Goal: Use online tool/utility: Use online tool/utility

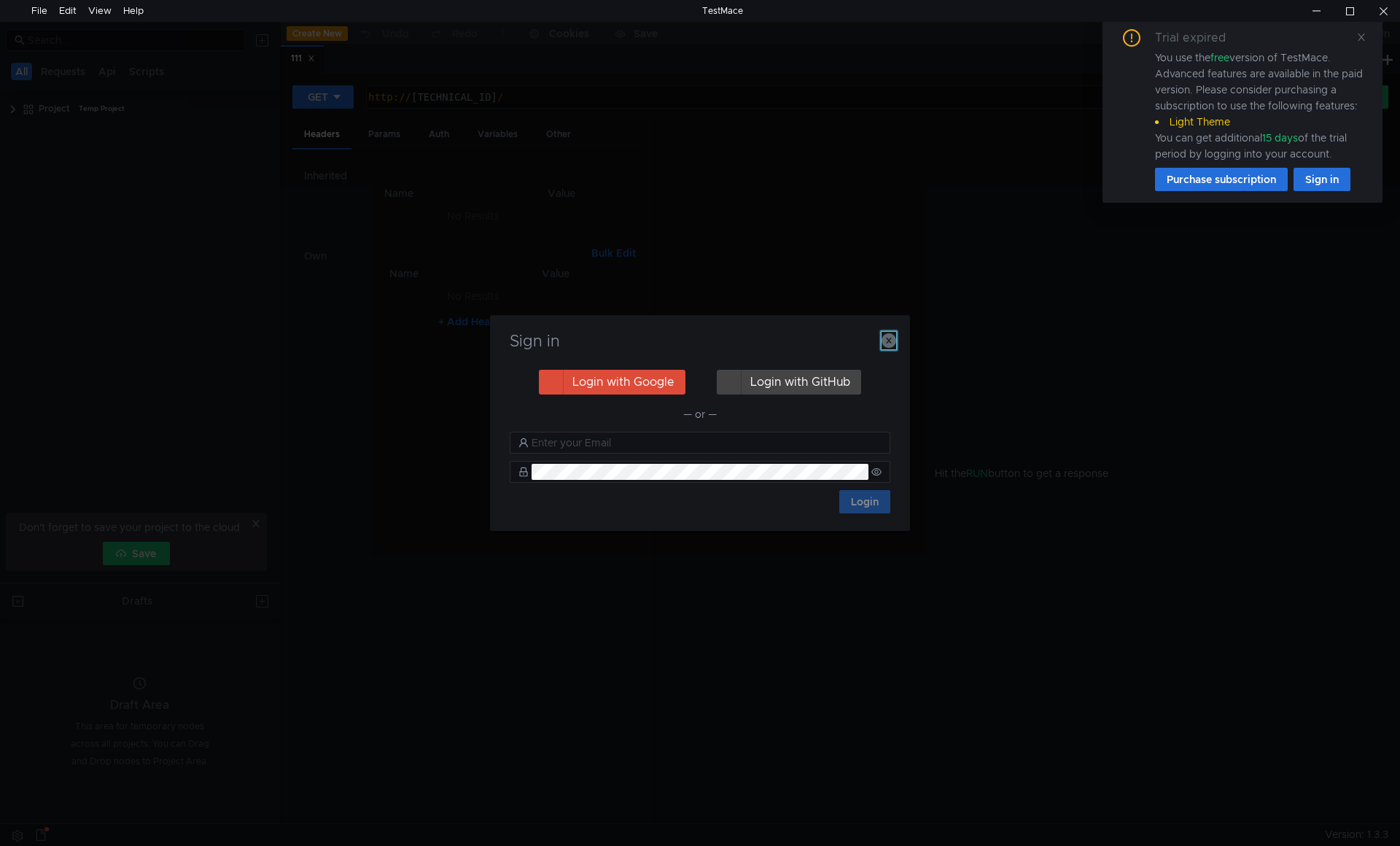
click at [888, 340] on icon "button" at bounding box center [889, 341] width 15 height 15
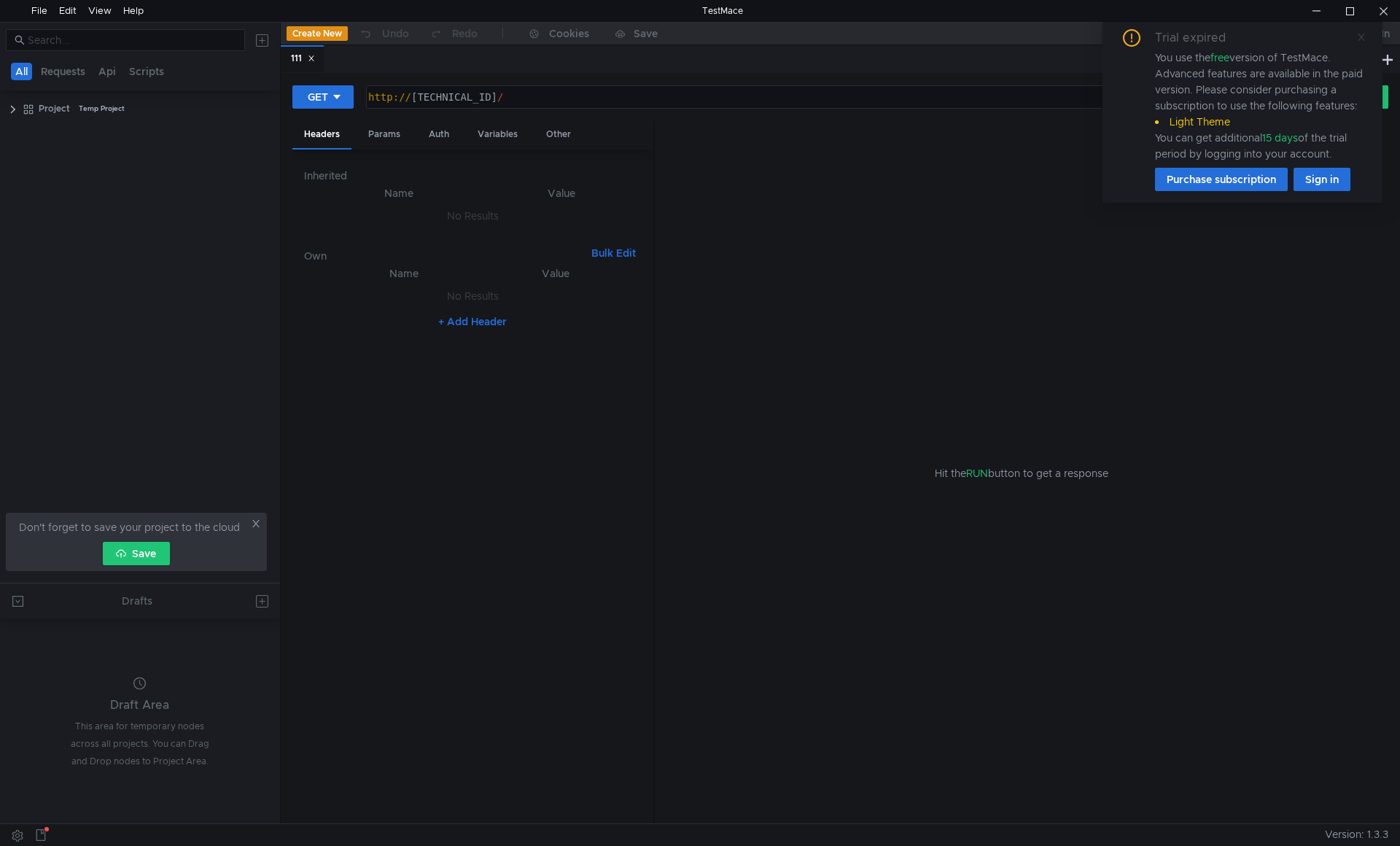
click at [1358, 37] on icon at bounding box center [1361, 37] width 10 height 10
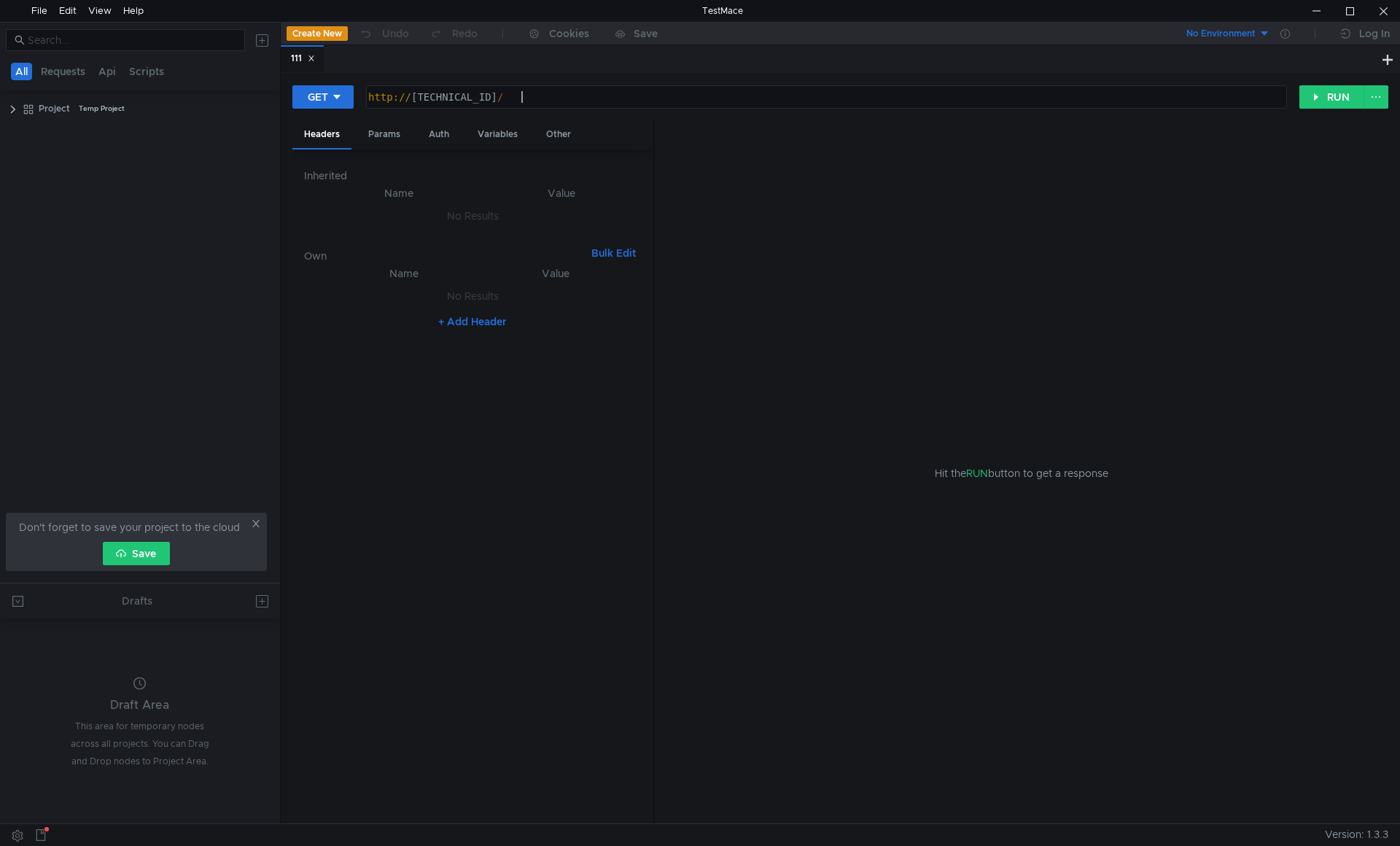
click at [695, 97] on div "http:// 10.40.10.77:11434 /" at bounding box center [825, 108] width 920 height 35
paste textarea "{ "model": "llama3", "prompt": "Привет, как дела?", "stream": false }"
drag, startPoint x: 664, startPoint y: 96, endPoint x: 626, endPoint y: 97, distance: 38.0
click at [626, 97] on div "http:// 10.40.10.77:11434 / { "model": "llama3", "prompt": "Привет, как дела ? …" at bounding box center [825, 108] width 920 height 35
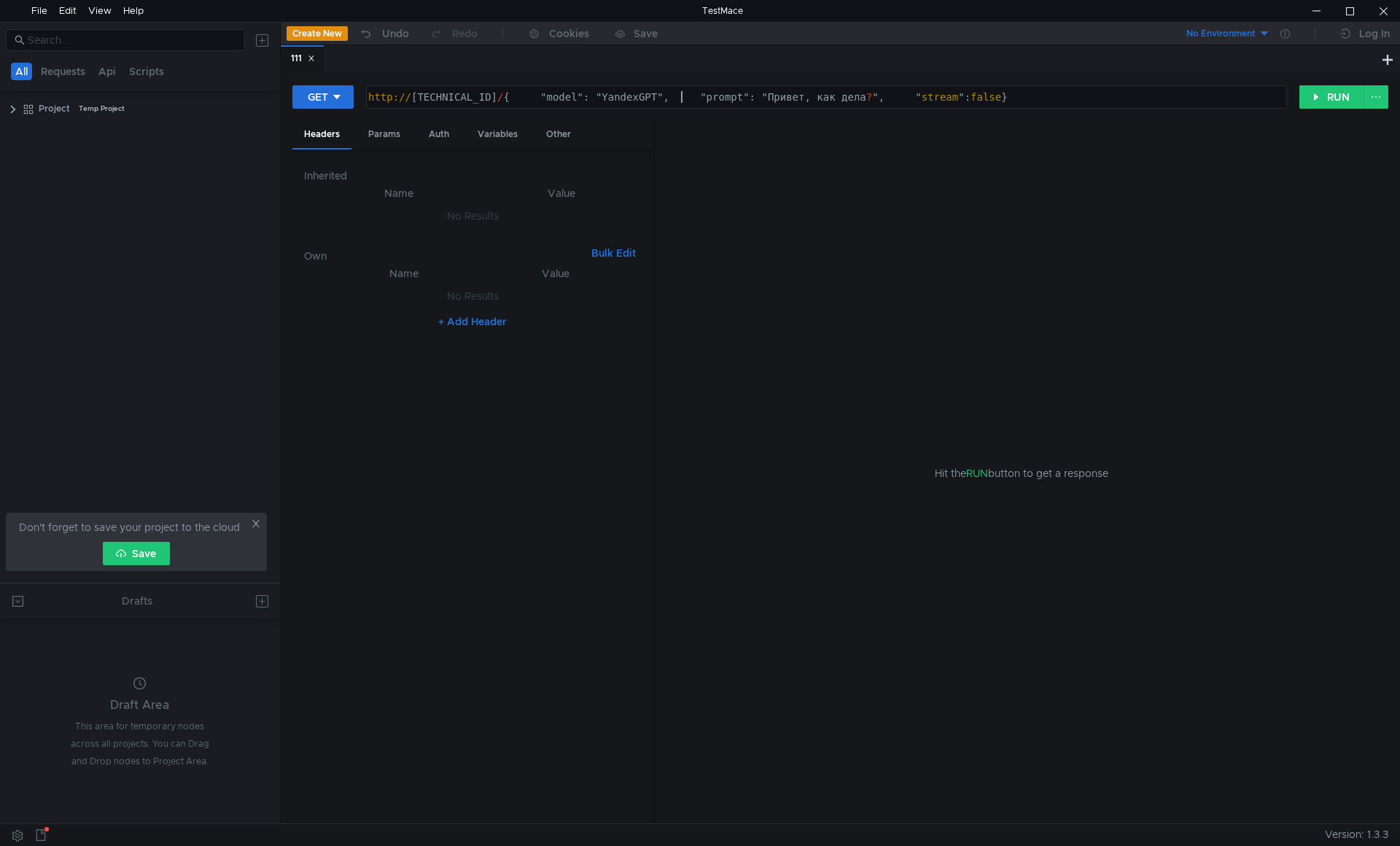
scroll to position [0, 23]
click at [1337, 108] on button "RUN" at bounding box center [1331, 96] width 65 height 23
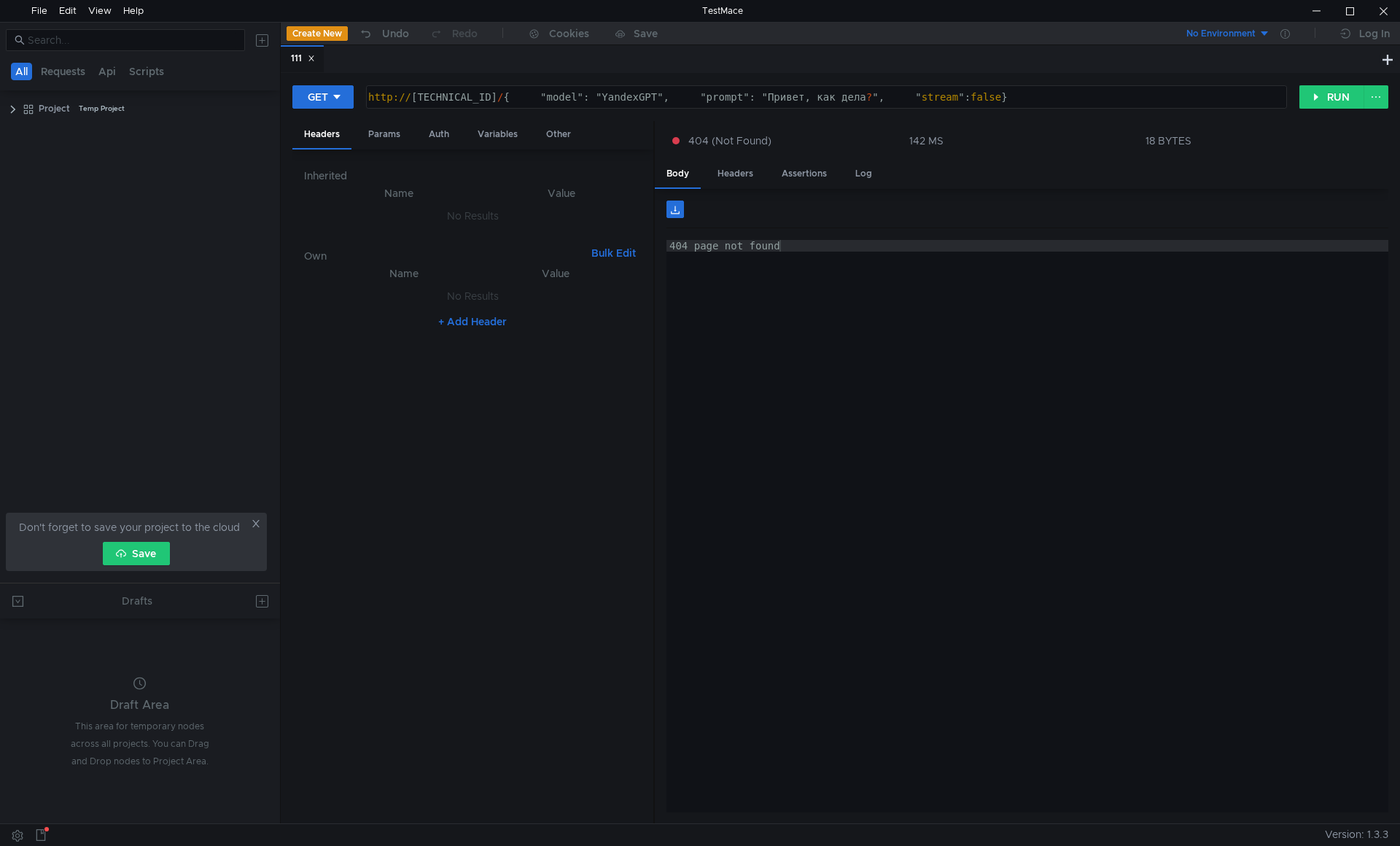
click at [523, 97] on div "http:// 10.40.10.77:11434 / { "model": "YandexGPT", "prompt": "Привет, как дела…" at bounding box center [825, 108] width 920 height 35
type textarea "http://10.40.10.77:11434/api/generate { "model": "YandexGPT", "prompt": "Привет…"
click at [1338, 94] on button "RUN" at bounding box center [1331, 96] width 65 height 23
click at [1317, 6] on div at bounding box center [1316, 10] width 34 height 22
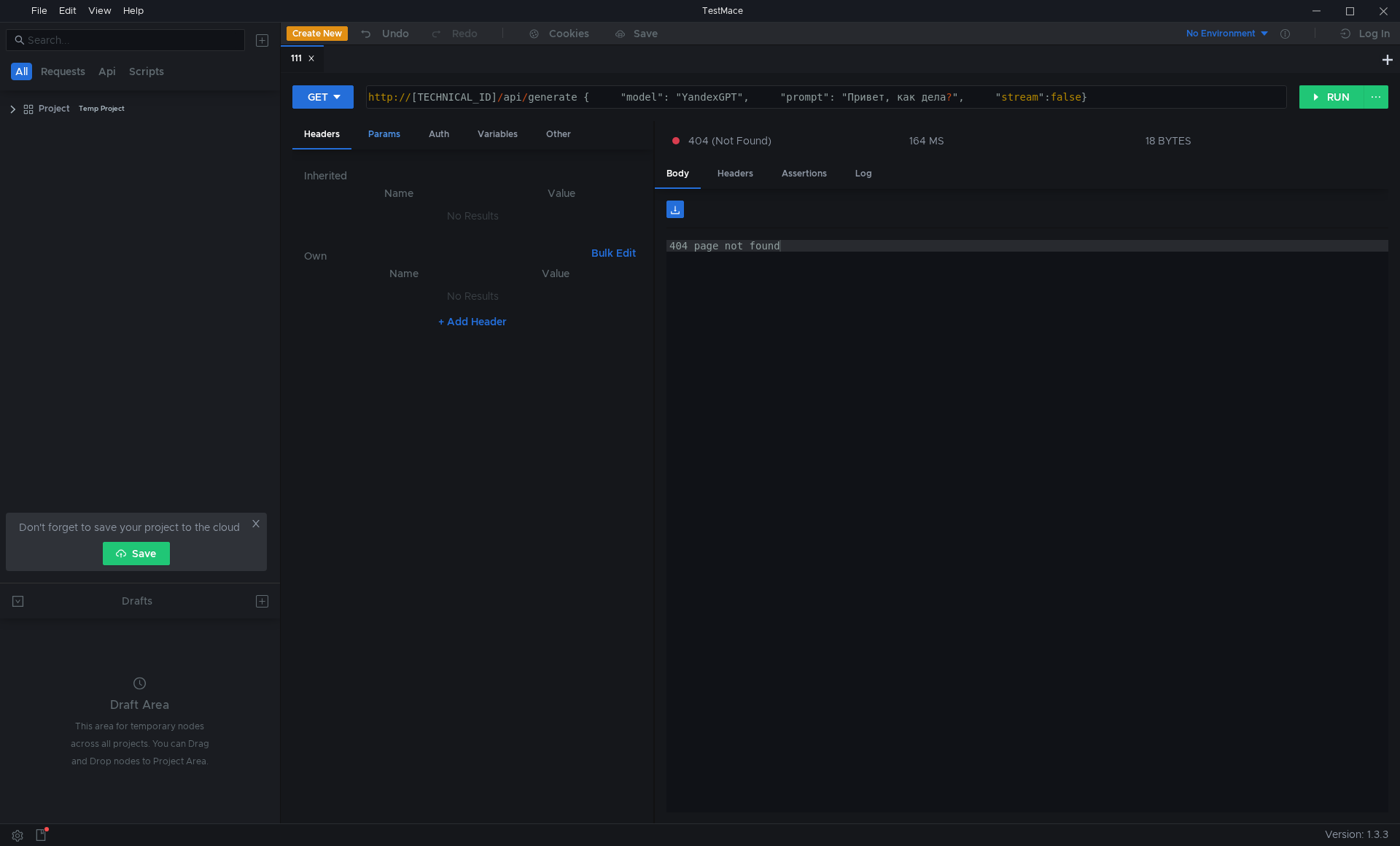
click at [395, 133] on div "Params" at bounding box center [384, 134] width 55 height 27
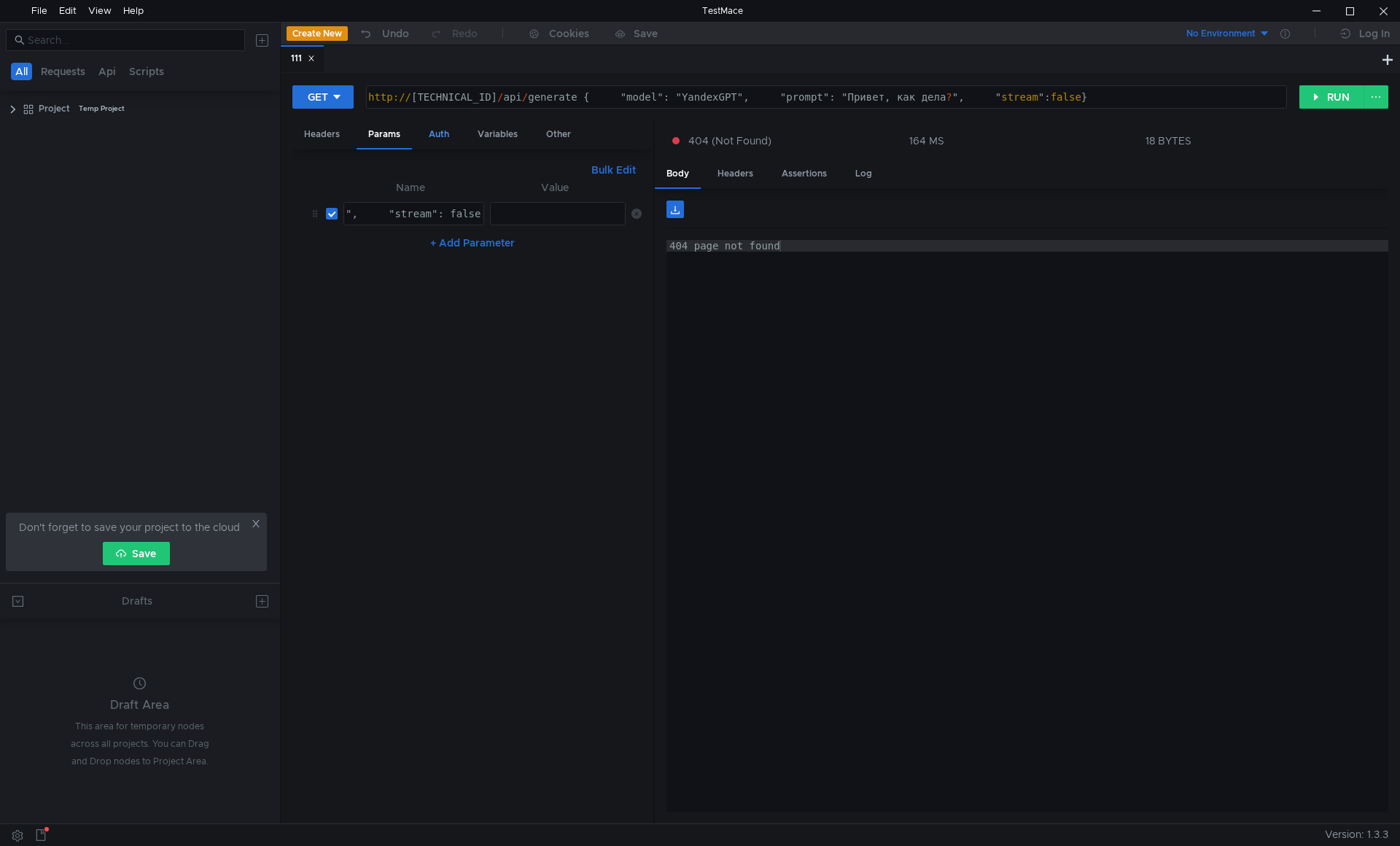
click at [430, 130] on div "Auth" at bounding box center [438, 134] width 44 height 27
click at [367, 137] on div "Params" at bounding box center [384, 134] width 55 height 27
type textarea "", "stream": false }"
click at [415, 220] on div "", "stream": false }" at bounding box center [420, 225] width 154 height 35
drag, startPoint x: 599, startPoint y: 97, endPoint x: 635, endPoint y: 95, distance: 36.1
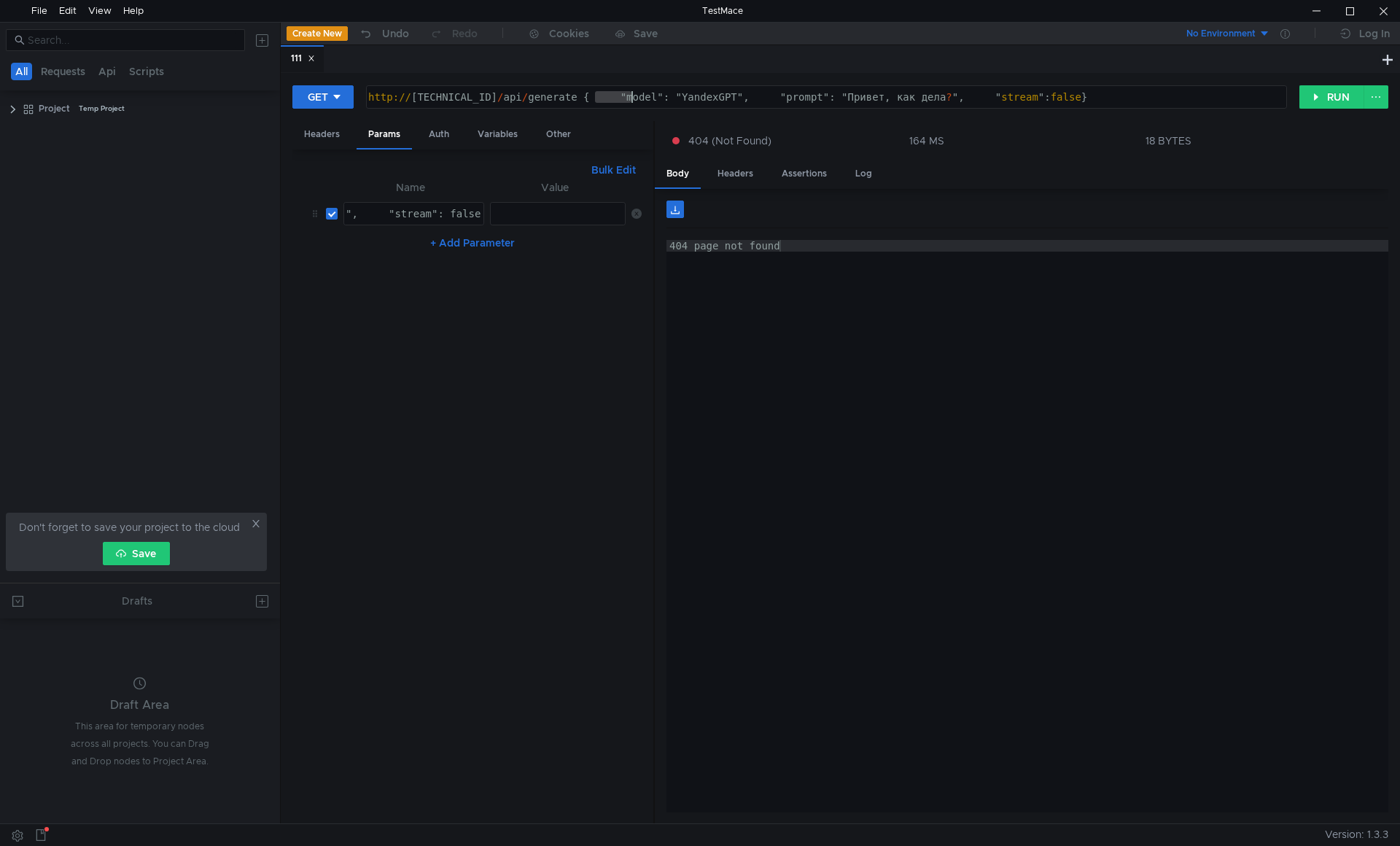
click at [635, 95] on div "http:// 10.40.10.77:11434 / api / generate { "model": "YandexGPT", "prompt": "П…" at bounding box center [825, 108] width 920 height 35
type textarea "http://10.40.10.77:11434/api/generate "model": "YandexGPT", "prompt": "Привет, …"
drag, startPoint x: 609, startPoint y: 96, endPoint x: 639, endPoint y: 99, distance: 30.1
click at [639, 99] on div "http:// 10.40.10.77:11434 / api / generate "model": "YandexGPT", "prompt": "При…" at bounding box center [825, 108] width 920 height 35
drag, startPoint x: 433, startPoint y: 214, endPoint x: 396, endPoint y: 214, distance: 37.0
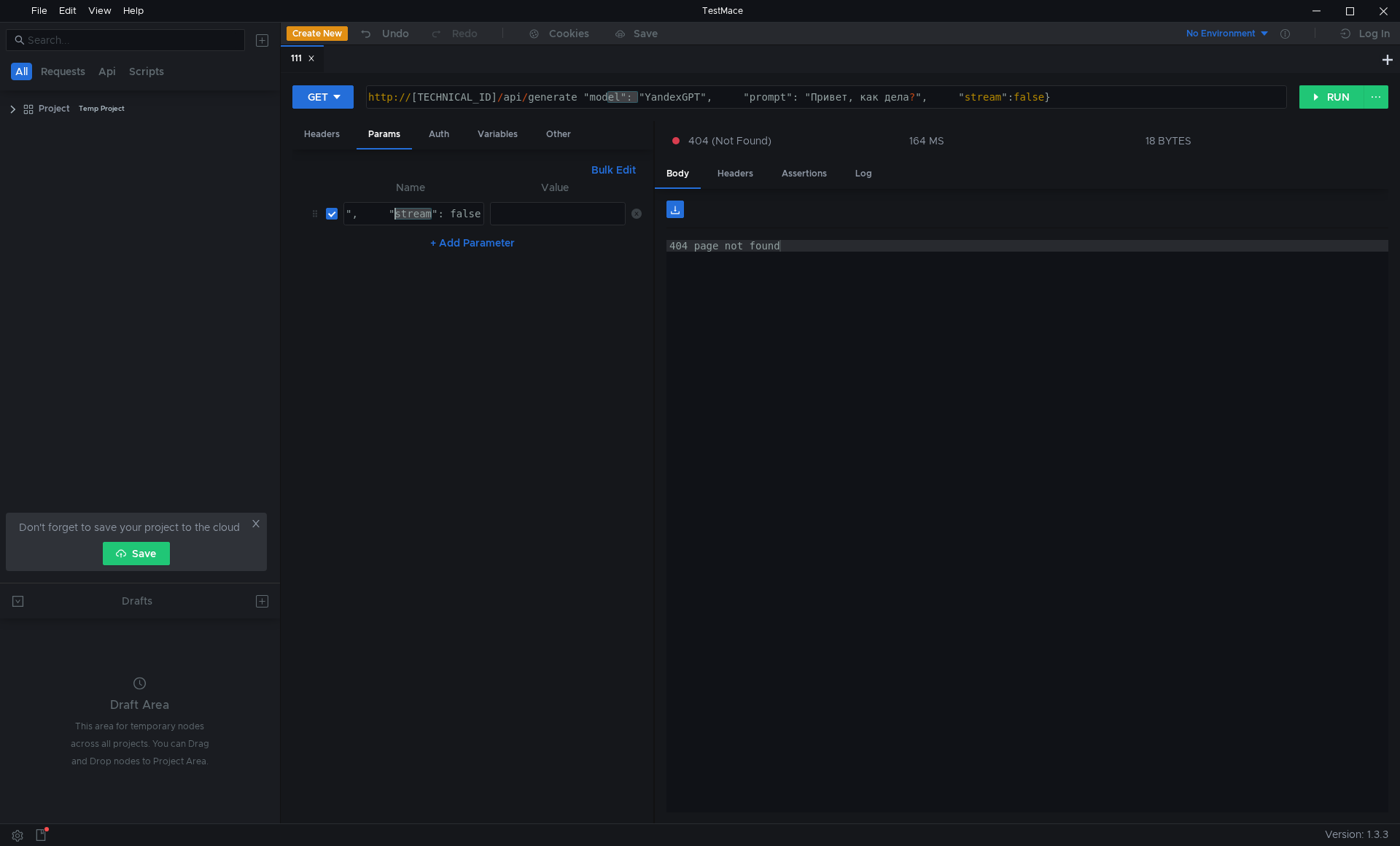
click at [396, 214] on div "", "stream": false }" at bounding box center [420, 225] width 154 height 35
paste textarea "model"
drag, startPoint x: 446, startPoint y: 213, endPoint x: 476, endPoint y: 213, distance: 30.0
click at [476, 213] on div "", "model": false }" at bounding box center [416, 225] width 147 height 35
type textarea "", "model""
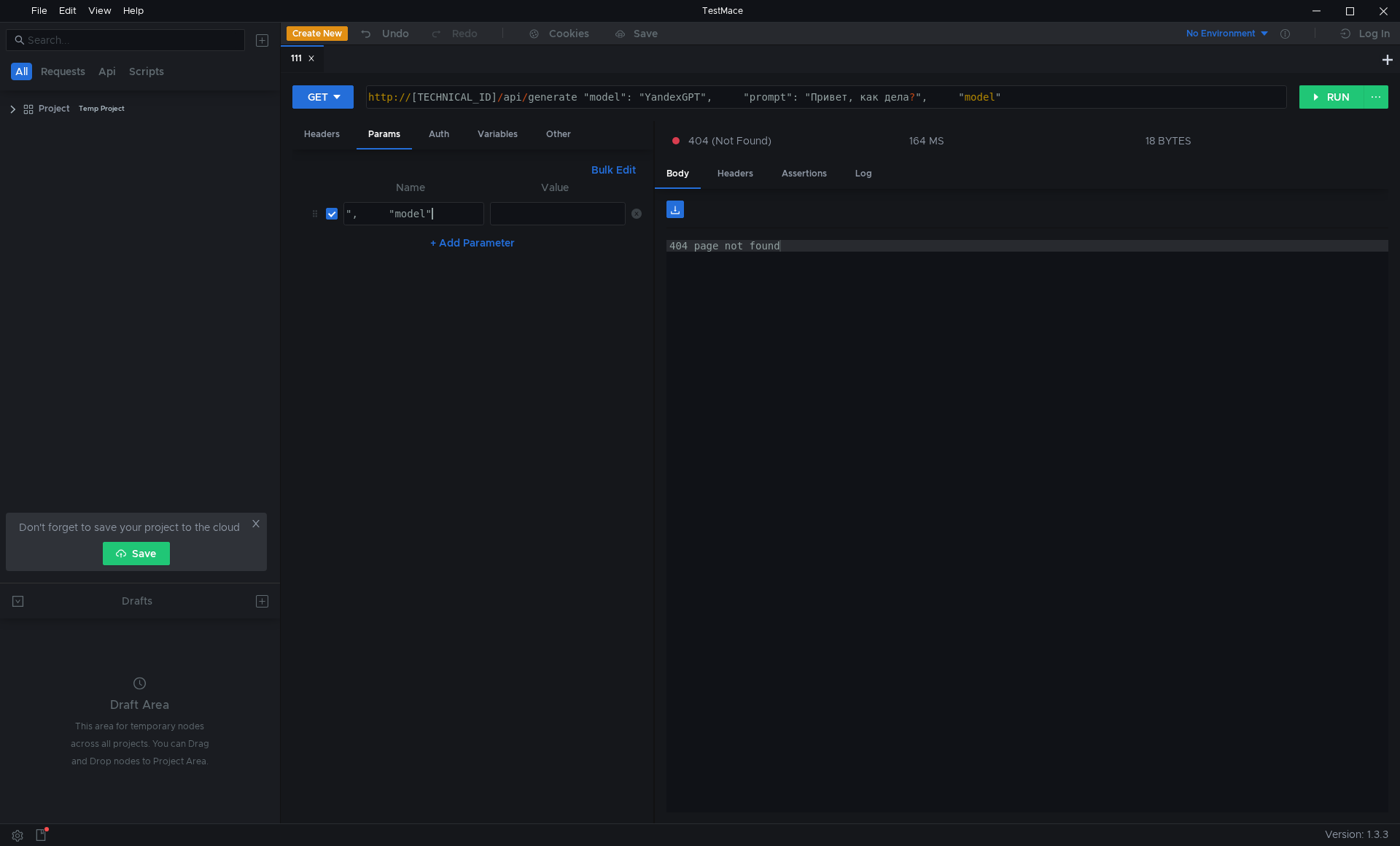
type textarea "http://10.40.10.77:11434/api/generate "model": "YandexGPT", "prompt": "Привет, …"
click at [715, 96] on div "http:// 10.40.10.77:11434 / api / generate "model": "YandexGPT", "prompt": "При…" at bounding box center [825, 108] width 920 height 35
drag, startPoint x: 718, startPoint y: 95, endPoint x: 664, endPoint y: 96, distance: 54.0
click at [664, 96] on div "http:// 10.40.10.77:11434 / api / generate "model": "YandexGPT", "prompt": "При…" at bounding box center [825, 108] width 920 height 35
click at [518, 215] on div at bounding box center [556, 225] width 136 height 35
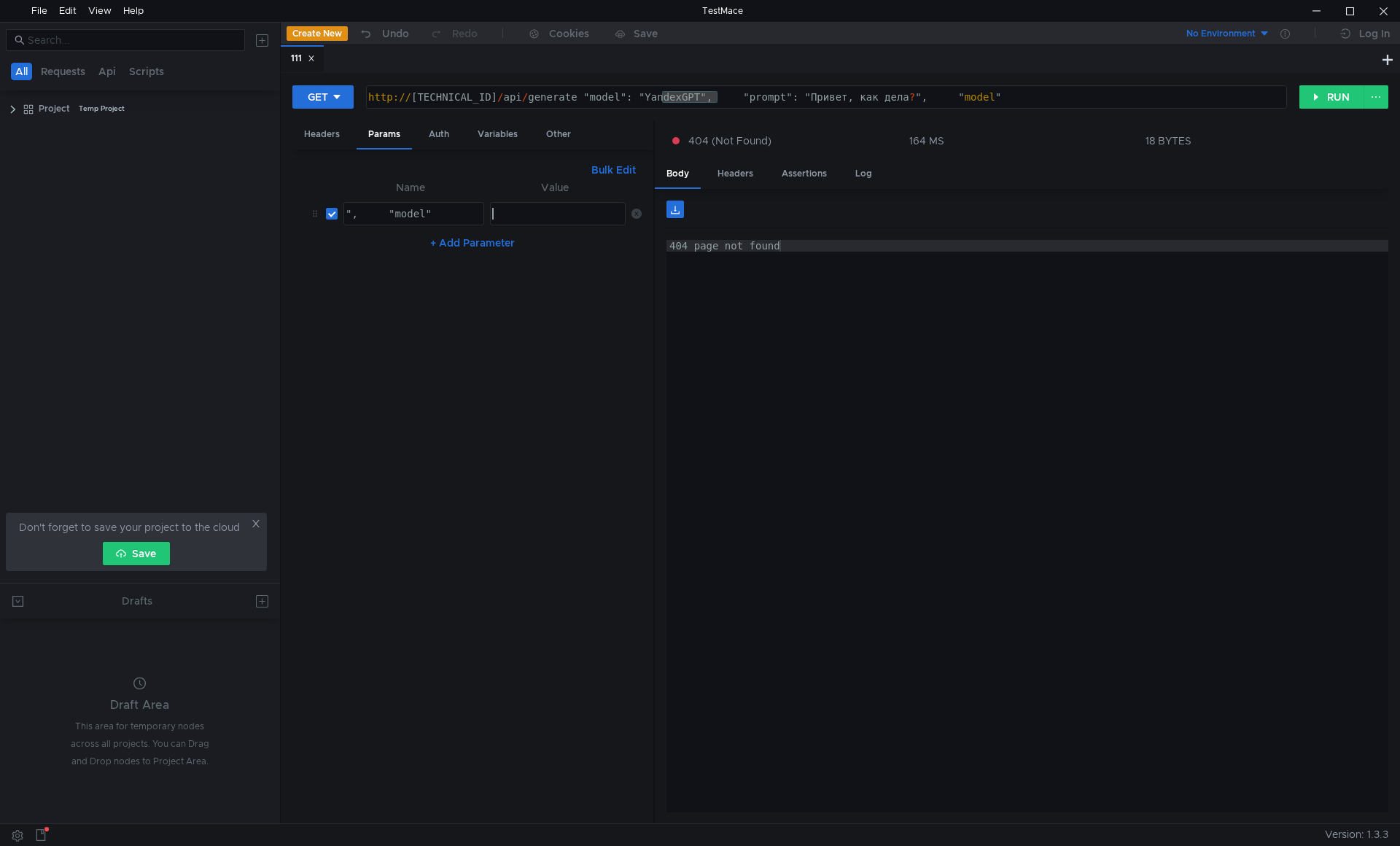
paste textarea "YandexGPT"
type textarea "YandexGPT"
click at [444, 213] on div "", "model"" at bounding box center [412, 225] width 140 height 35
type textarea "", model"
click at [467, 242] on button "+ Add Parameter" at bounding box center [472, 243] width 96 height 18
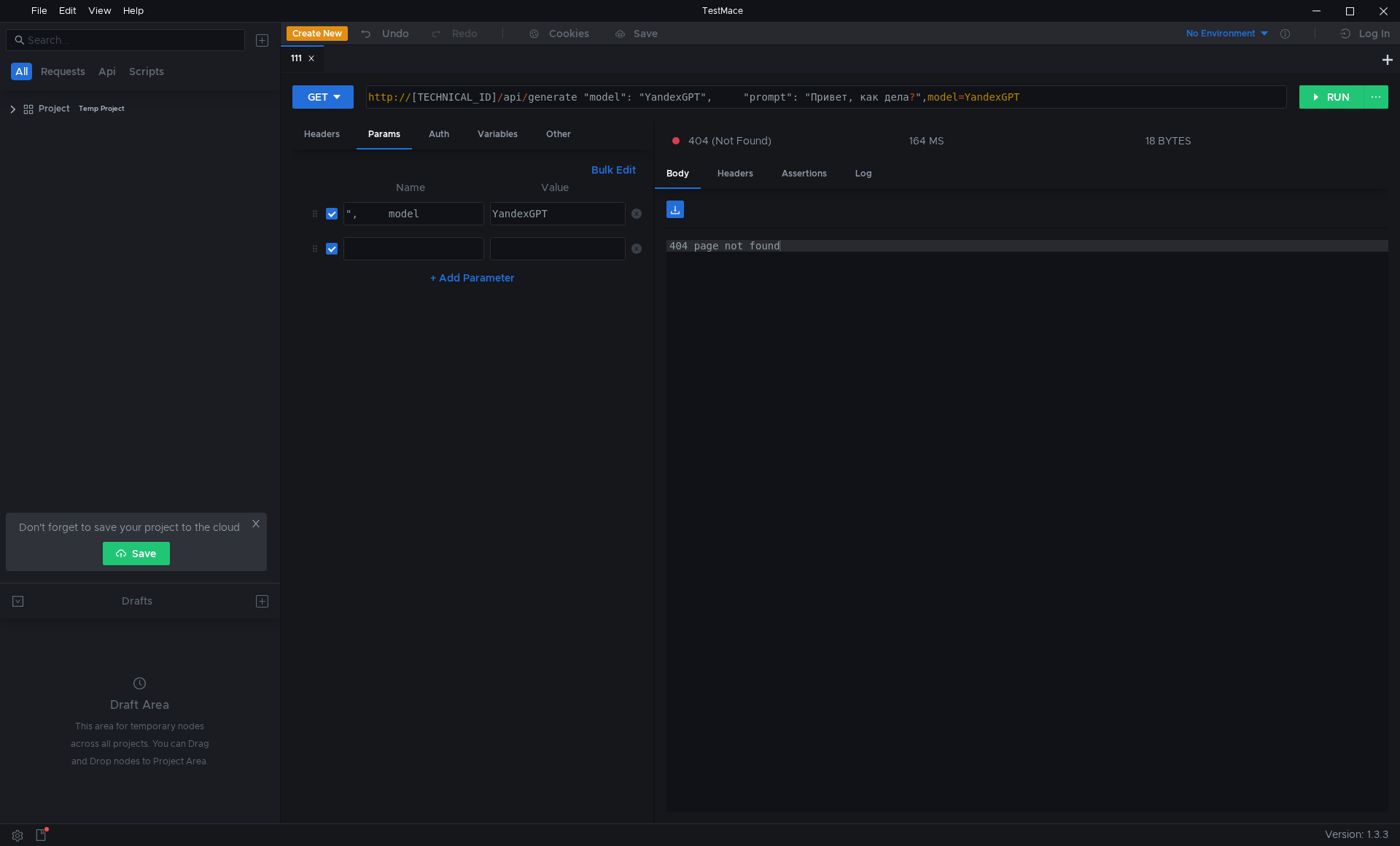
type textarea "http://10.40.10.77:11434/api/generate "model": "YandexGPT", "prompt": "Привет, …"
drag, startPoint x: 768, startPoint y: 98, endPoint x: 803, endPoint y: 98, distance: 35.0
click at [803, 98] on div "http:// 10.40.10.77:11434 / api / generate "model": "YandexGPT", "prompt": "При…" at bounding box center [825, 108] width 920 height 35
click at [431, 259] on div at bounding box center [412, 260] width 140 height 35
paste textarea "prompt"
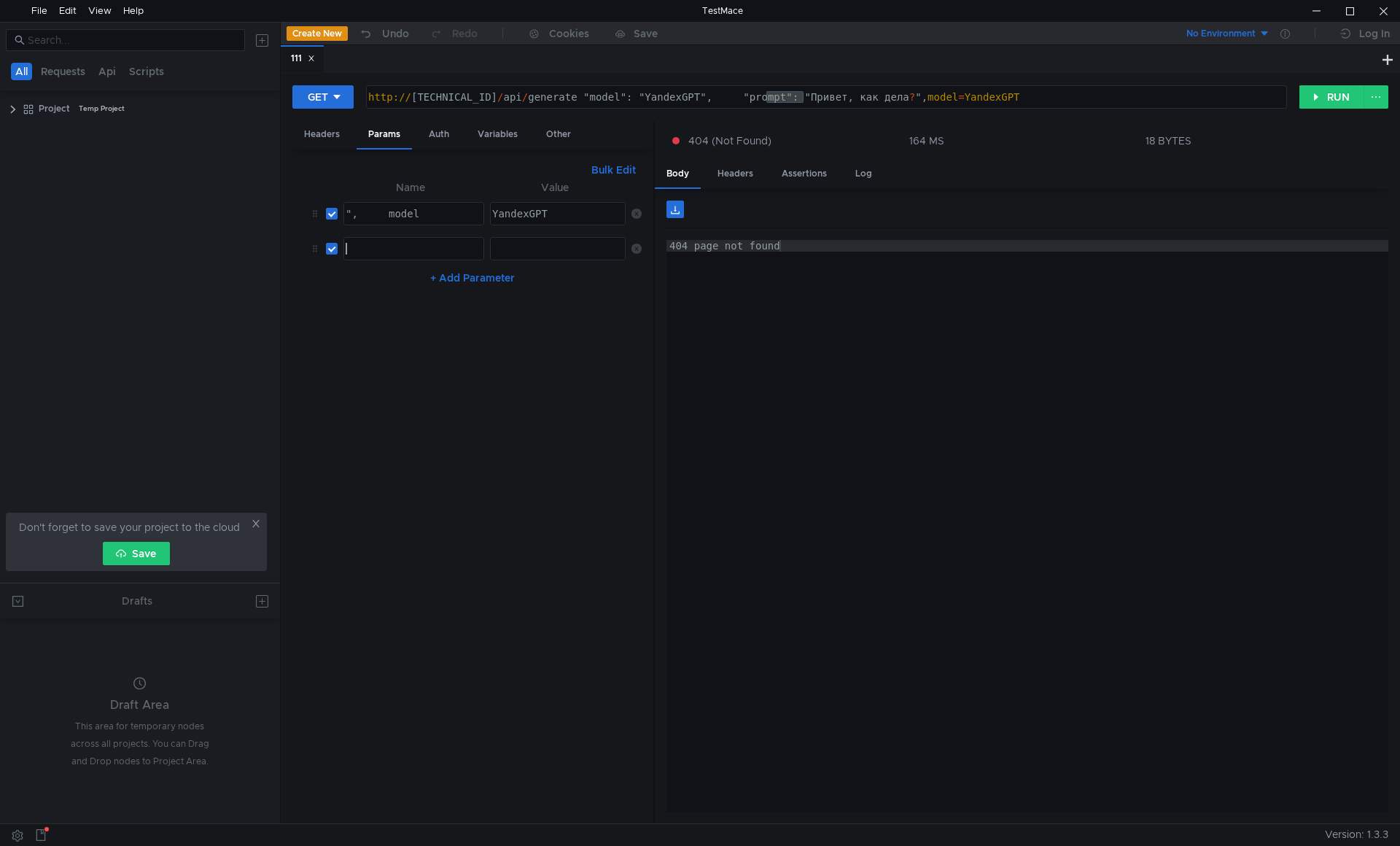
type textarea "prompt"
type textarea "http://10.40.10.77:11434/api/generate "model": "YandexGPT", "prompt": "Привет, …"
drag, startPoint x: 830, startPoint y: 97, endPoint x: 931, endPoint y: 97, distance: 101.0
click at [931, 97] on div "http:// 10.40.10.77:11434 / api / generate "model": "YandexGPT", "prompt": "При…" at bounding box center [825, 108] width 920 height 35
click at [522, 252] on div at bounding box center [556, 260] width 136 height 35
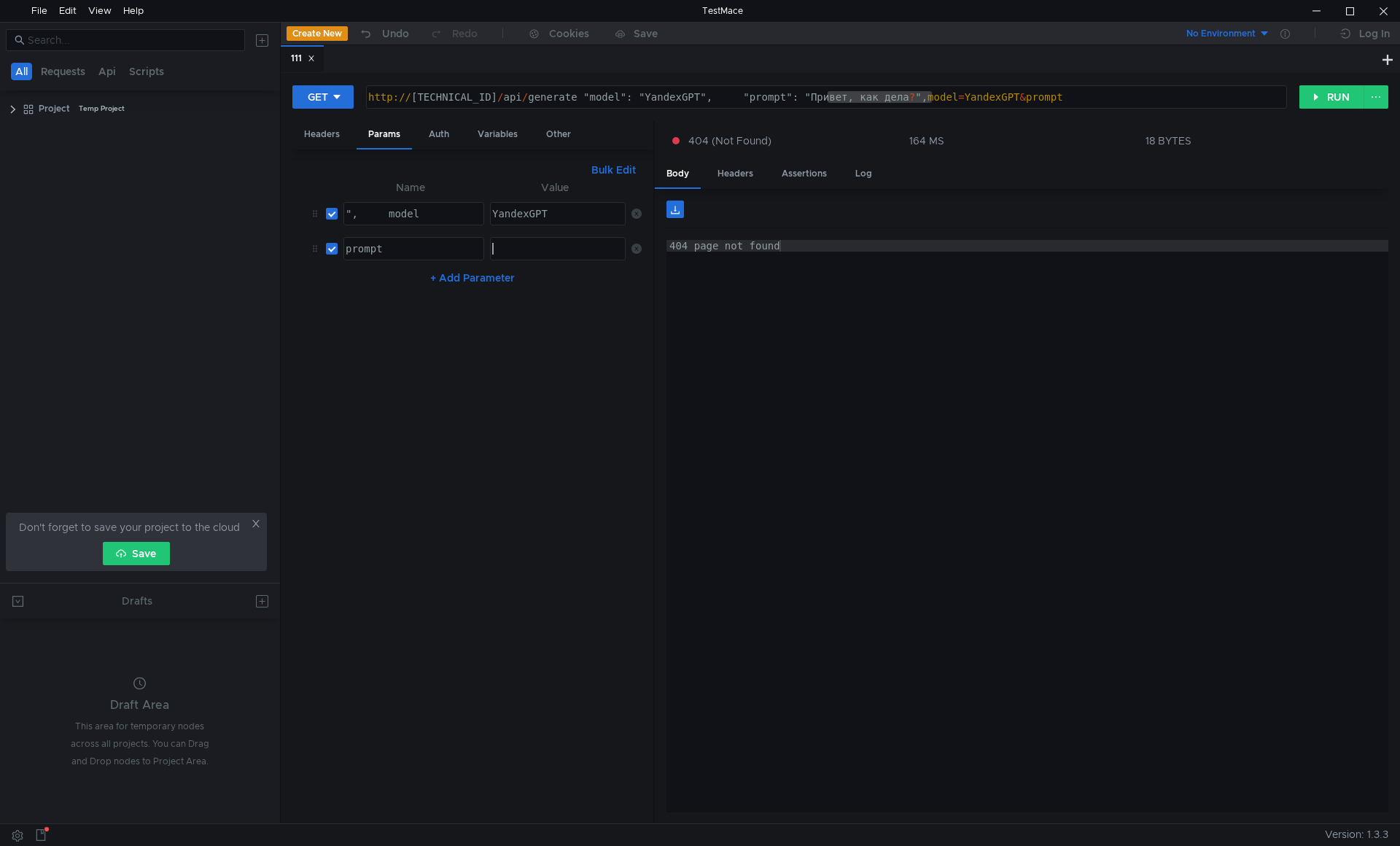
paste textarea "Привет, как дела?"
type textarea "Привет, как дела?"
click at [517, 351] on nz-table "Name Value ", model ", model הההההההההההההההההההההההההההההההההההההההההההההההההה…" at bounding box center [473, 496] width 337 height 634
click at [341, 96] on icon at bounding box center [336, 96] width 10 height 10
click at [327, 155] on li "POST" at bounding box center [324, 151] width 64 height 23
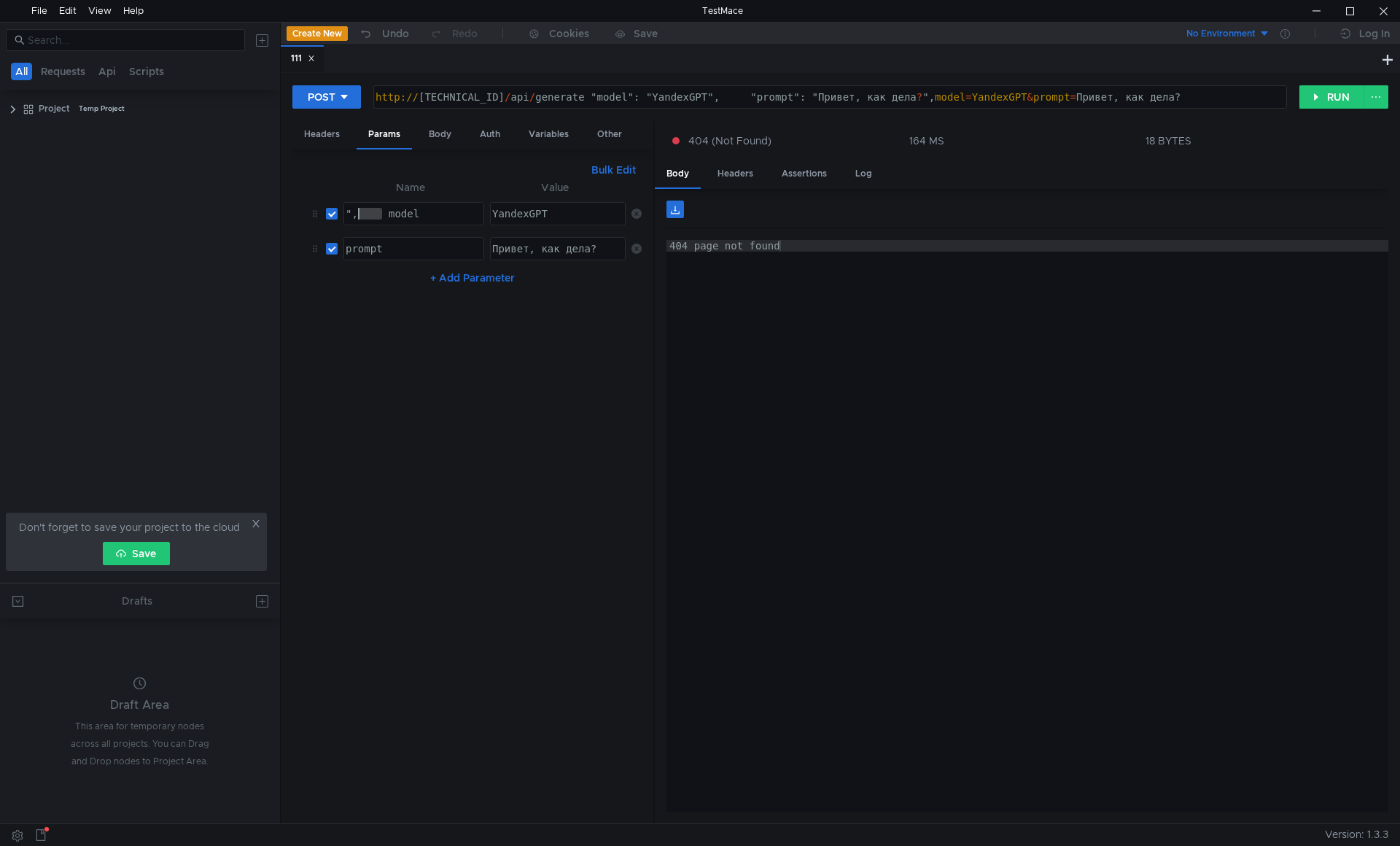
drag, startPoint x: 387, startPoint y: 213, endPoint x: 283, endPoint y: 215, distance: 104.0
click at [281, 215] on div "POST http://10.40.10.77:11434/api/generate "model": "YandexGPT", "prompt": "При…" at bounding box center [840, 448] width 1119 height 750
type textarea "model"
click at [438, 381] on nz-table "Name Value model model הההההההההההההההההההההההההההההההההההההההההההההההההההההההה…" at bounding box center [473, 496] width 337 height 634
drag, startPoint x: 934, startPoint y: 96, endPoint x: 875, endPoint y: 97, distance: 59.0
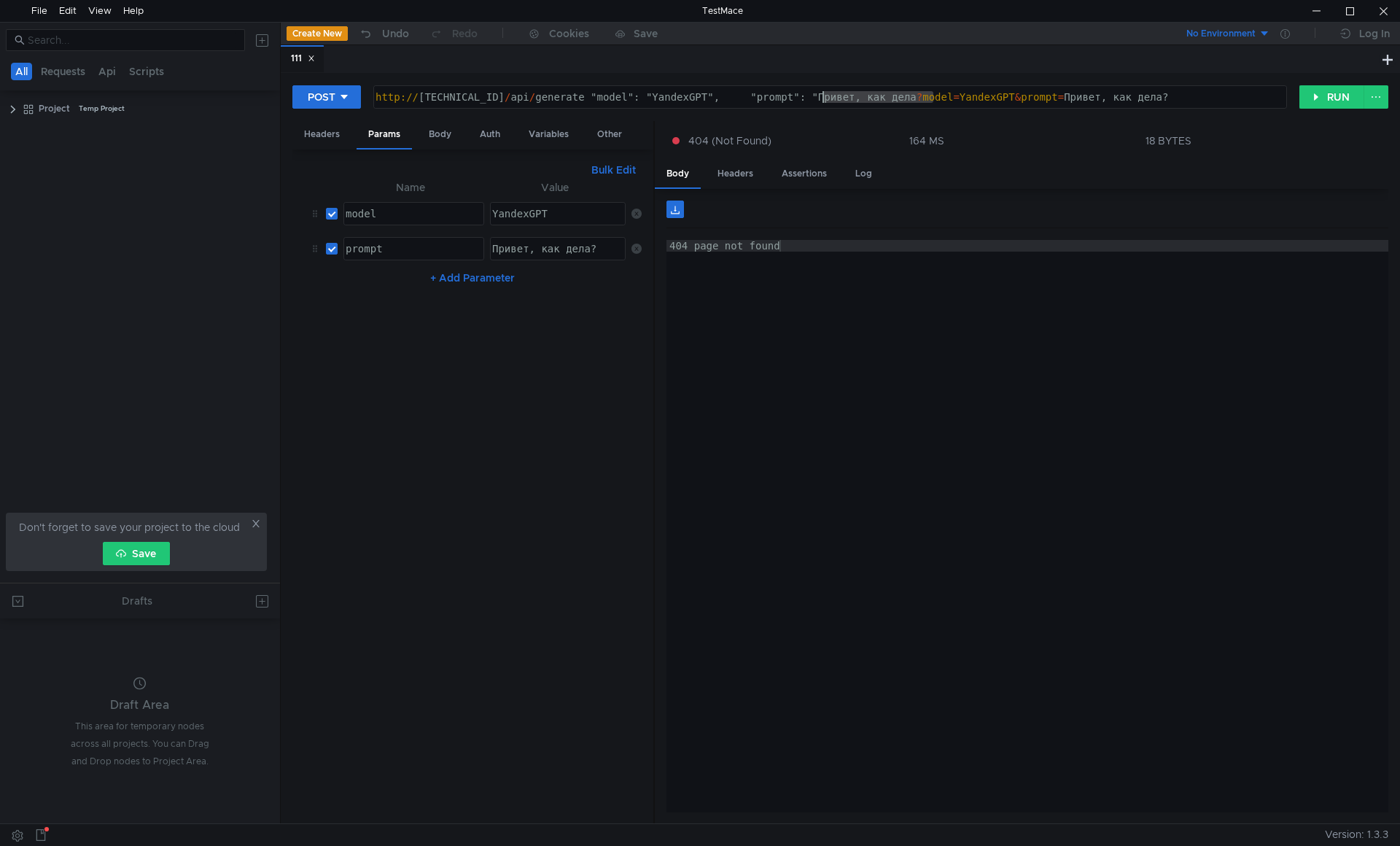
click at [825, 97] on div "http:// 10.40.10.77:11434 / api / generate "model": "YandexGPT", "prompt": "При…" at bounding box center [829, 108] width 912 height 35
drag, startPoint x: 938, startPoint y: 94, endPoint x: 611, endPoint y: 95, distance: 327.0
click at [611, 95] on div "http:// 10.40.10.77:11434 / api / generate "model": "YandexGPT", "prompt": "При…" at bounding box center [829, 108] width 912 height 35
type textarea "[URL][TECHNICAL_ID]"
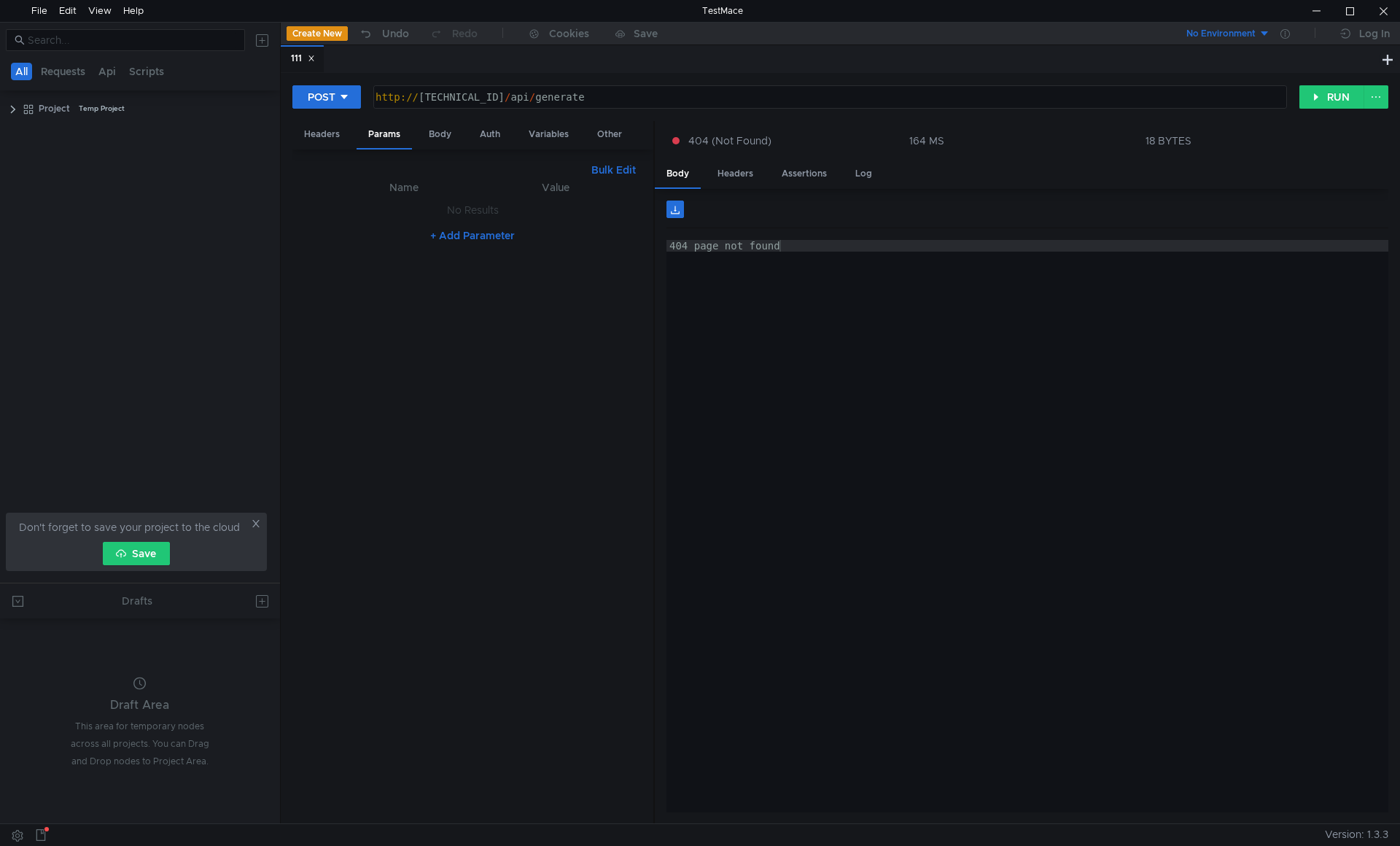
click at [460, 234] on button "+ Add Parameter" at bounding box center [472, 235] width 96 height 18
click at [420, 218] on div at bounding box center [412, 225] width 140 height 35
type textarea "Ь"
type textarea "Model"
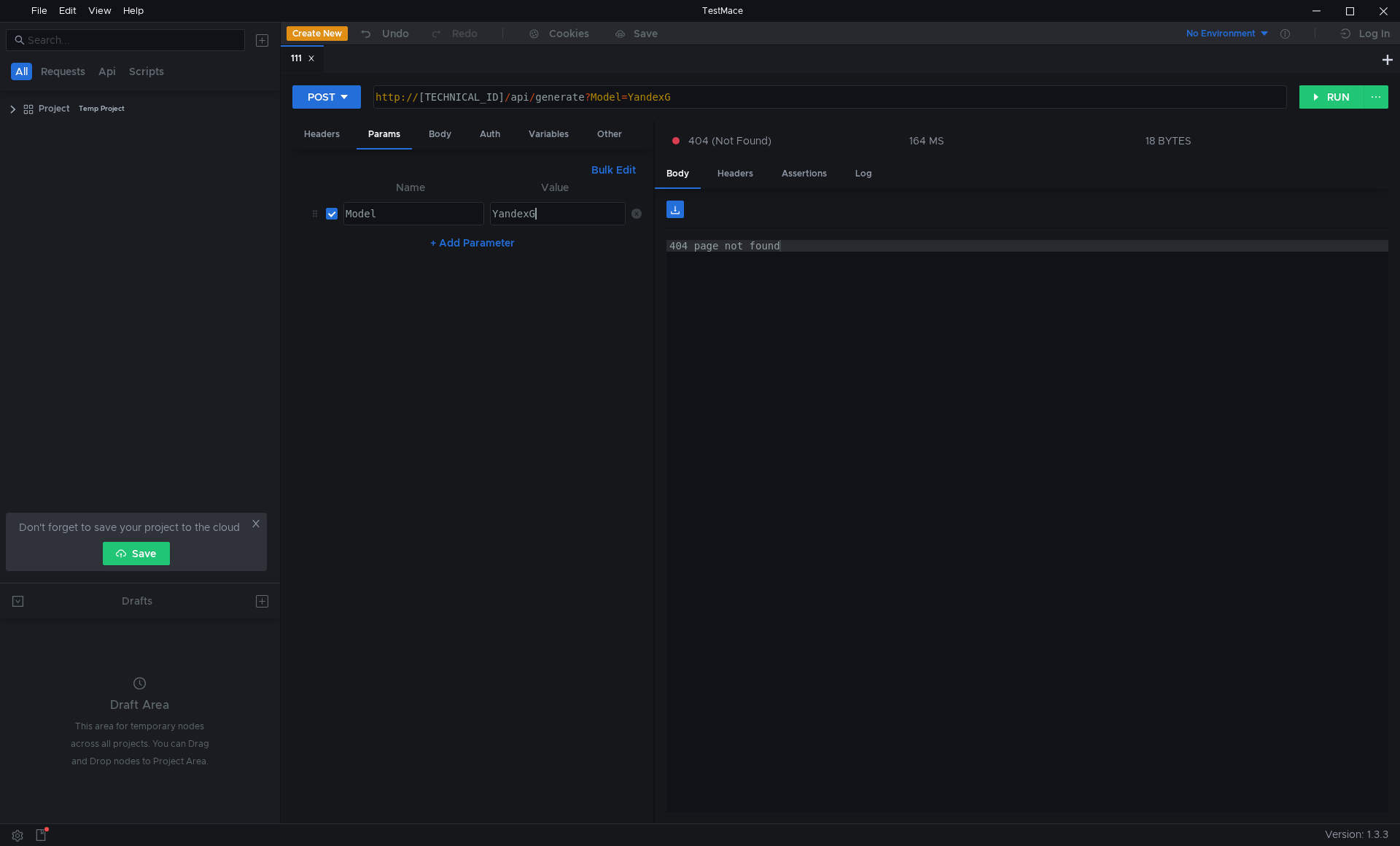
scroll to position [0, 3]
type textarea "YandexGPT"
click at [499, 245] on button "+ Add Parameter" at bounding box center [472, 243] width 96 height 18
click at [455, 258] on div at bounding box center [412, 260] width 140 height 35
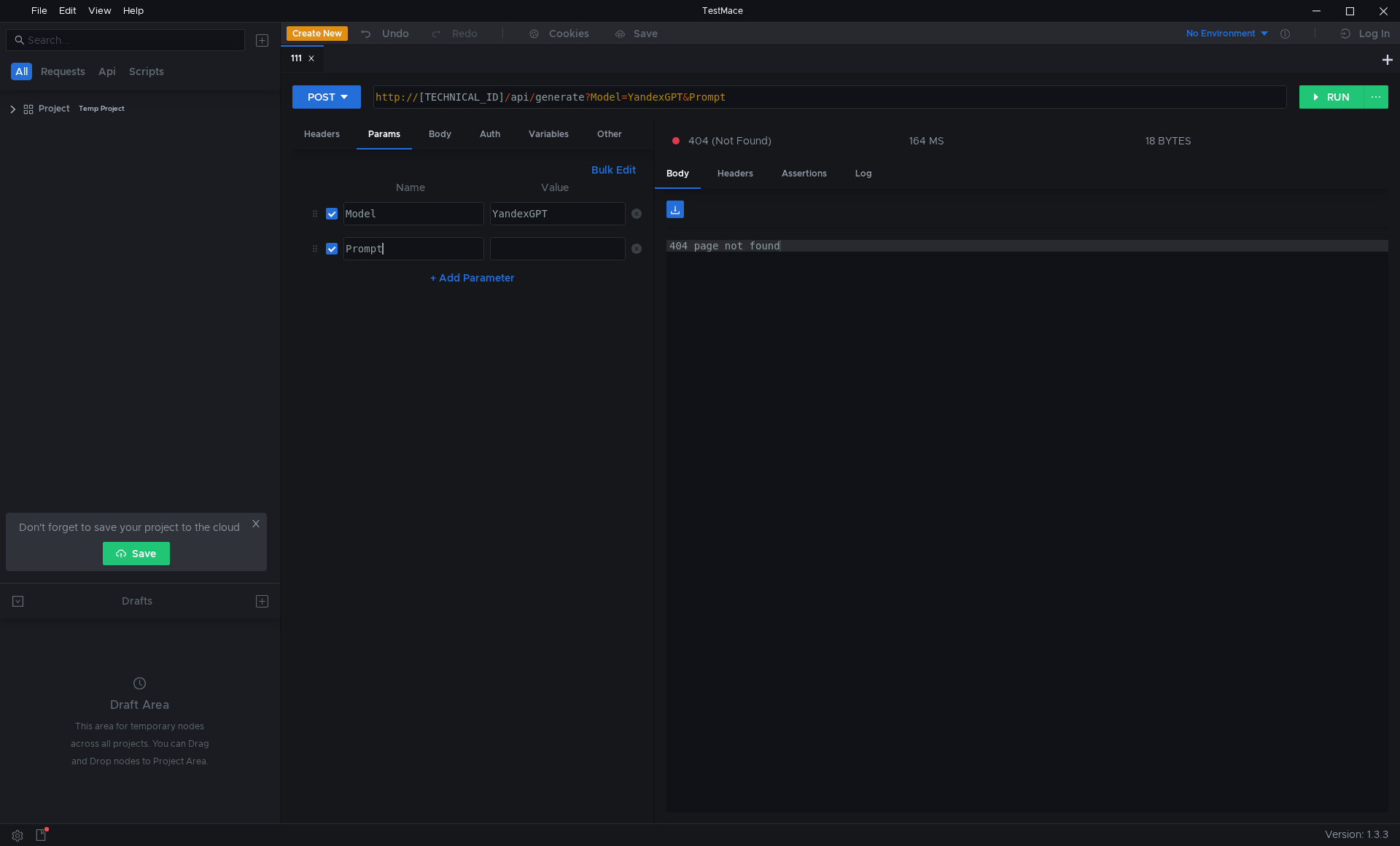
type textarea "Prompt"
type textarea "почему небо голубое"
click at [1319, 101] on button "RUN" at bounding box center [1331, 96] width 65 height 23
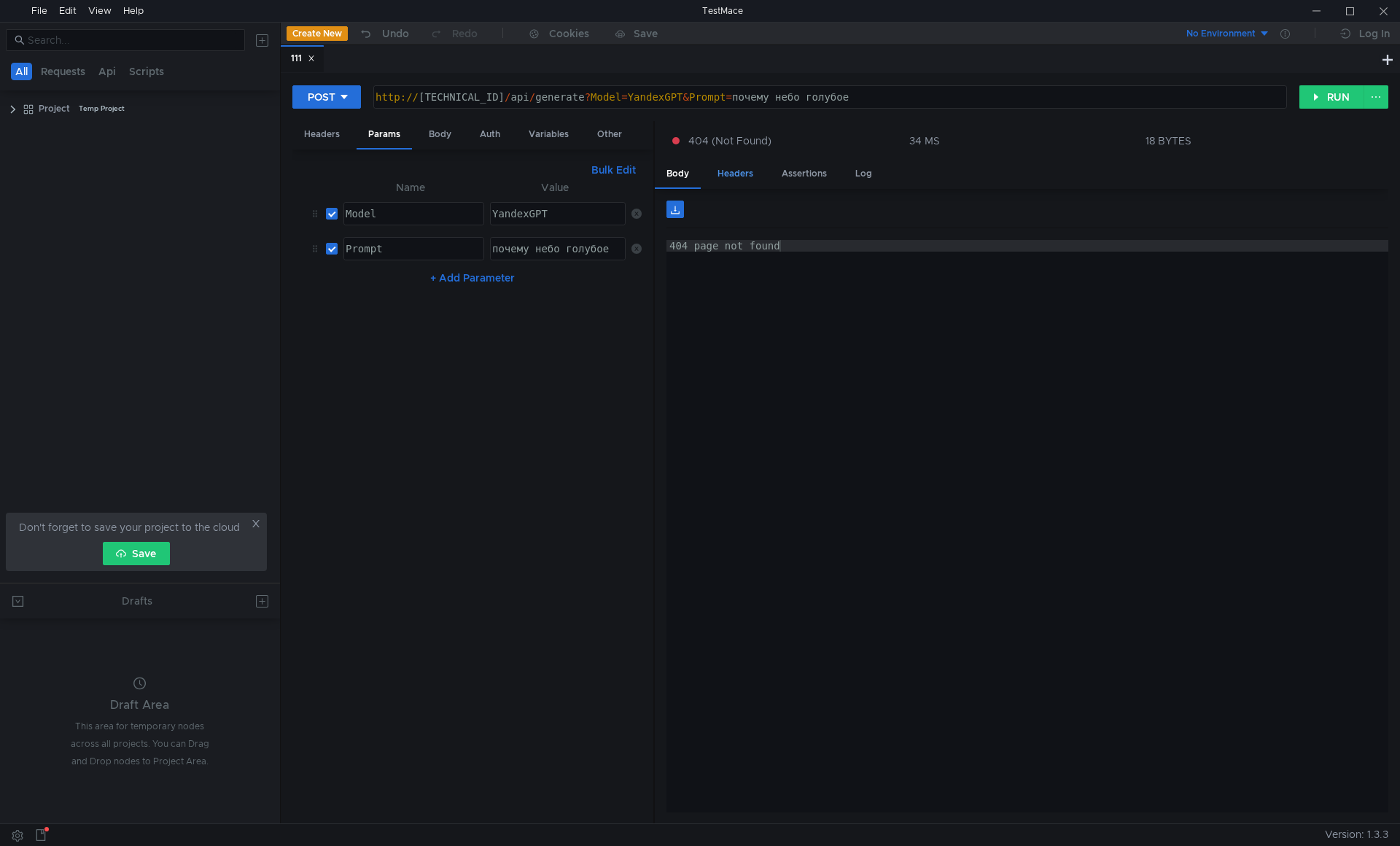
click at [719, 171] on div "Headers" at bounding box center [735, 173] width 59 height 27
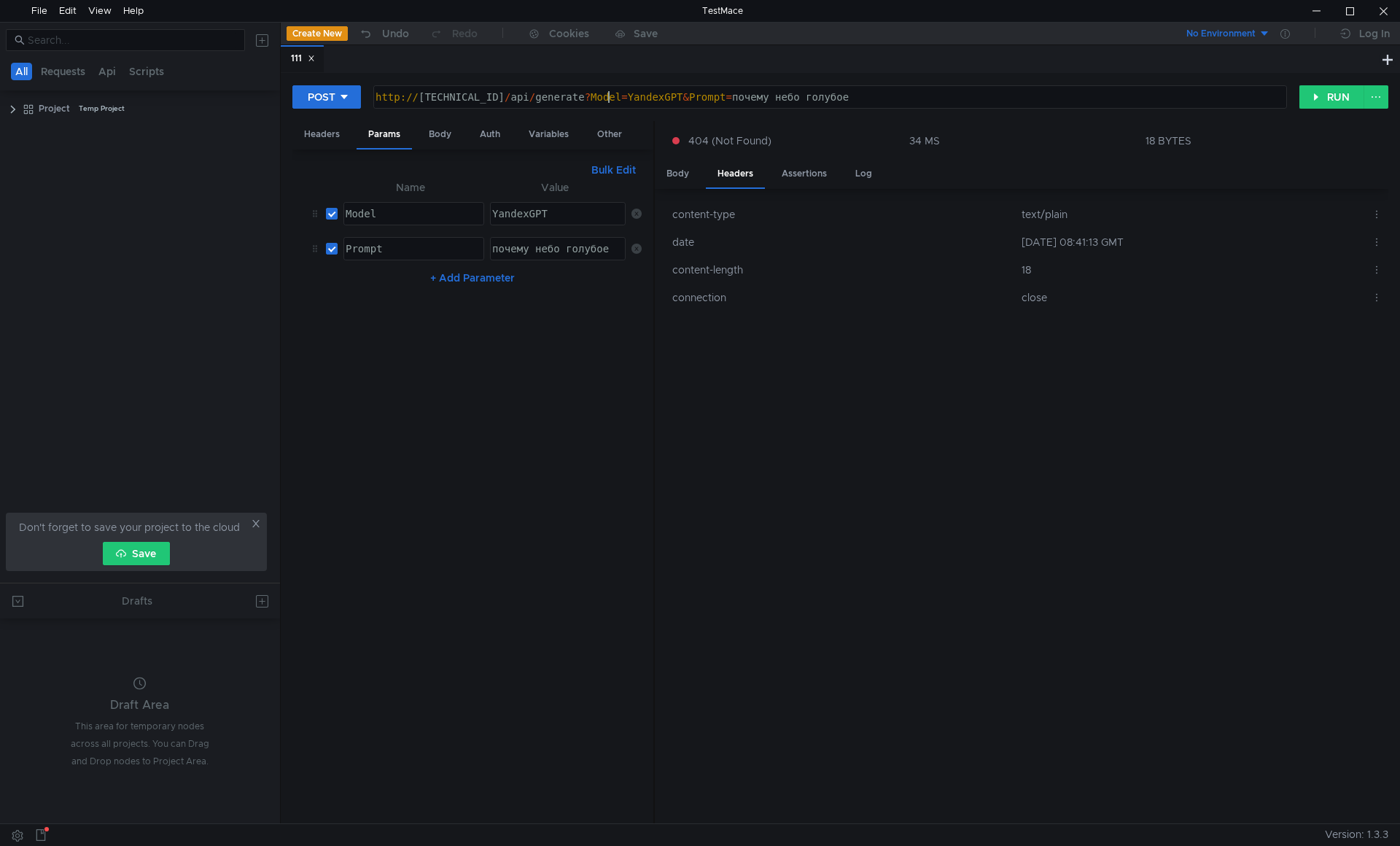
click at [610, 96] on div "http:// 10.40.10.77:11434 / api / generate ? Model = YandexGPT & Prompt = почем…" at bounding box center [829, 108] width 912 height 35
type textarea "http://10.40.10.77:11434/api/generate -d ?Model=YandexGPT&Prompt=почему небо го…"
click at [1333, 94] on button "RUN" at bounding box center [1331, 96] width 65 height 23
click at [780, 174] on div "Assertions" at bounding box center [803, 173] width 68 height 27
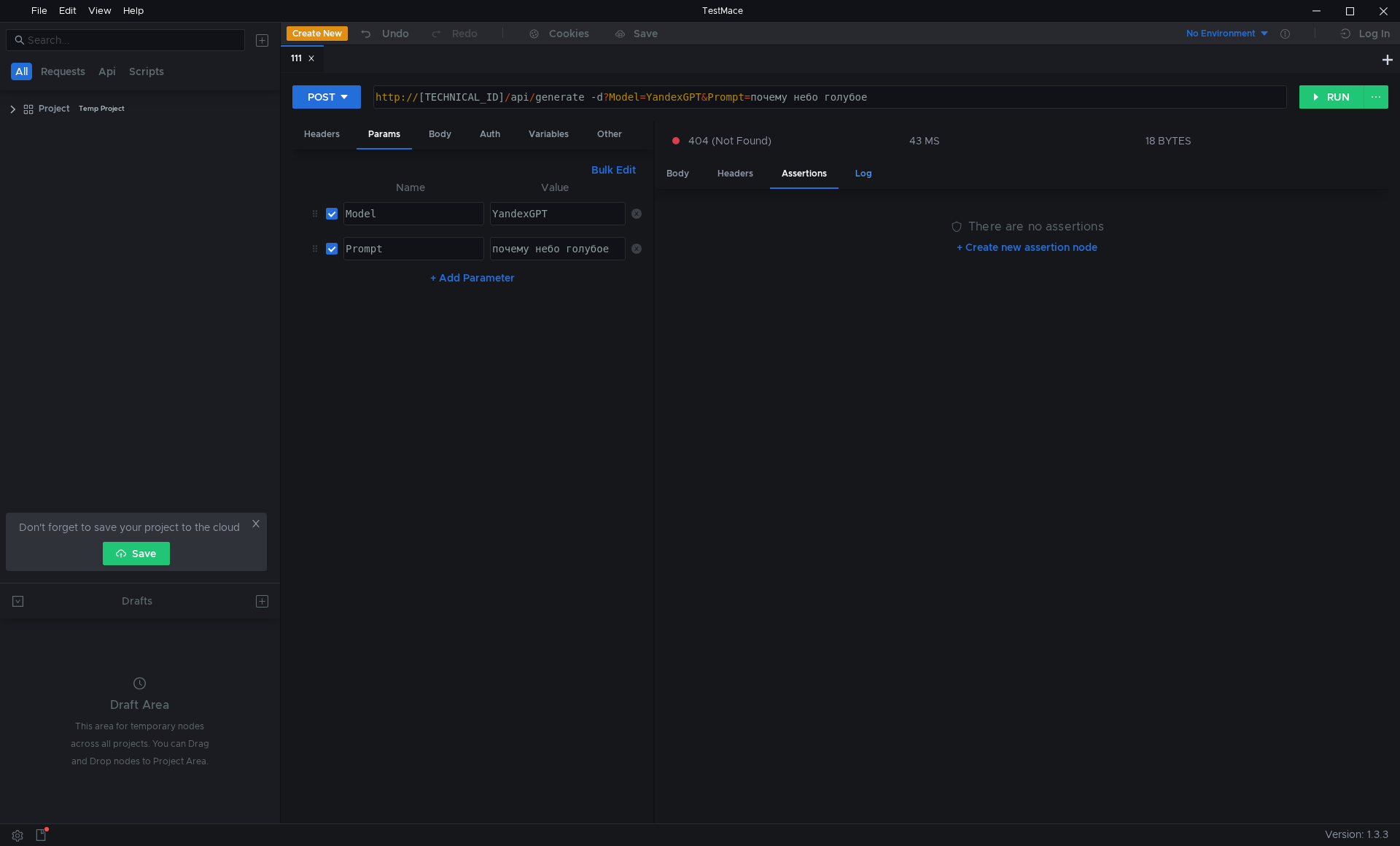
click at [868, 174] on div "Log" at bounding box center [863, 173] width 40 height 27
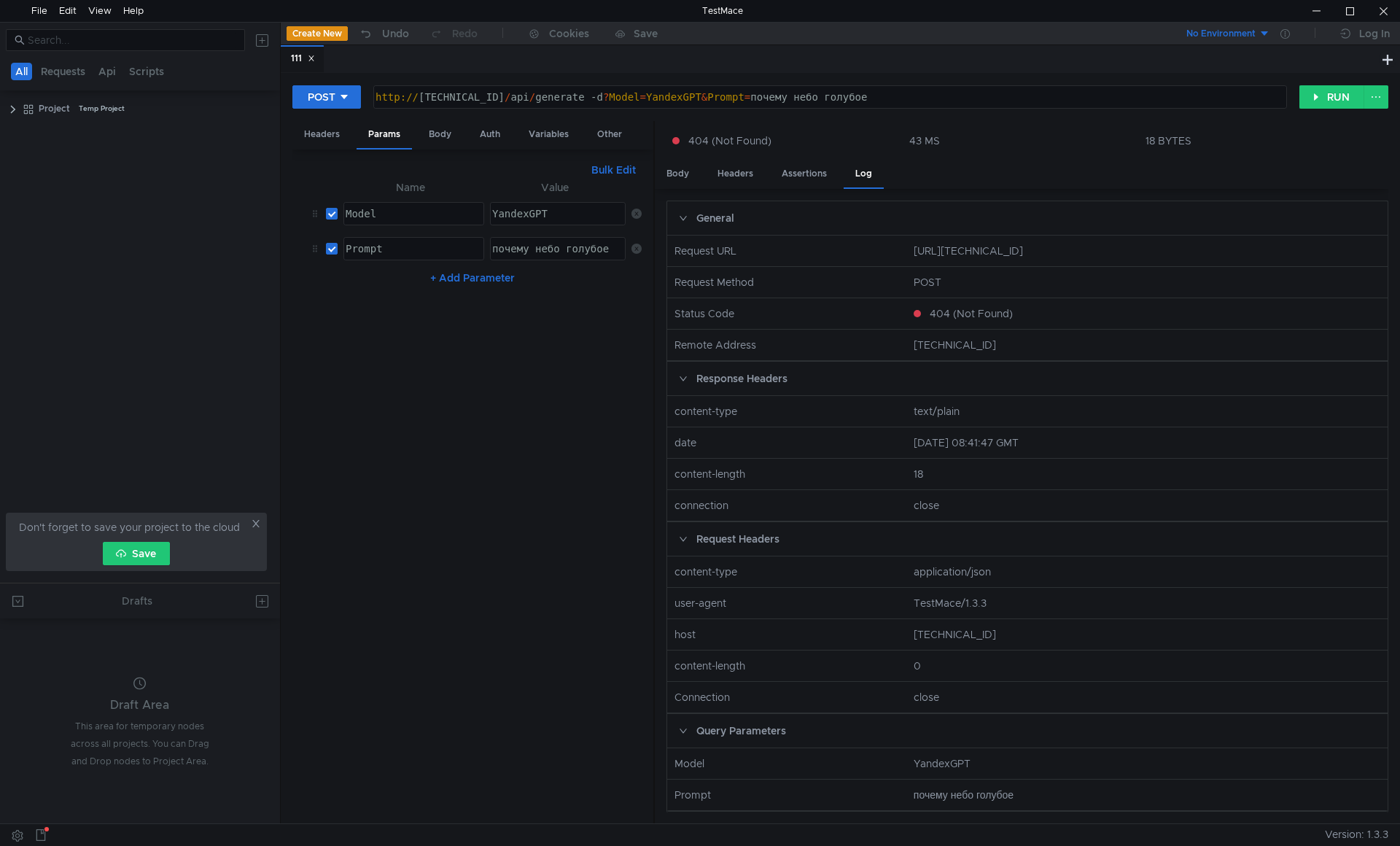
scroll to position [0, 0]
click at [347, 132] on div "Headers" at bounding box center [321, 134] width 59 height 27
click at [682, 176] on div "Body" at bounding box center [677, 173] width 46 height 27
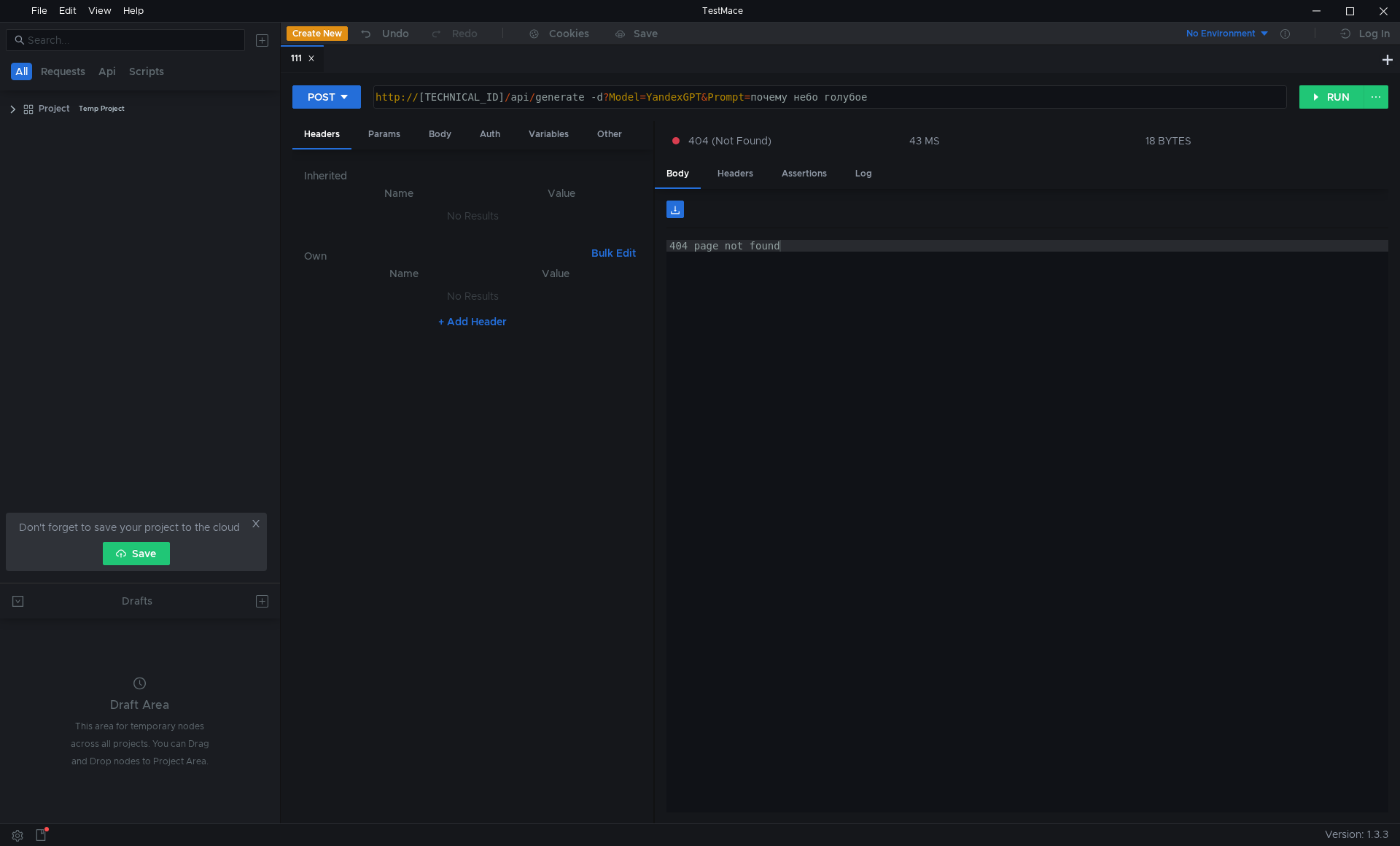
click at [394, 195] on th "Name" at bounding box center [399, 193] width 167 height 18
click at [392, 201] on th "Name" at bounding box center [399, 193] width 167 height 18
click at [552, 200] on th "Value" at bounding box center [561, 193] width 160 height 18
click at [393, 137] on div "Params" at bounding box center [384, 134] width 55 height 27
click at [439, 137] on div "Body" at bounding box center [439, 134] width 46 height 27
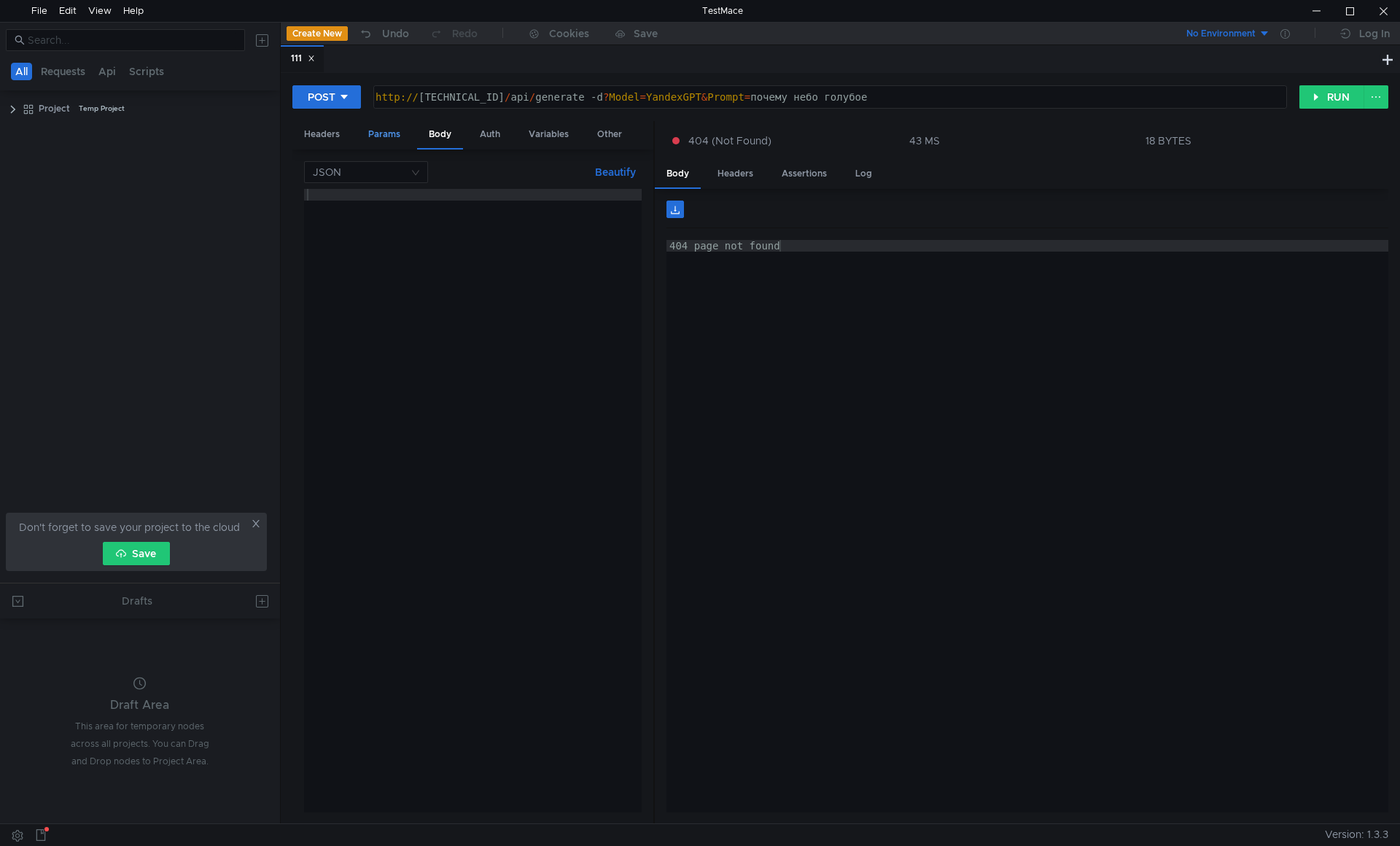
click at [393, 130] on div "Params" at bounding box center [384, 134] width 55 height 27
click at [479, 140] on div "Auth" at bounding box center [490, 134] width 44 height 27
click at [540, 136] on div "Variables" at bounding box center [549, 134] width 64 height 27
click at [608, 137] on div "Other" at bounding box center [609, 134] width 48 height 27
click at [323, 138] on div "Headers" at bounding box center [321, 134] width 59 height 27
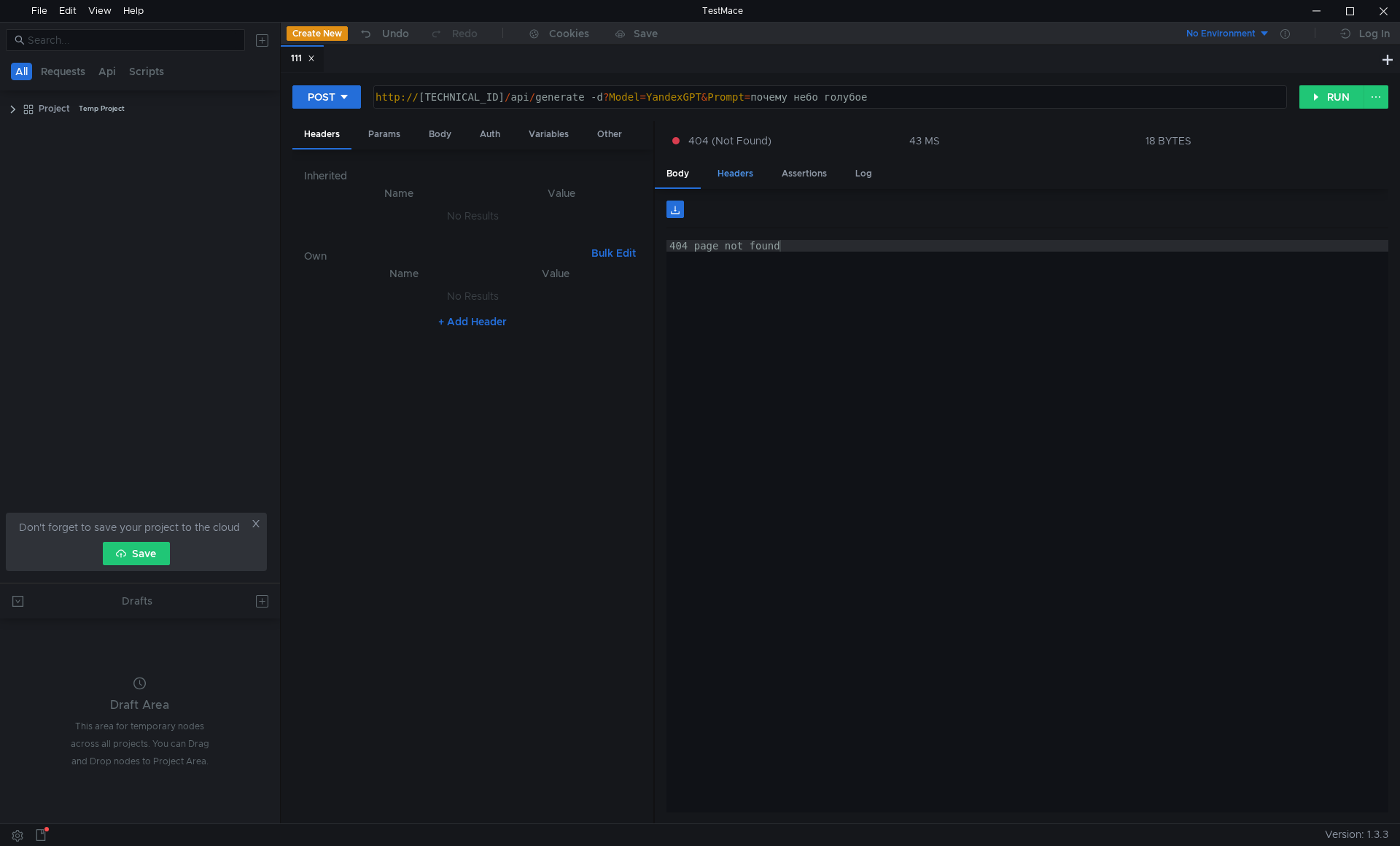
click at [718, 173] on div "Headers" at bounding box center [735, 173] width 59 height 27
click at [789, 171] on div "Assertions" at bounding box center [803, 173] width 68 height 27
click at [863, 179] on div "Log" at bounding box center [863, 173] width 40 height 27
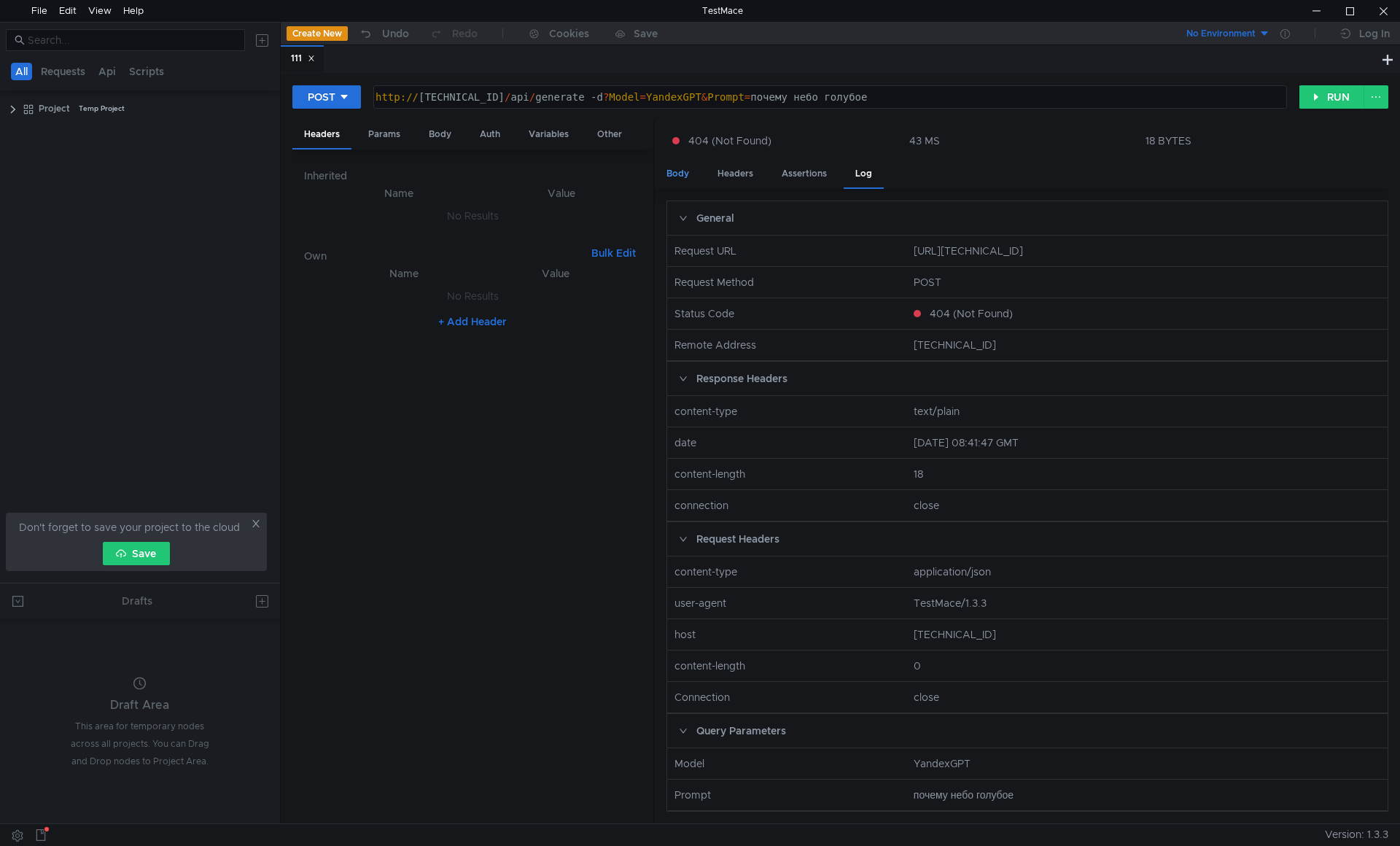
click at [687, 181] on div "Body" at bounding box center [677, 173] width 46 height 27
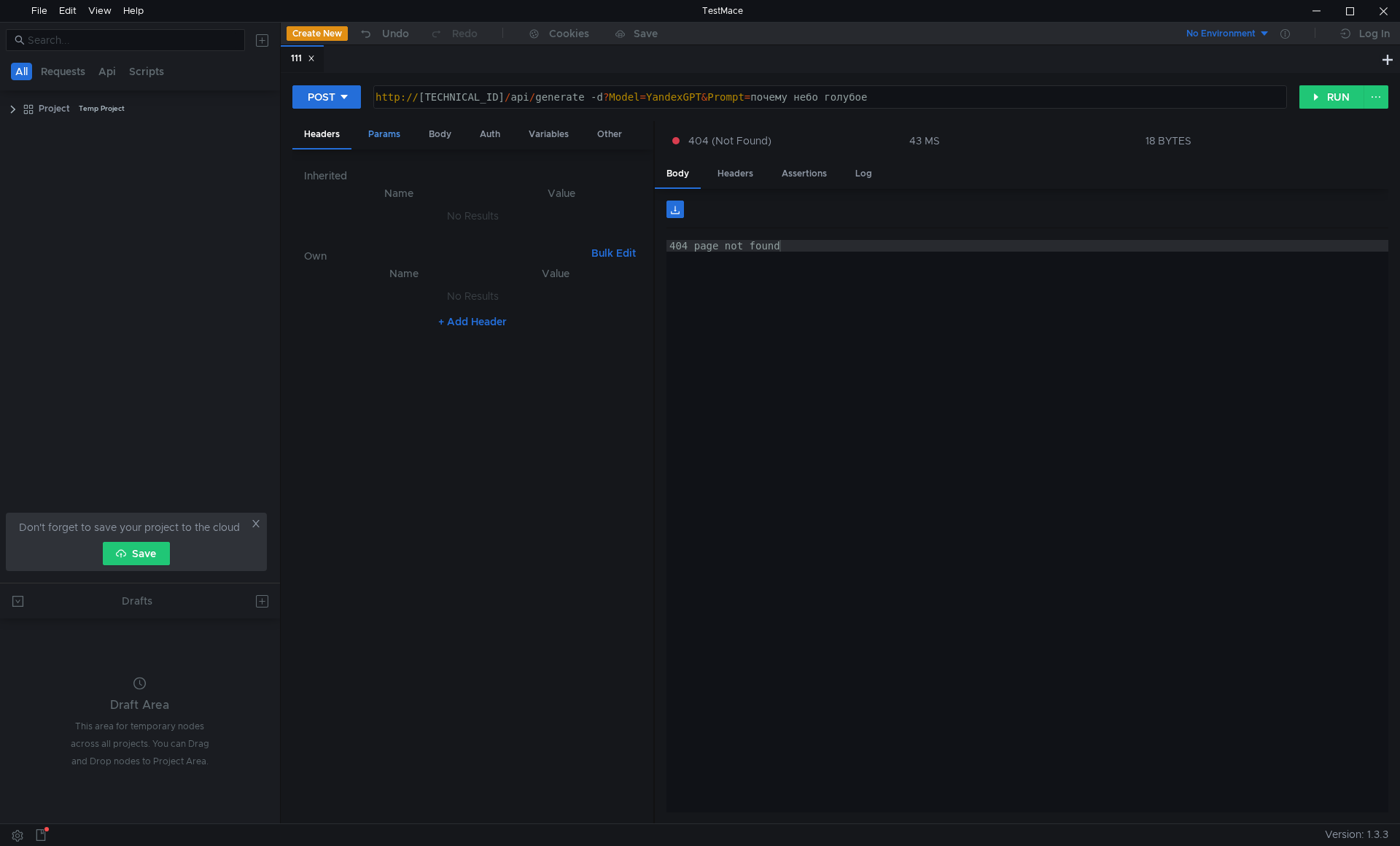
click at [371, 140] on div "Params" at bounding box center [384, 134] width 55 height 27
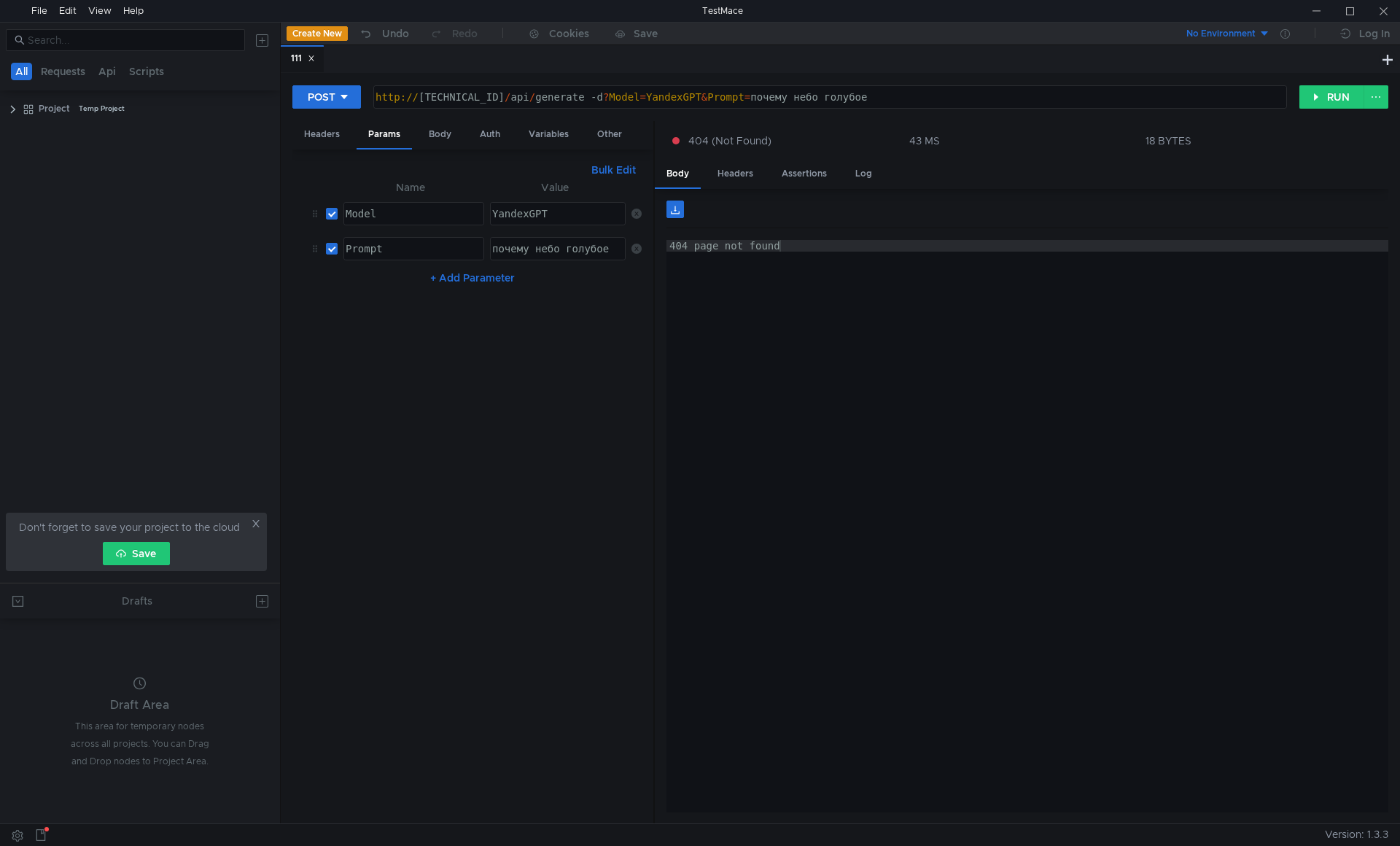
scroll to position [0, 18]
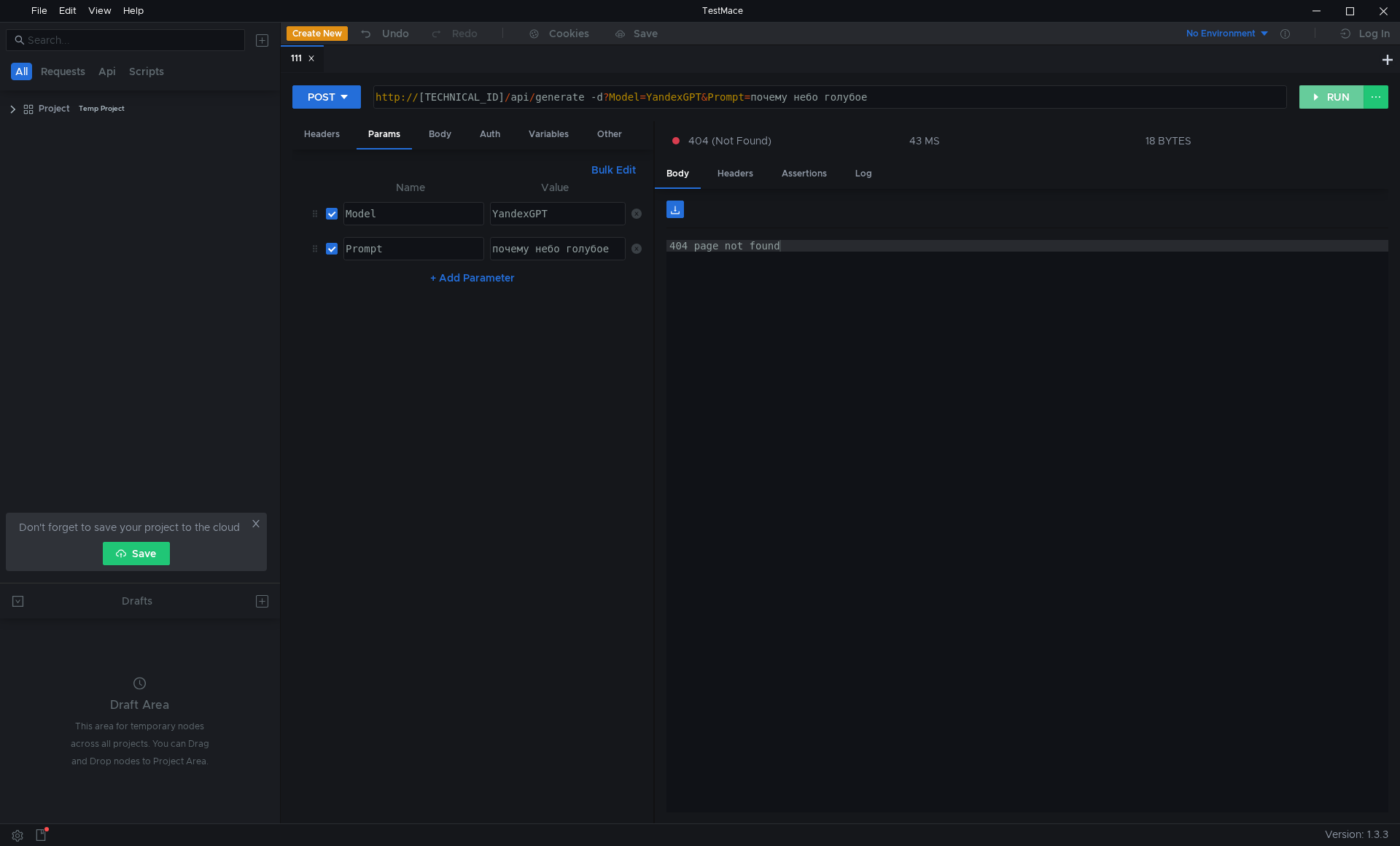
click at [1331, 93] on button "RUN" at bounding box center [1331, 96] width 65 height 23
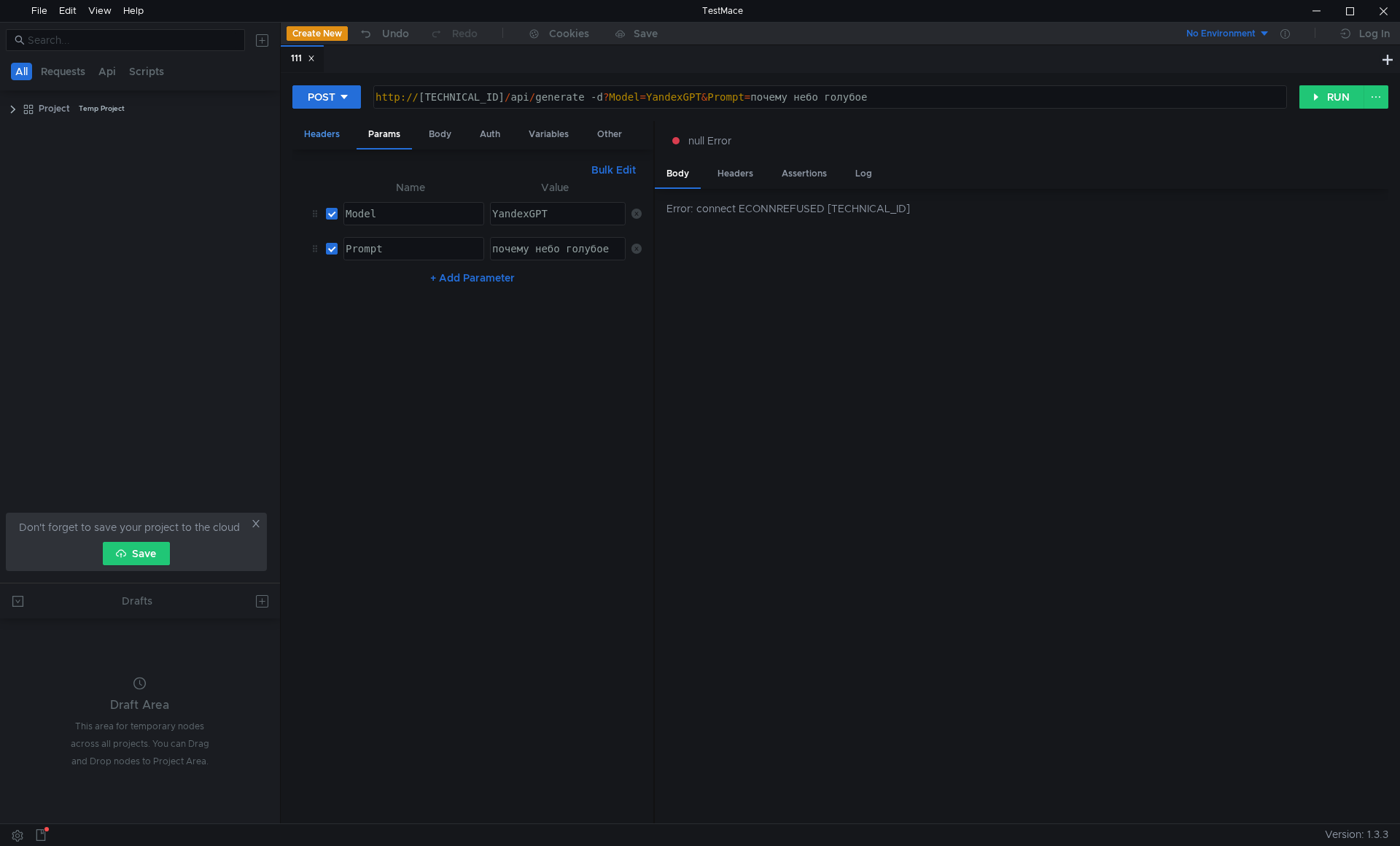
click at [330, 137] on div "Headers" at bounding box center [321, 134] width 59 height 27
click at [373, 137] on div "Params" at bounding box center [384, 134] width 55 height 27
click at [1326, 94] on button "RUN" at bounding box center [1331, 96] width 65 height 23
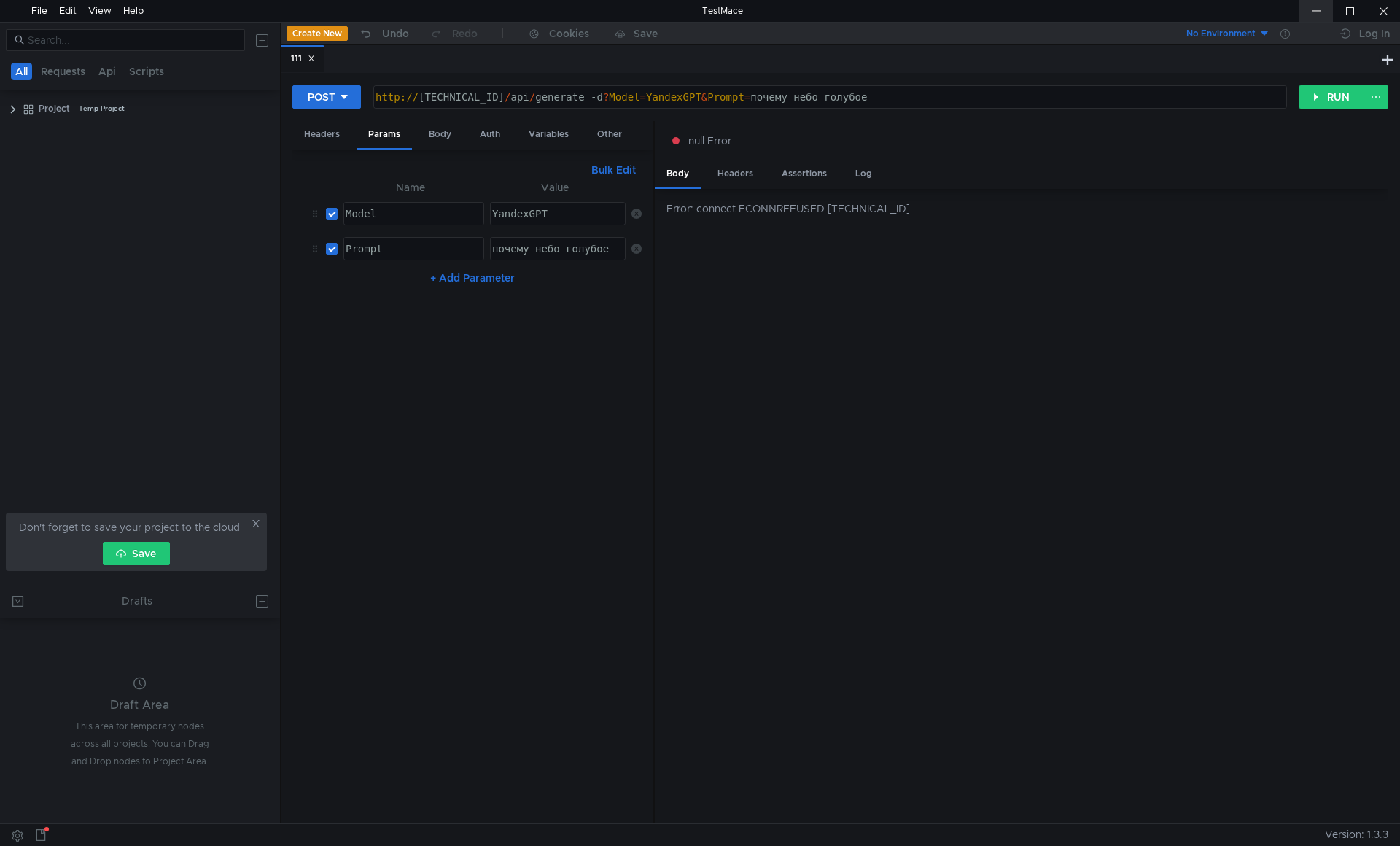
click at [1314, 7] on div at bounding box center [1316, 10] width 34 height 22
drag, startPoint x: 963, startPoint y: 100, endPoint x: 609, endPoint y: 102, distance: 354.0
click at [609, 102] on div "http:// 10.40.10.77:11434 / api / generate -d ? Model = YandexGPT & Prompt = по…" at bounding box center [829, 108] width 912 height 35
paste textarea "curl http://localhost:11434/api/generate -d '{ "model": "llama3.2", "prompt": "…"
drag, startPoint x: 609, startPoint y: 97, endPoint x: 862, endPoint y: 97, distance: 253.0
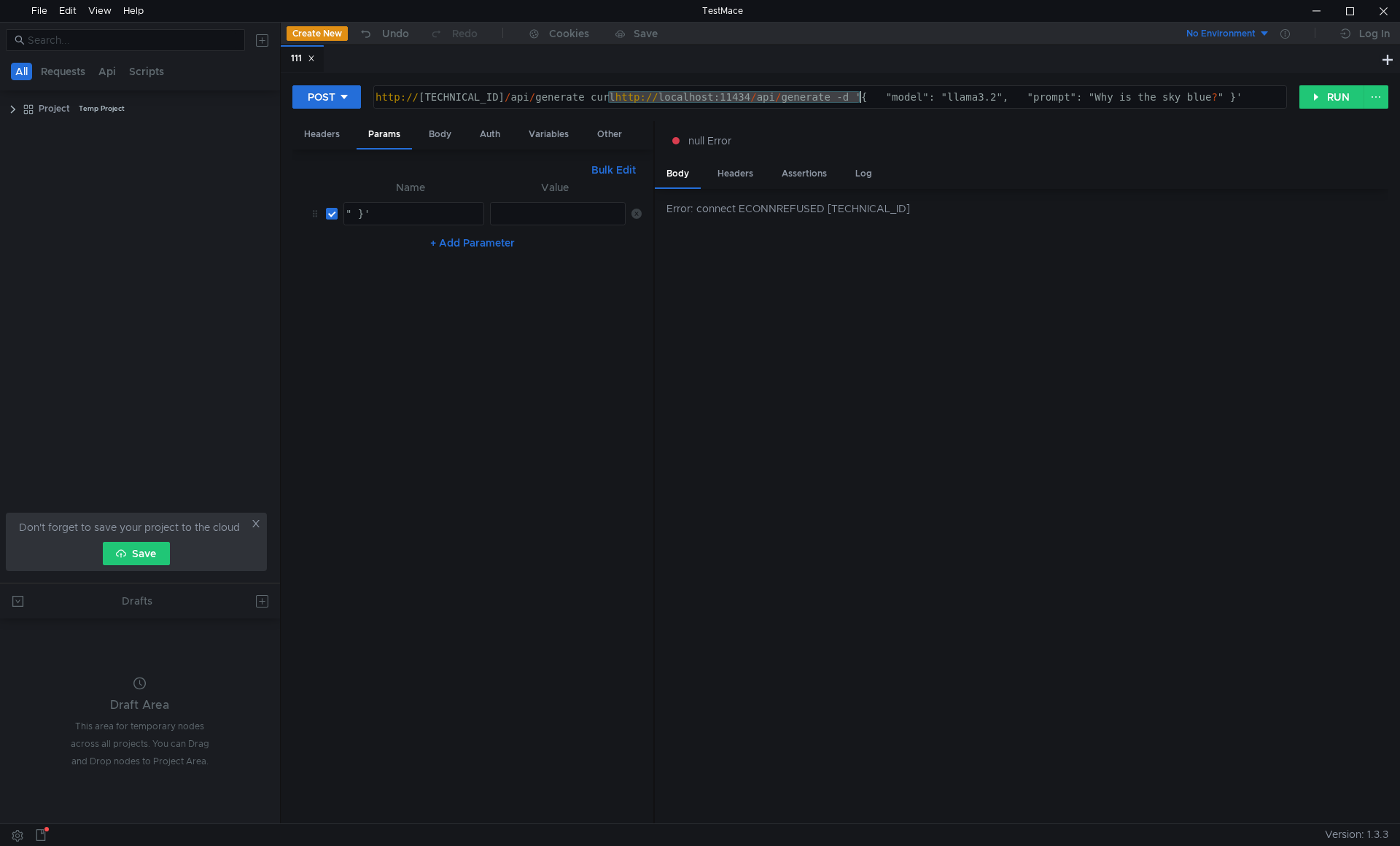
click at [862, 97] on div "http:// 10.40.10.77:11434 / api / generate curl http:// localhost:11434 / api /…" at bounding box center [829, 108] width 912 height 35
drag, startPoint x: 791, startPoint y: 96, endPoint x: 820, endPoint y: 127, distance: 42.4
click at [792, 97] on div "http:// 10.40.10.77:11434 / api / generate -d '{ "model": "YandexGPT", "prompt"…" at bounding box center [829, 108] width 912 height 35
click at [1307, 96] on button "RUN" at bounding box center [1331, 96] width 65 height 23
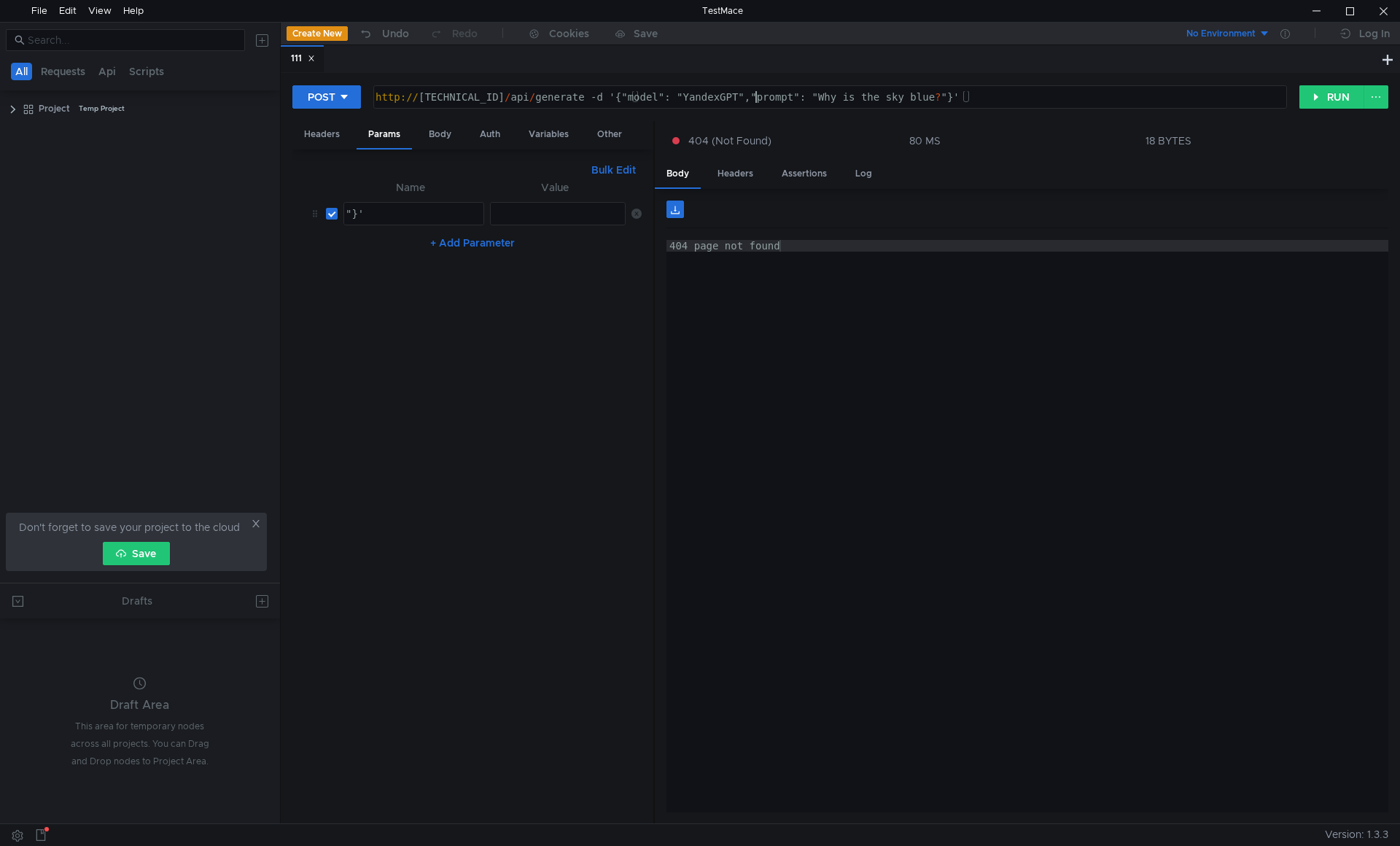
click at [757, 97] on div "http:// 10.40.10.77:11434 / api / generate -d '{"model": "YandexGPT","prompt": …" at bounding box center [829, 108] width 912 height 35
click at [1331, 101] on button "RUN" at bounding box center [1331, 96] width 65 height 23
drag, startPoint x: 641, startPoint y: 94, endPoint x: 809, endPoint y: 97, distance: 168.0
click at [809, 97] on div "http:// 10.40.10.77:11434 / api / generate -d '{"model": "YandexGPT:latest","pr…" at bounding box center [829, 108] width 912 height 35
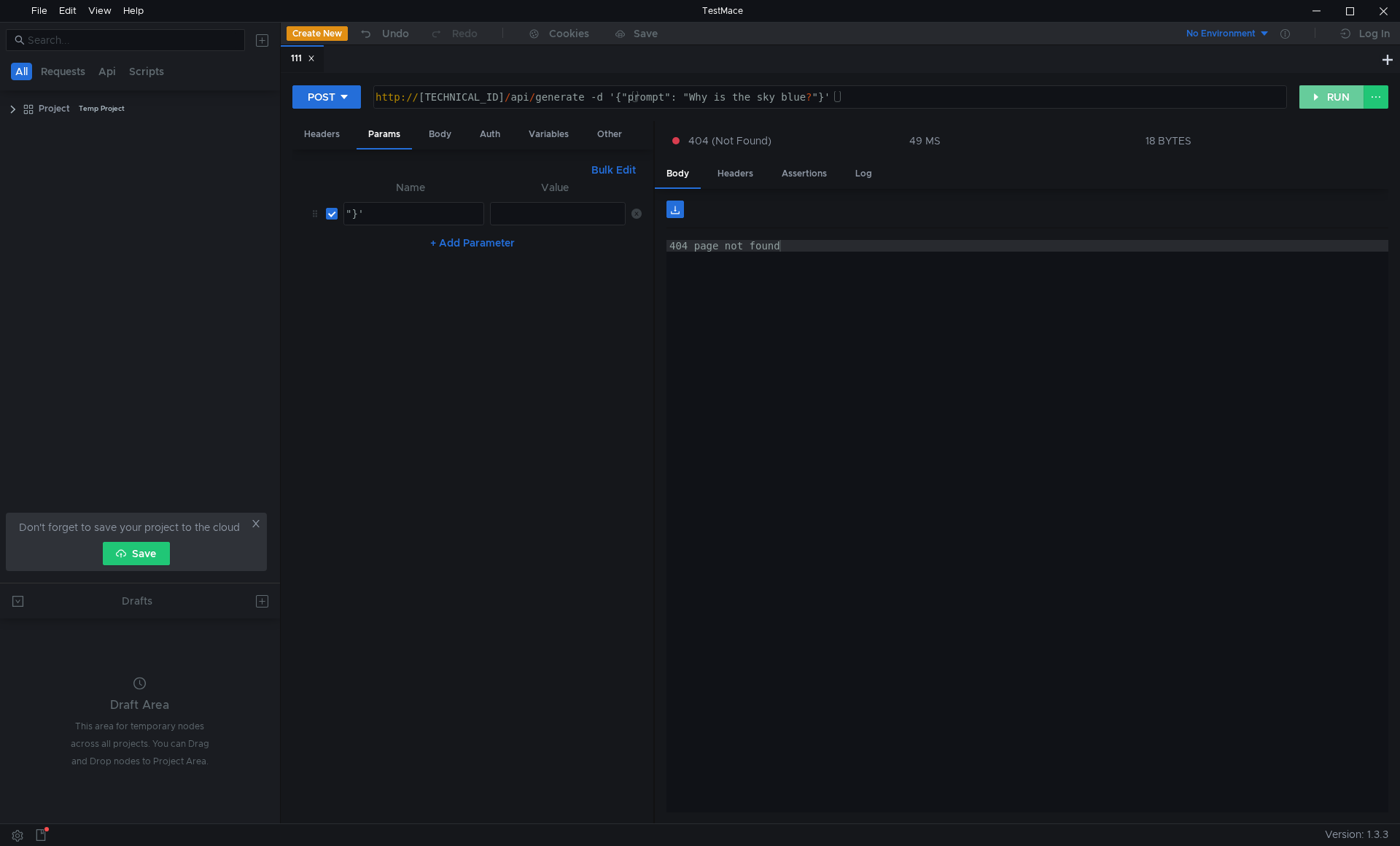
click at [1328, 100] on button "RUN" at bounding box center [1331, 96] width 65 height 23
type textarea "http://10.40.10.77:11434/api/generate -d '{"model": "YandexGPT:","prompt": "Why…"
drag, startPoint x: 675, startPoint y: 96, endPoint x: 645, endPoint y: 96, distance: 30.0
click at [645, 96] on div "http:// 10.40.10.77:11434 / api / generate -d '{"model": "YandexGPT:","prompt":…" at bounding box center [829, 108] width 912 height 35
drag, startPoint x: 377, startPoint y: 210, endPoint x: 252, endPoint y: 212, distance: 125.0
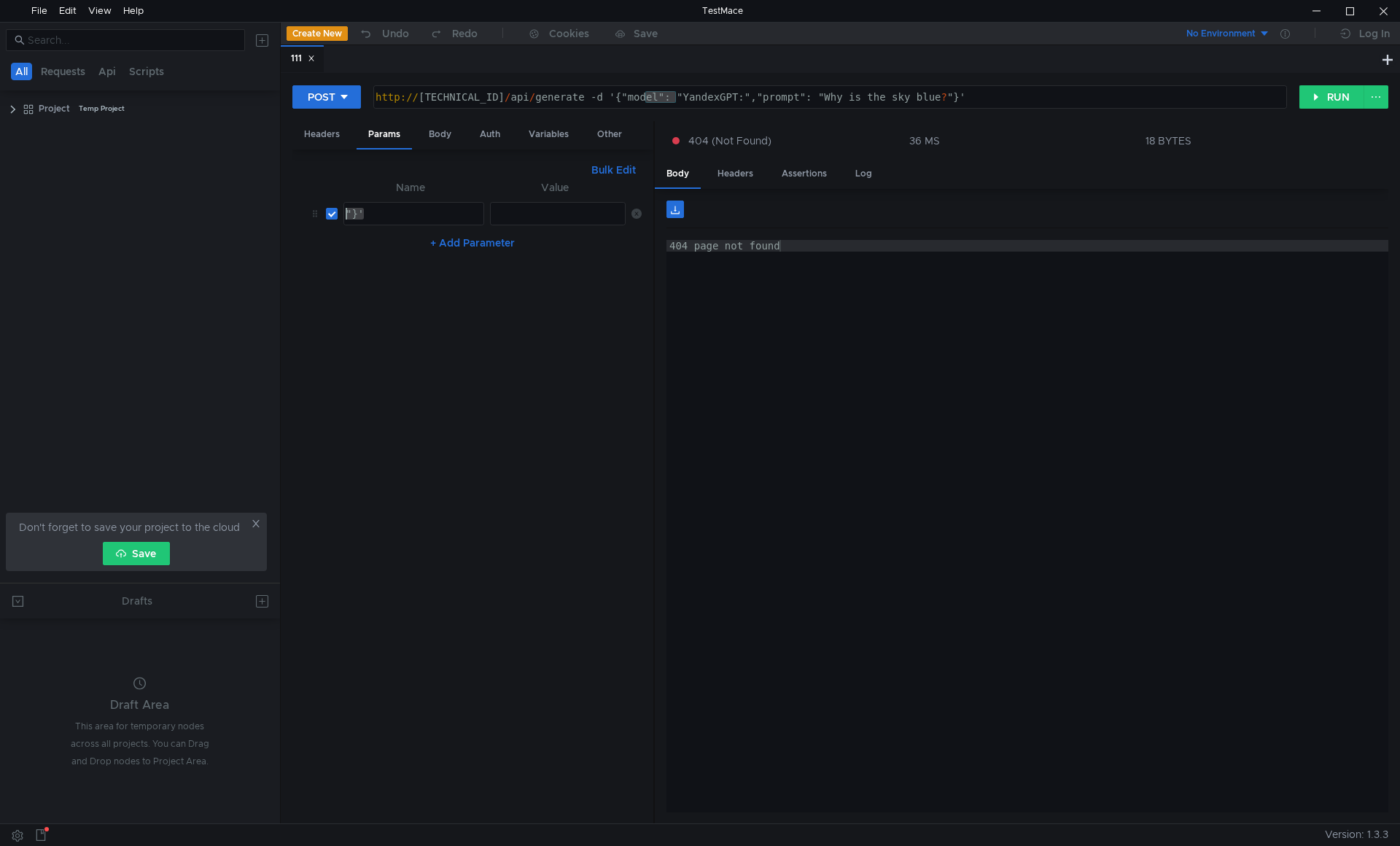
click at [252, 212] on as-split "All Requests Api Scripts Project Temp Project Don't forget to save your project…" at bounding box center [700, 423] width 1400 height 802
paste textarea "model"
type textarea "model"
drag, startPoint x: 700, startPoint y: 96, endPoint x: 756, endPoint y: 96, distance: 56.0
click at [756, 96] on div "http:// 10.40.10.77:11434 / api / generate -d '{"model": "YandexGPT:","prompt":…" at bounding box center [829, 108] width 912 height 35
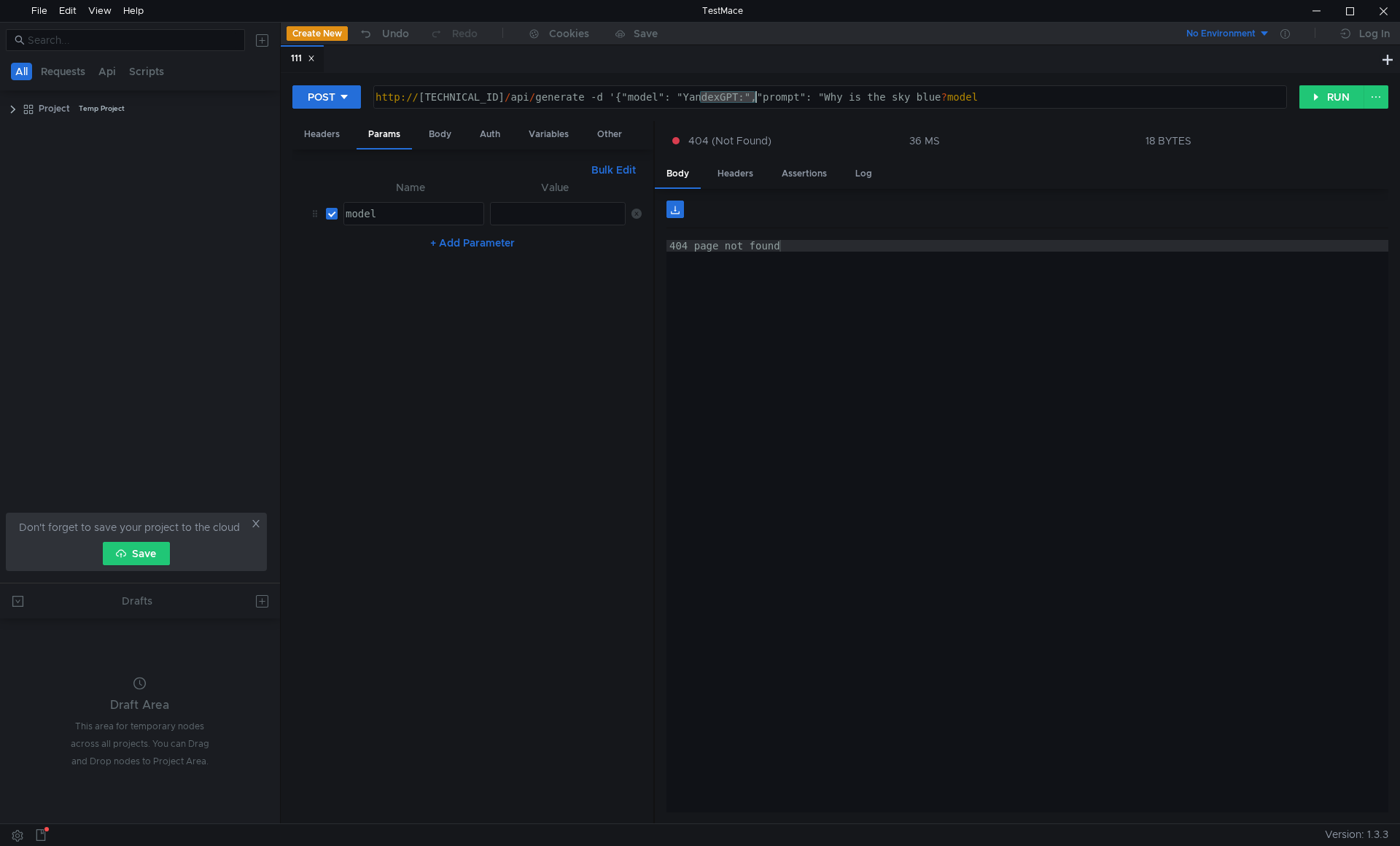
type textarea "http://10.40.10.77:11434/api/generate -d '{"model": ":","prompt": "Why is the s…"
click at [532, 209] on div at bounding box center [556, 225] width 136 height 35
paste textarea "YandexGPT"
type textarea "YandexGPT"
drag, startPoint x: 725, startPoint y: 97, endPoint x: 763, endPoint y: 97, distance: 38.0
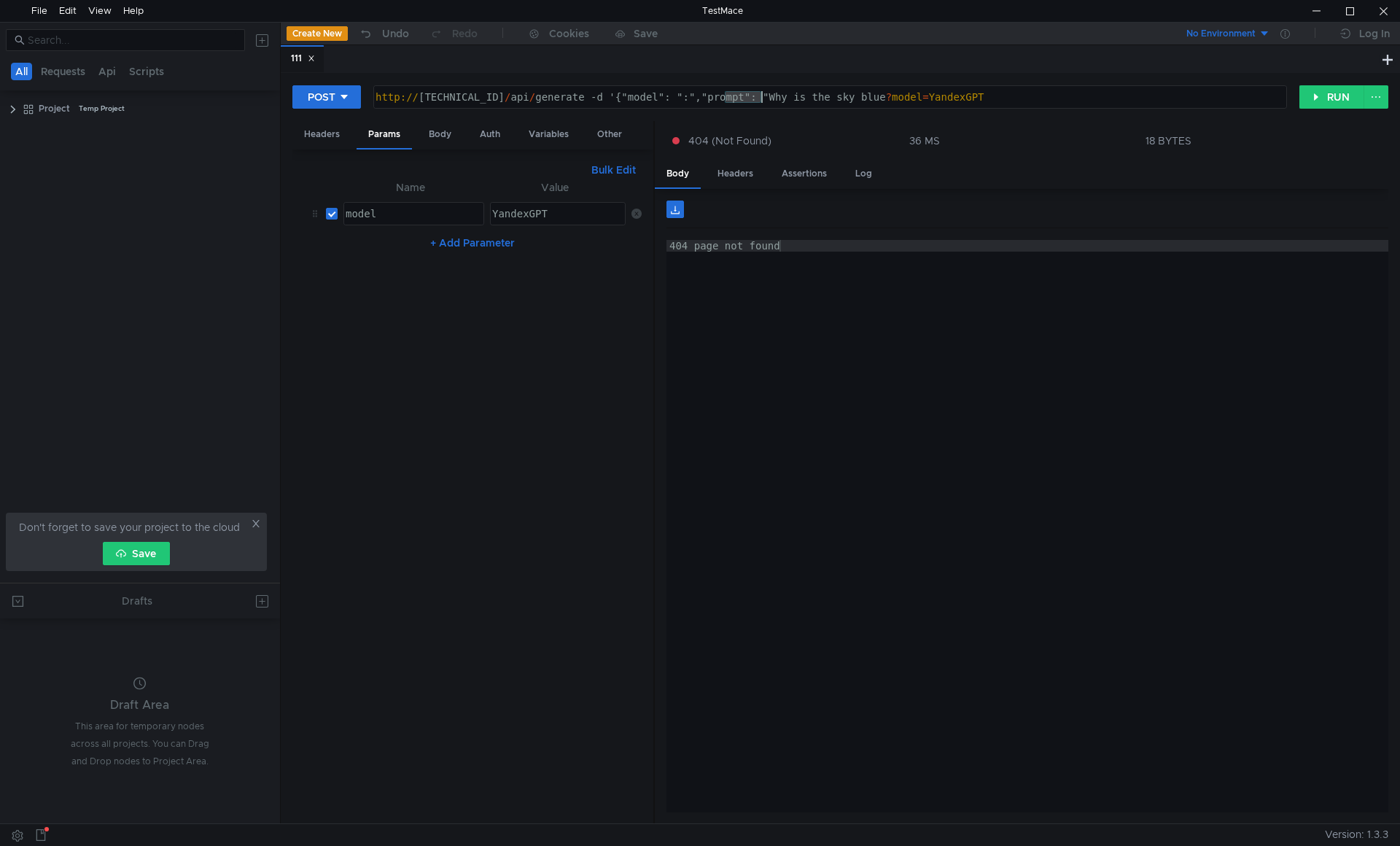
click at [763, 97] on div "http:// 10.40.10.77:11434 / api / generate -d '{"model": ":","prompt": "Why is …" at bounding box center [829, 108] width 912 height 35
type textarea "http://10.40.10.77:11434/api/generate -d '{"model": ":","": "Why is the sky blu…"
click at [468, 243] on button "+ Add Parameter" at bounding box center [472, 243] width 96 height 18
click at [397, 249] on div at bounding box center [412, 260] width 140 height 35
paste textarea "prompt"
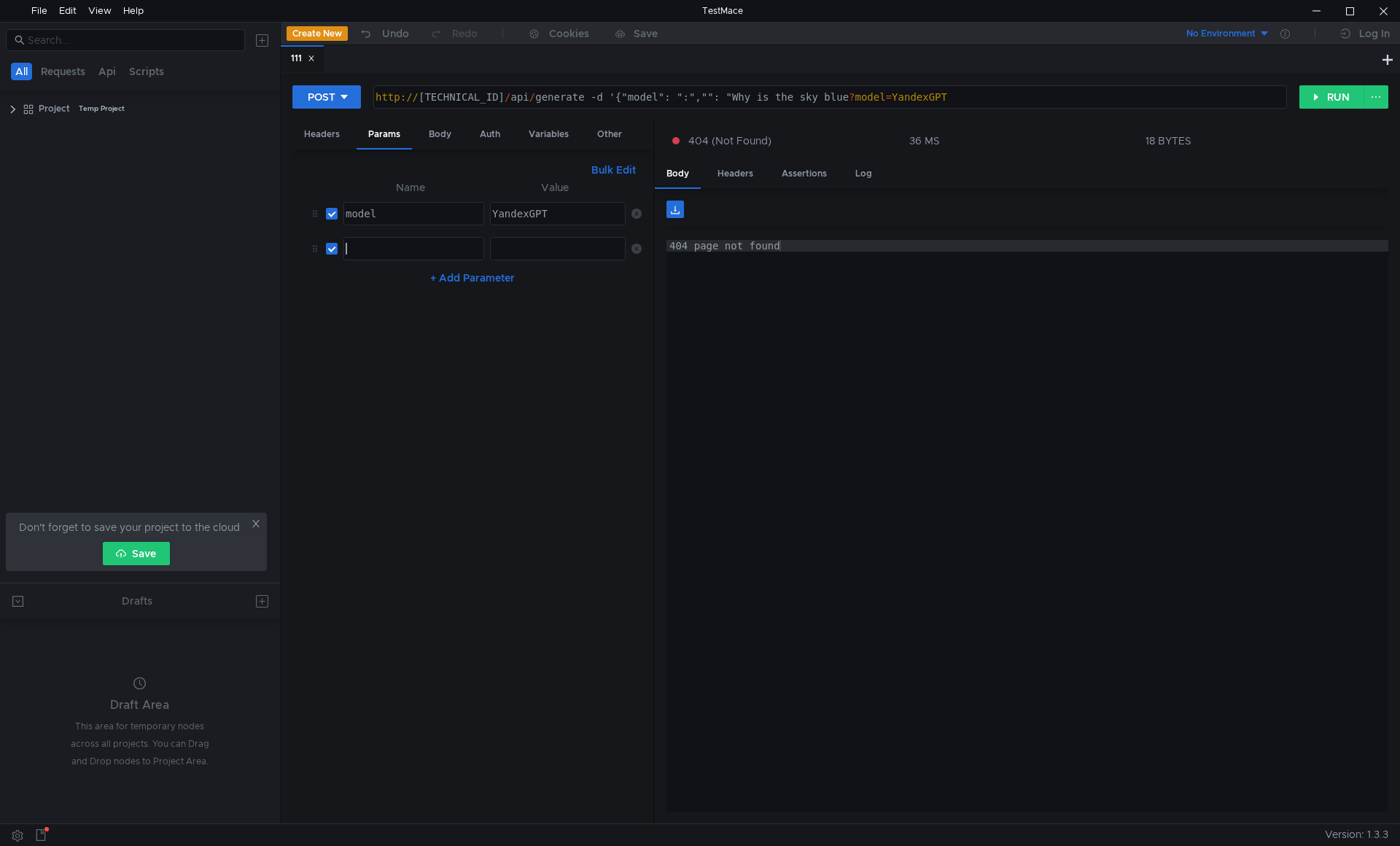
type textarea "prompt"
drag, startPoint x: 747, startPoint y: 96, endPoint x: 792, endPoint y: 96, distance: 45.0
click at [792, 96] on div "http:// 10.40.10.77:11434 / api / generate -d '{"model": ":","": "Why is the sk…" at bounding box center [829, 108] width 912 height 35
click at [792, 96] on div "http:// 10.40.10.77:11434 / api / generate -d '{"model": ":","": "Why is the sk…" at bounding box center [830, 96] width 912 height 22
drag, startPoint x: 747, startPoint y: 97, endPoint x: 773, endPoint y: 97, distance: 26.0
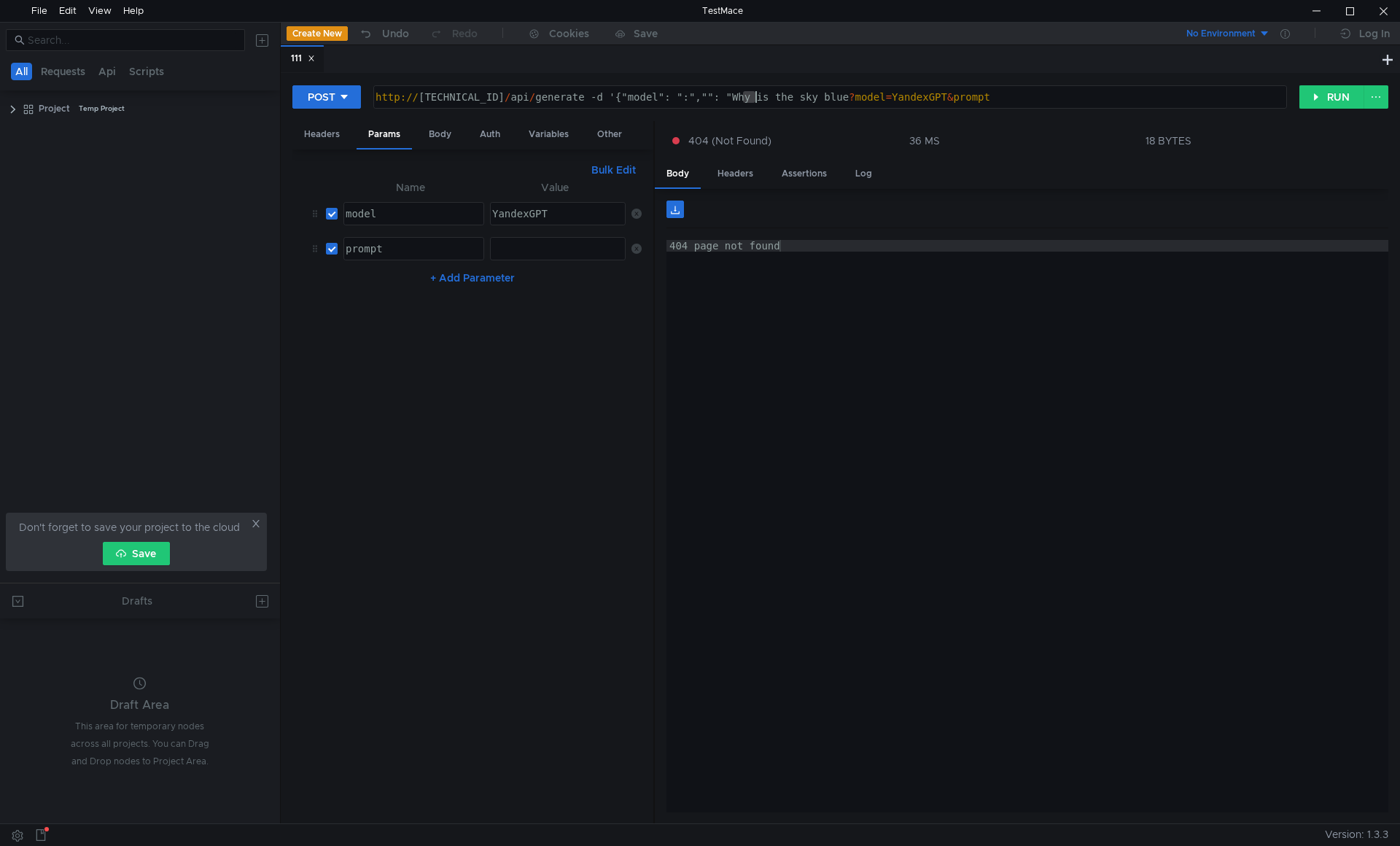
click at [773, 97] on div "http:// 10.40.10.77:11434 / api / generate -d '{"model": ":","": "Why is the sk…" at bounding box center [829, 108] width 912 height 35
click at [773, 97] on div "http:// 10.40.10.77:11434 / api / generate -d '{"model": ":","": "Why is the sk…" at bounding box center [830, 96] width 912 height 22
drag, startPoint x: 749, startPoint y: 97, endPoint x: 871, endPoint y: 97, distance: 122.0
click at [871, 97] on div "http:// 10.40.10.77:11434 / api / generate -d '{"model": ":","": "Why is the sk…" at bounding box center [829, 108] width 912 height 35
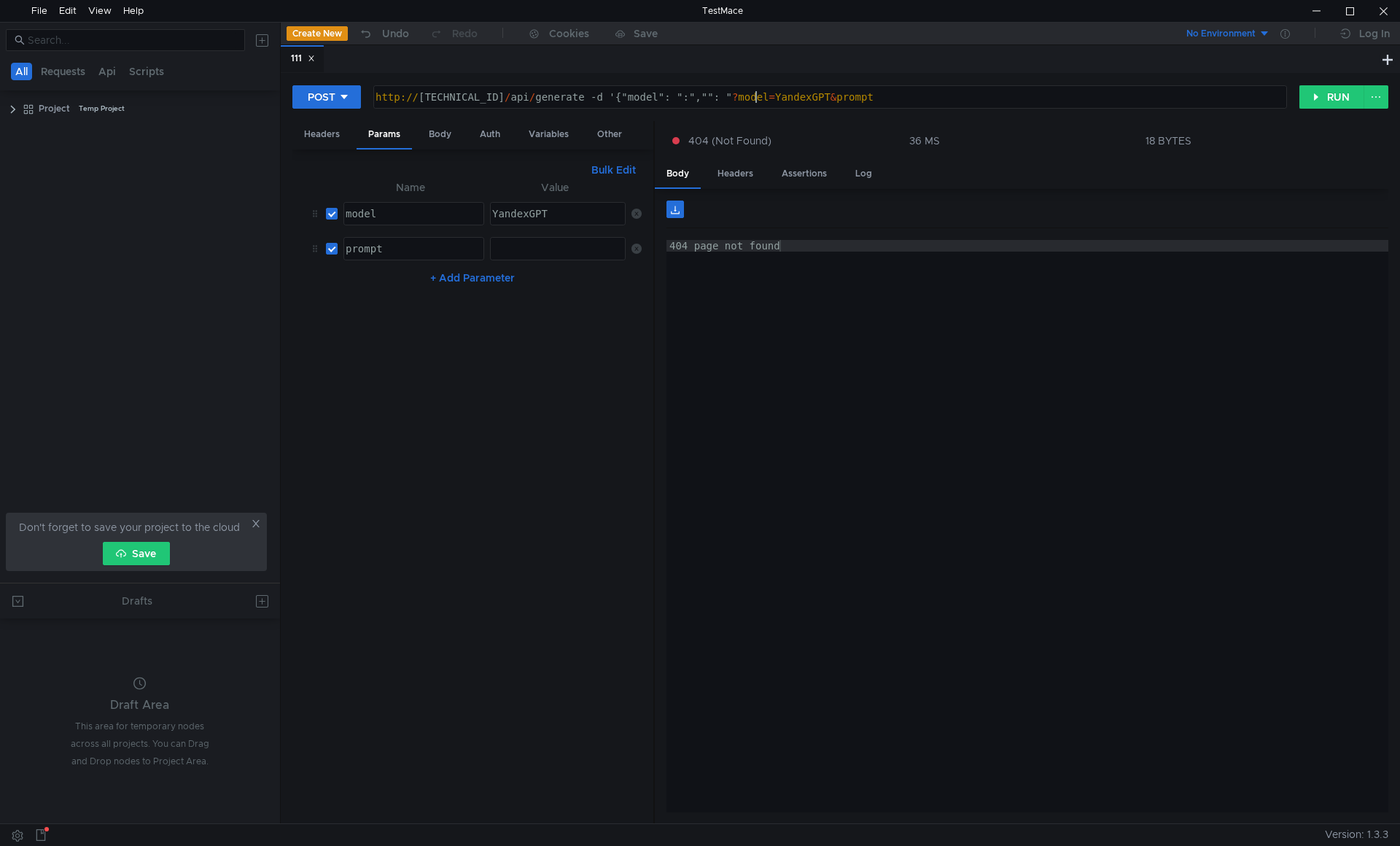
type textarea "http://10.40.10.77:11434/api/generate -d '{"model": ":","": "?model=YandexGPT&p…"
click at [519, 260] on div at bounding box center [556, 260] width 136 height 35
paste textarea "Why is the sky blue?"
type textarea "Why is the sky blue"
drag, startPoint x: 626, startPoint y: 97, endPoint x: 752, endPoint y: 97, distance: 126.0
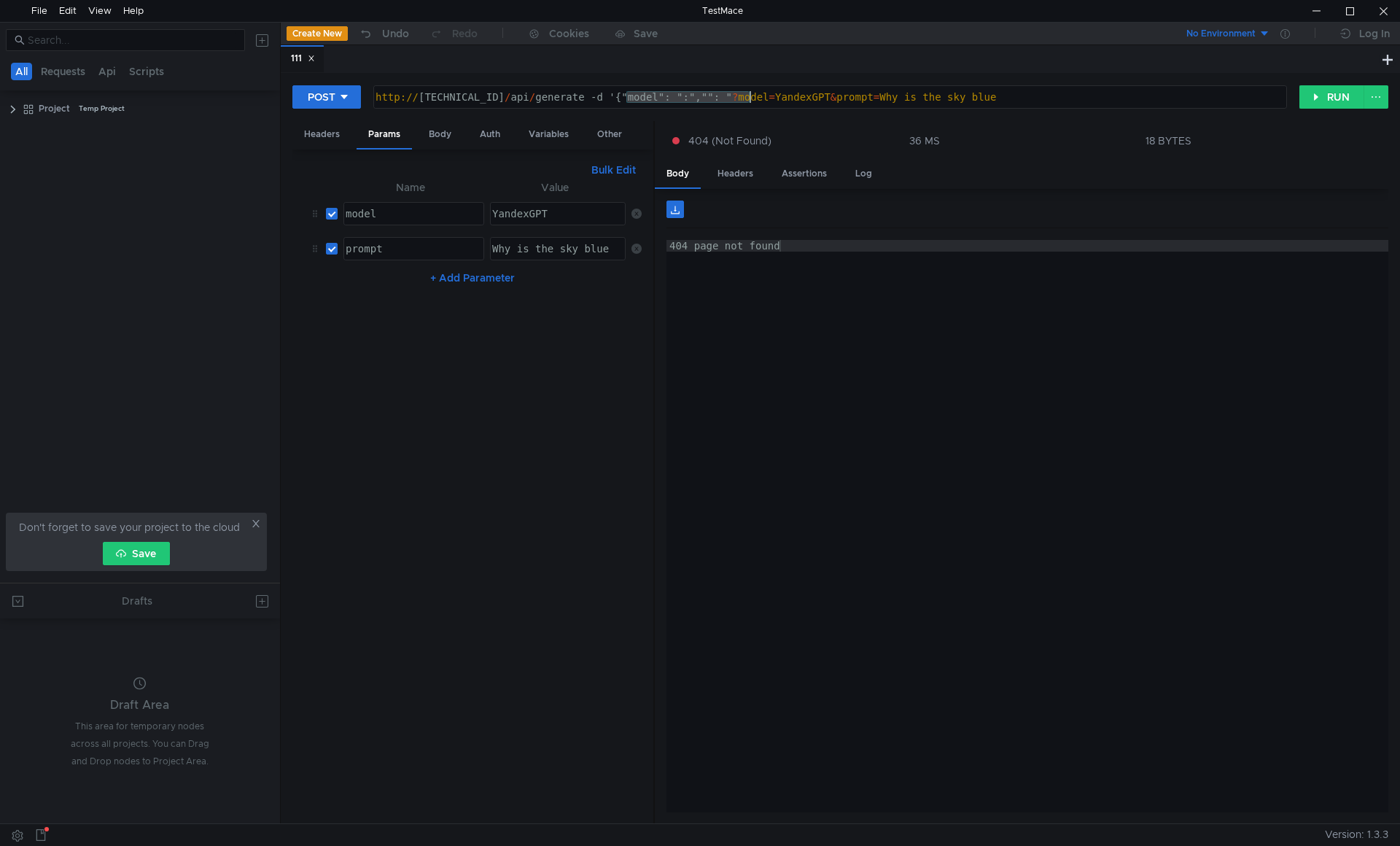
click at [752, 97] on div "http:// 10.40.10.77:11434 / api / generate -d '{"model": ":","": " ? model = Ya…" at bounding box center [829, 108] width 912 height 35
click at [516, 313] on nz-table "Name Value model הההההההההההההההההההההההההההההההההההההההההההההההההההההההההההההה…" at bounding box center [473, 496] width 337 height 634
click at [1336, 100] on button "RUN" at bounding box center [1331, 96] width 65 height 23
click at [723, 94] on div "http:// 10.40.10.77:11434 / api / generate -d ? model = YandexGPT & prompt = Wh…" at bounding box center [829, 108] width 912 height 35
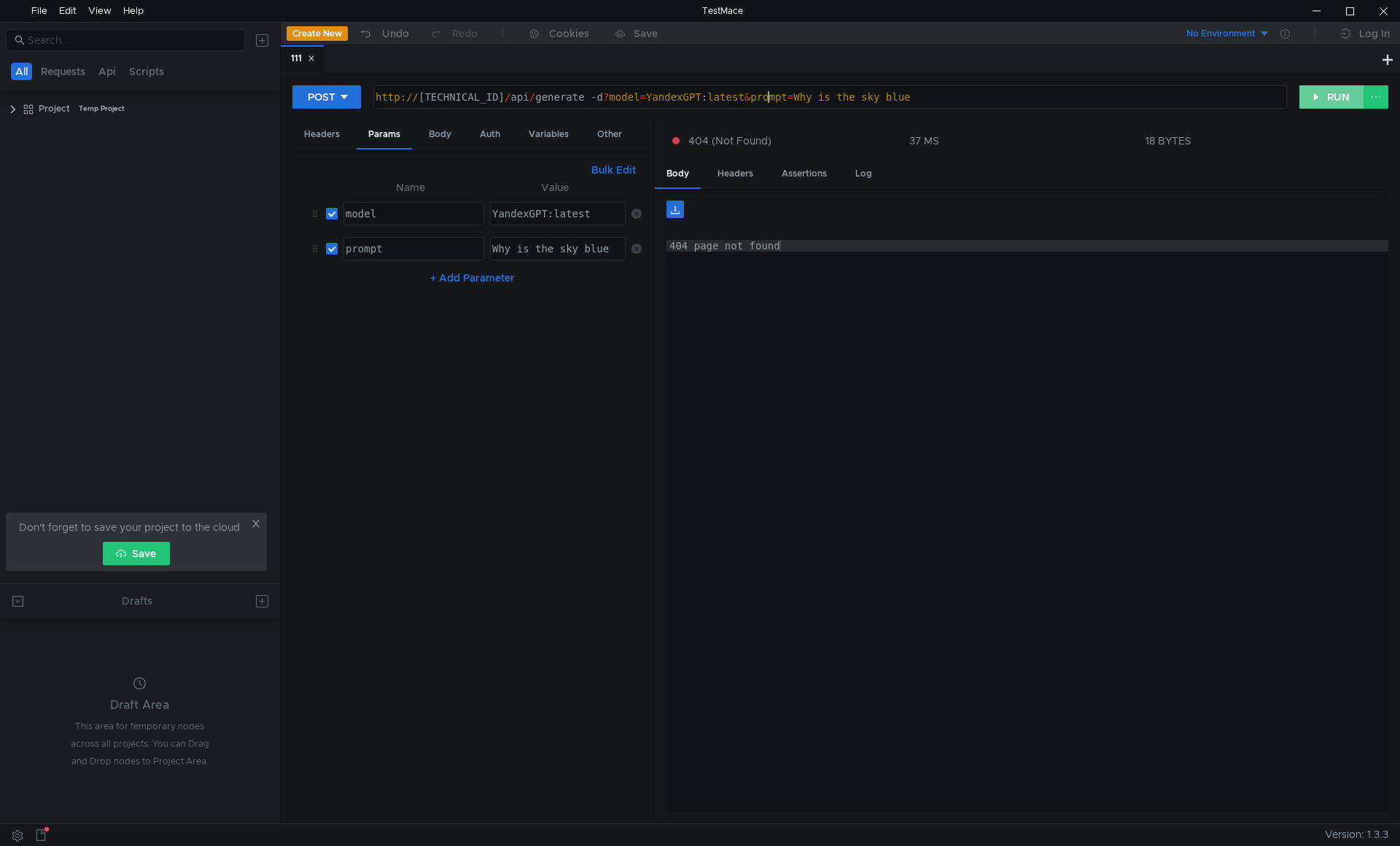
type textarea "http://10.40.10.77:11434/api/generate -d ?model=YandexGPT:latest&prompt=Why is …"
click at [1316, 95] on button "RUN" at bounding box center [1331, 96] width 65 height 23
type textarea "404 page not found"
drag, startPoint x: 803, startPoint y: 244, endPoint x: 671, endPoint y: 245, distance: 132.0
click at [671, 245] on div "404 page not found" at bounding box center [1027, 538] width 722 height 596
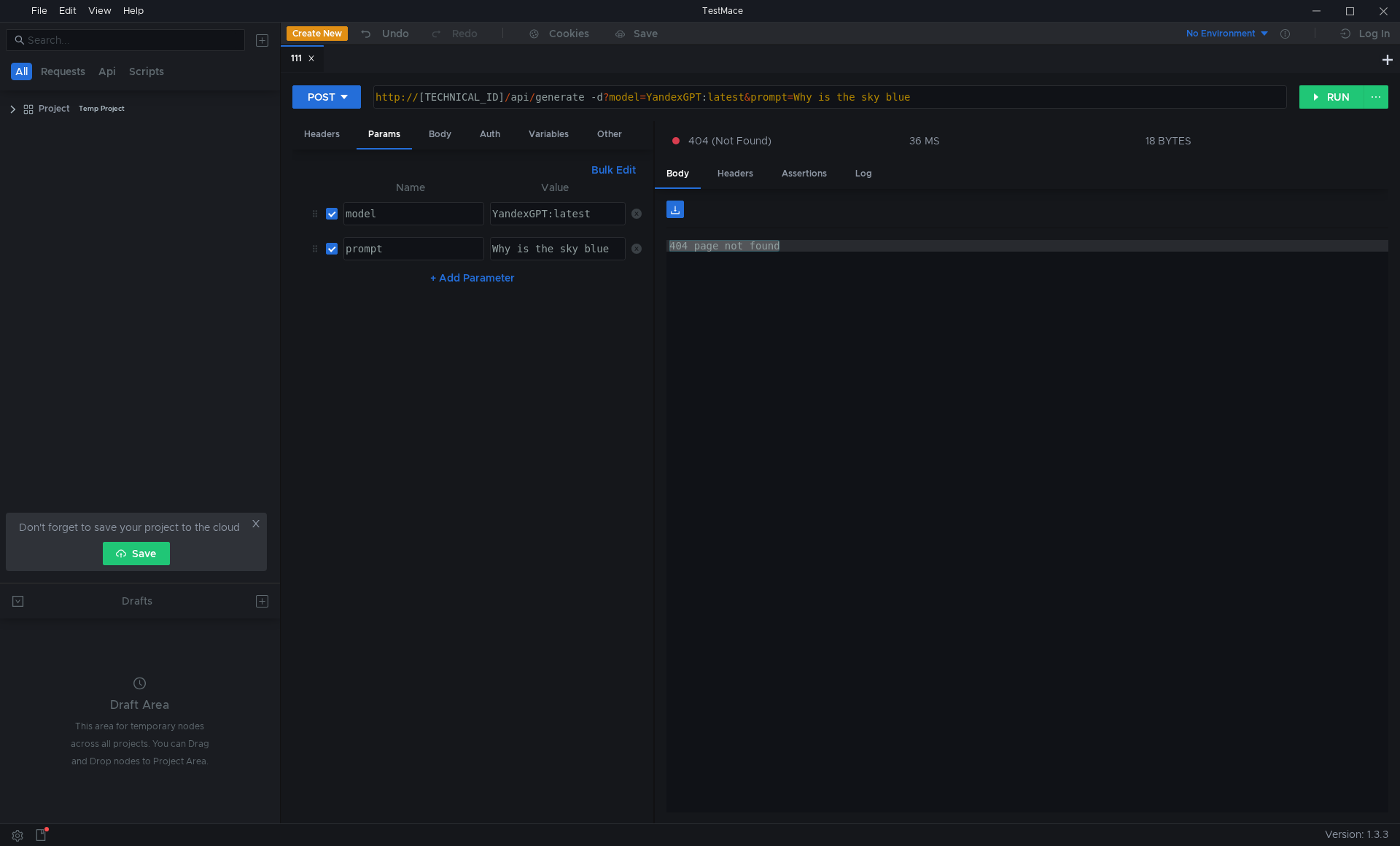
scroll to position [0, 28]
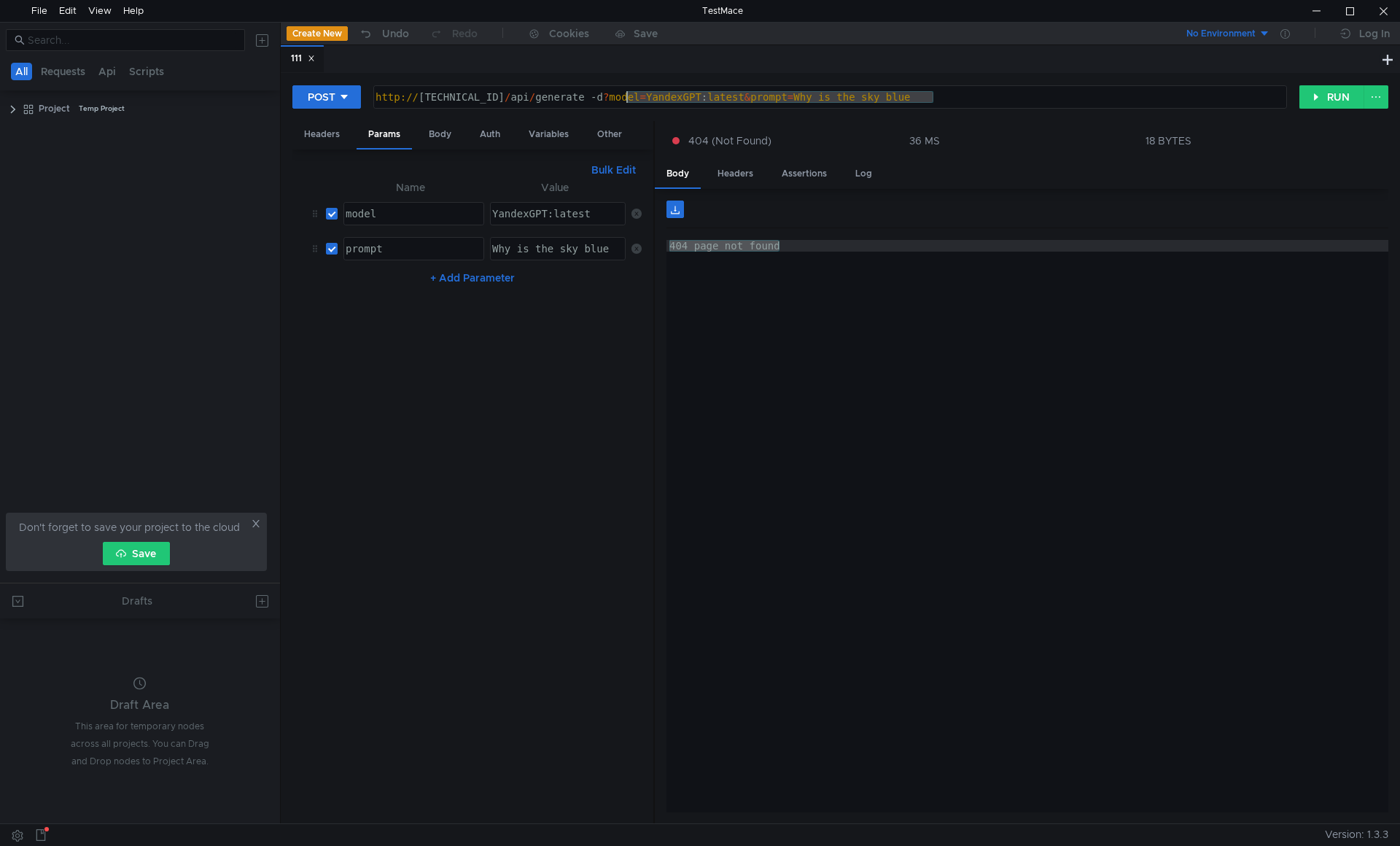
drag, startPoint x: 951, startPoint y: 91, endPoint x: 629, endPoint y: 96, distance: 322.0
click at [629, 96] on div "http:// [TECHNICAL_ID] / api / generate -d ? model = YandexGPT : latest & promp…" at bounding box center [829, 108] width 912 height 35
drag, startPoint x: 626, startPoint y: 96, endPoint x: 556, endPoint y: 101, distance: 70.2
click at [556, 101] on div "http:// [TECHNICAL_ID] / api / generate -d" at bounding box center [829, 108] width 912 height 35
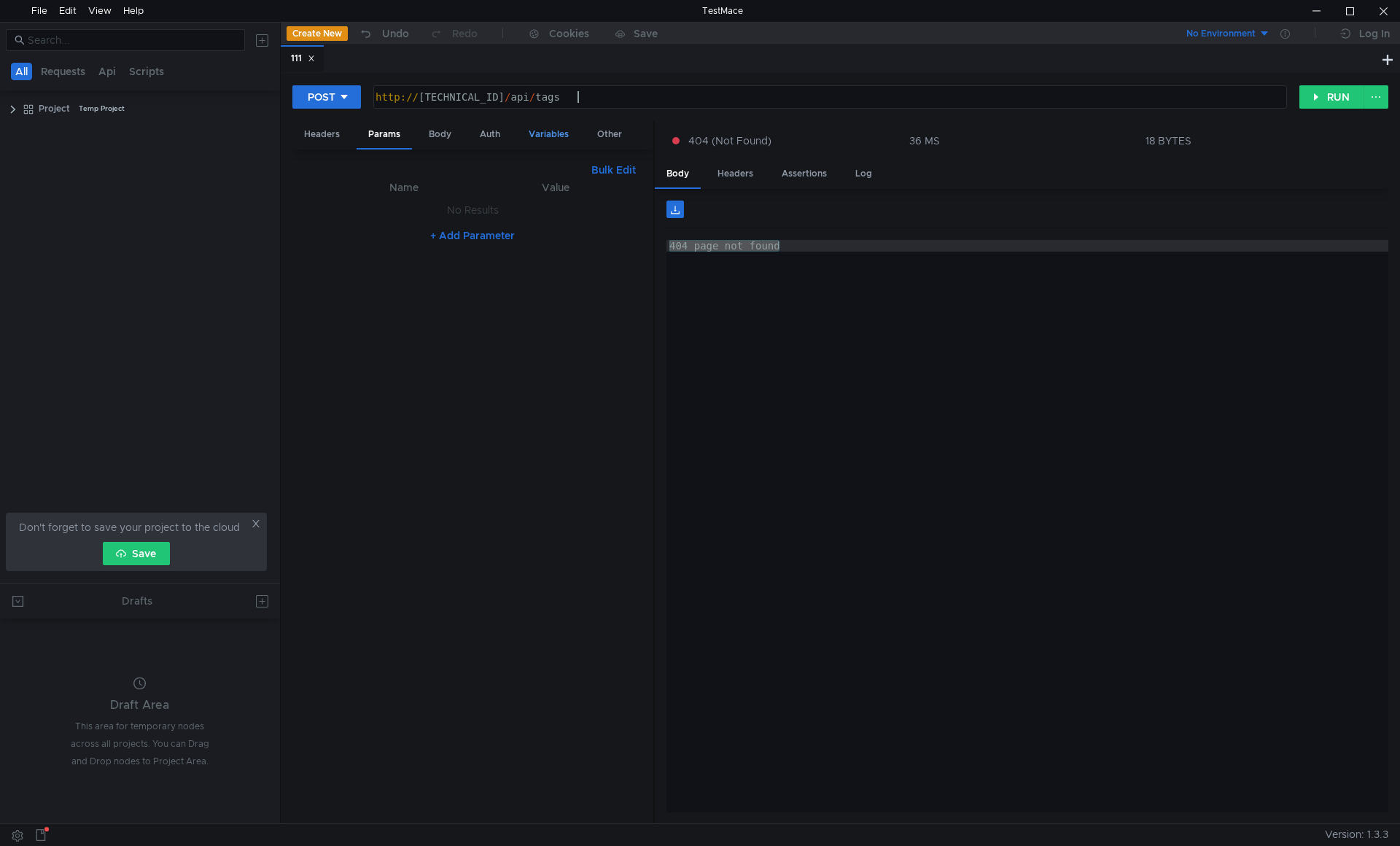
scroll to position [0, 14]
type textarea "[URL][TECHNICAL_ID]"
click at [1313, 100] on button "RUN" at bounding box center [1331, 96] width 65 height 23
click at [331, 94] on div "POST" at bounding box center [322, 96] width 28 height 16
click at [320, 126] on li "GET" at bounding box center [326, 127] width 68 height 23
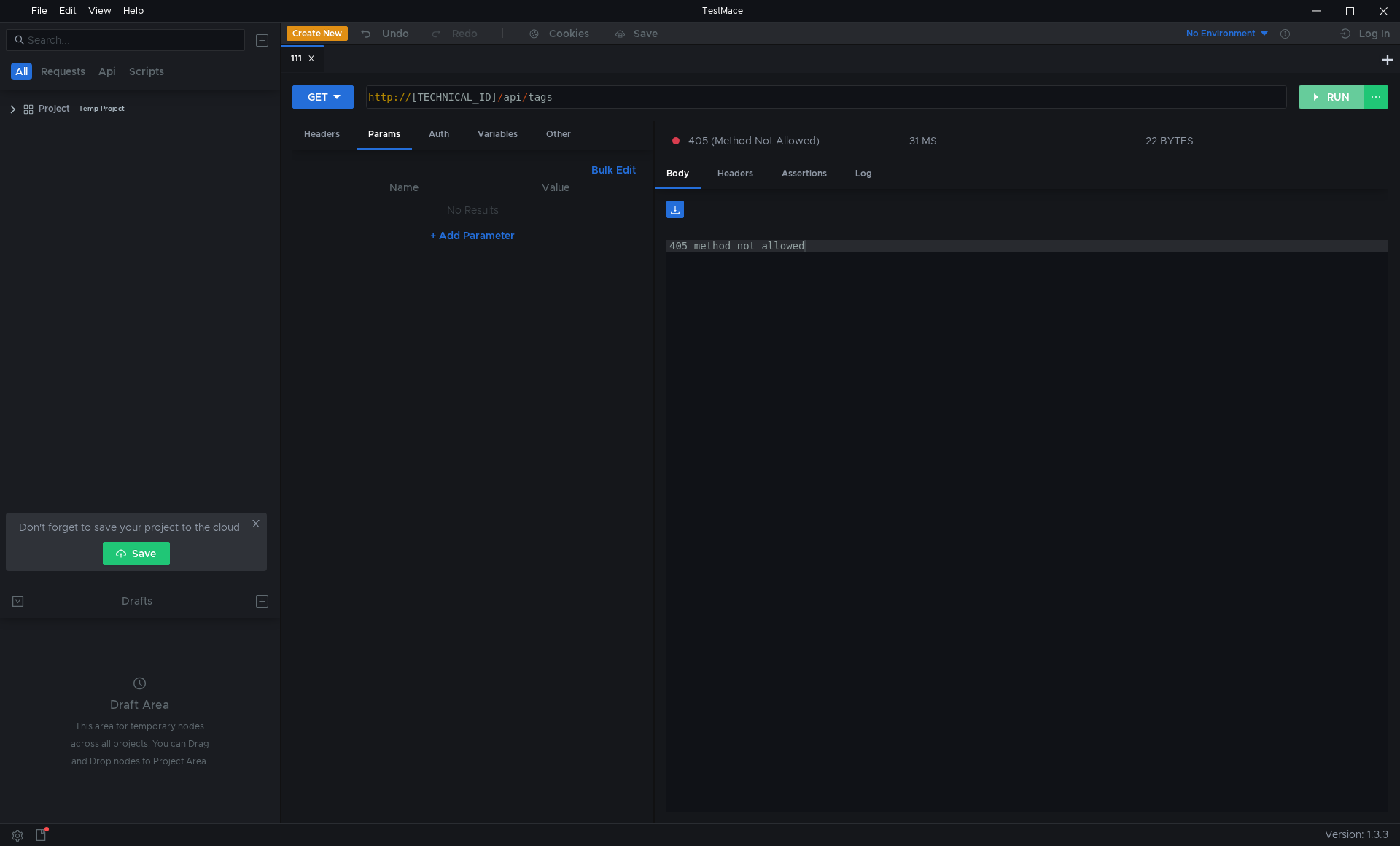
click at [1331, 98] on button "RUN" at bounding box center [1331, 96] width 65 height 23
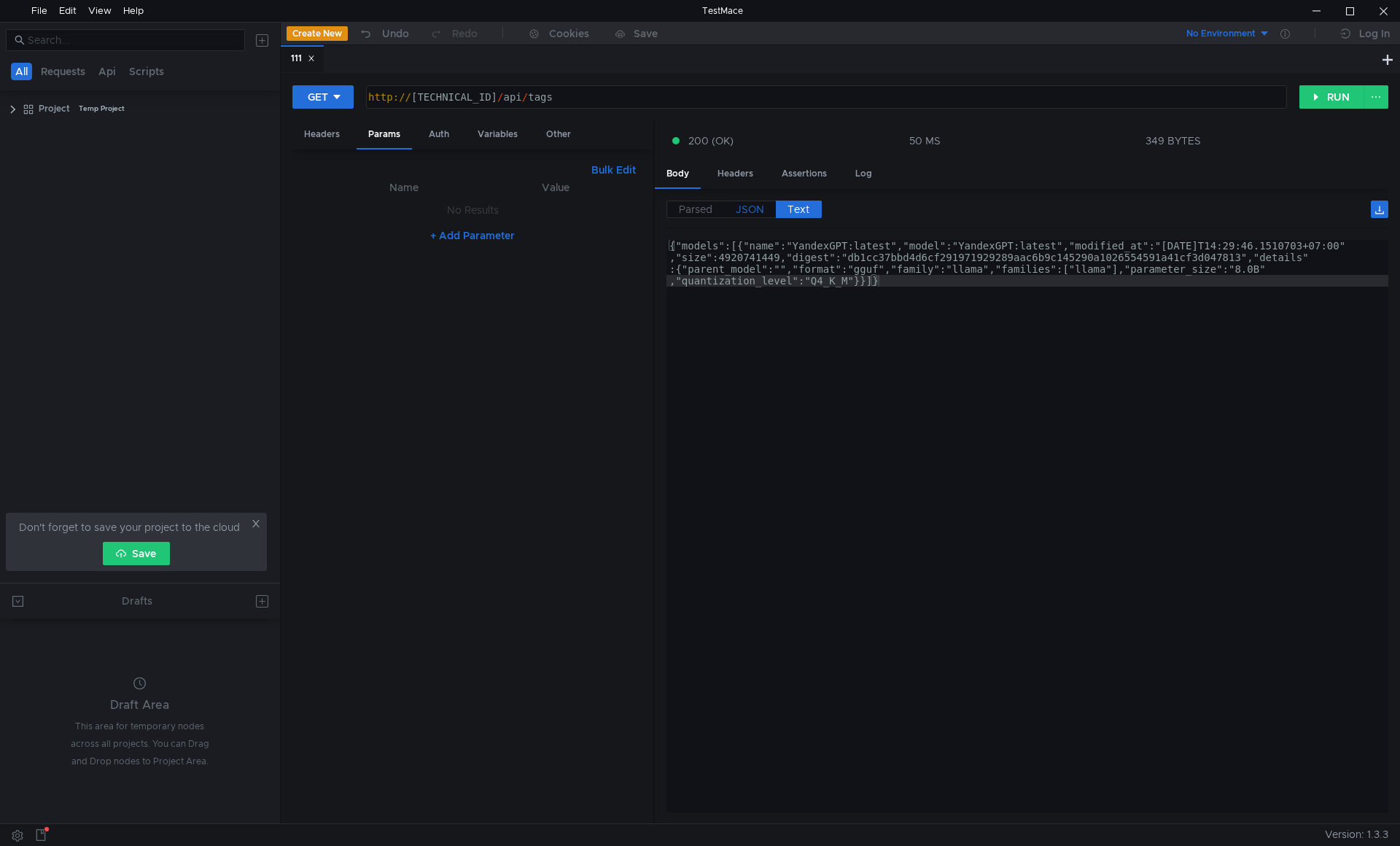
click at [733, 202] on label "JSON" at bounding box center [749, 209] width 52 height 18
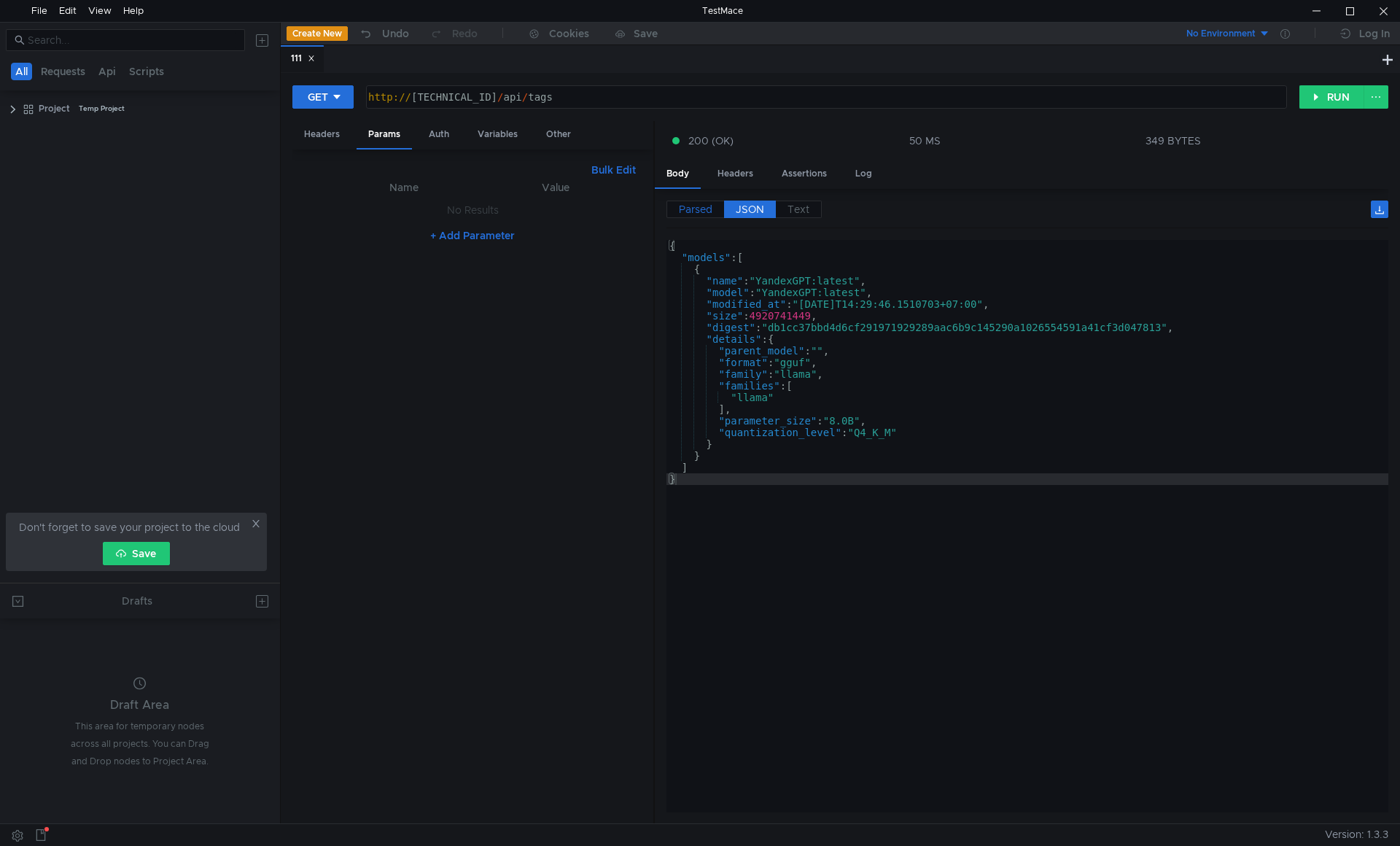
click at [698, 208] on span "Parsed" at bounding box center [696, 209] width 34 height 13
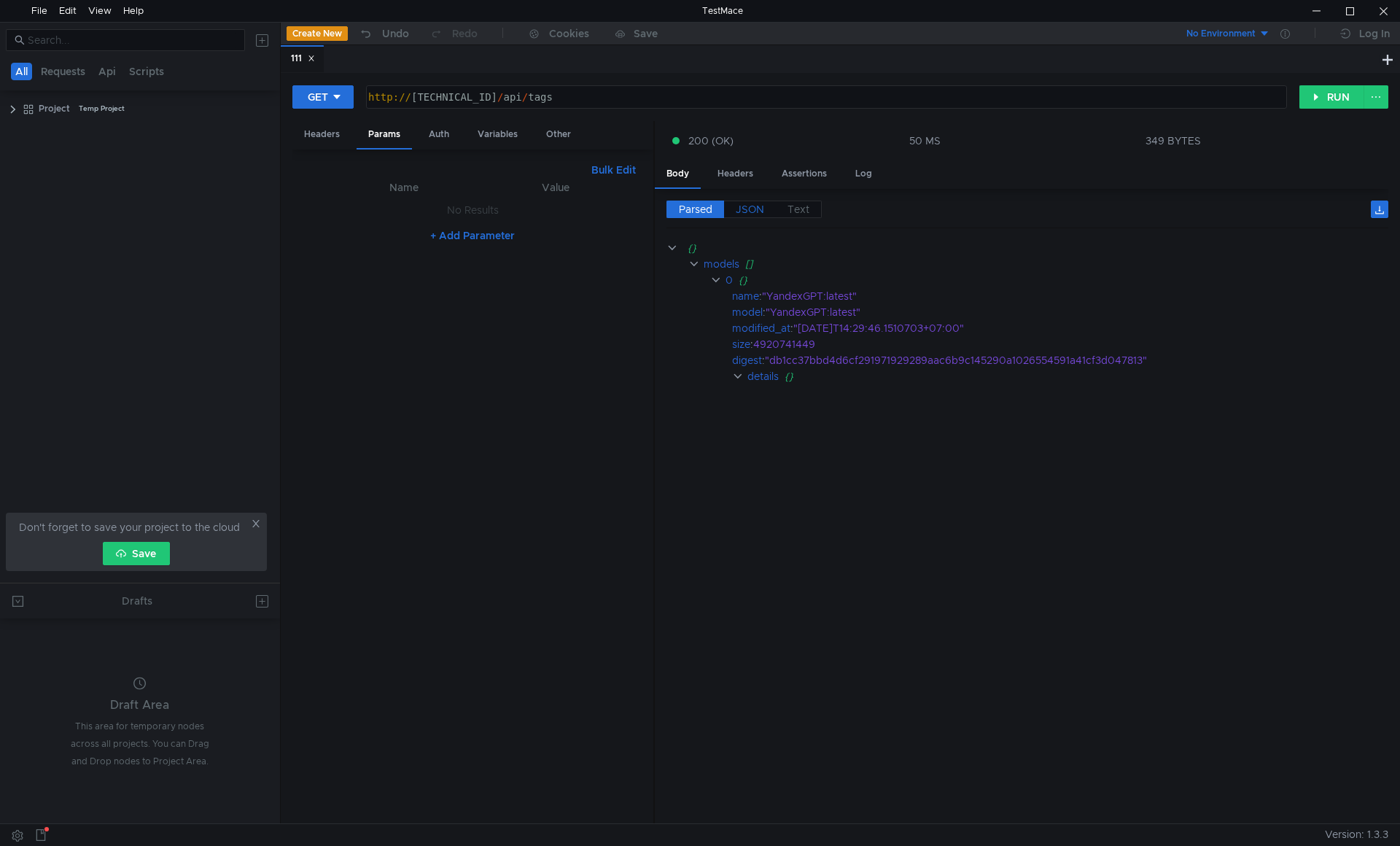
click at [758, 211] on span "JSON" at bounding box center [750, 209] width 28 height 13
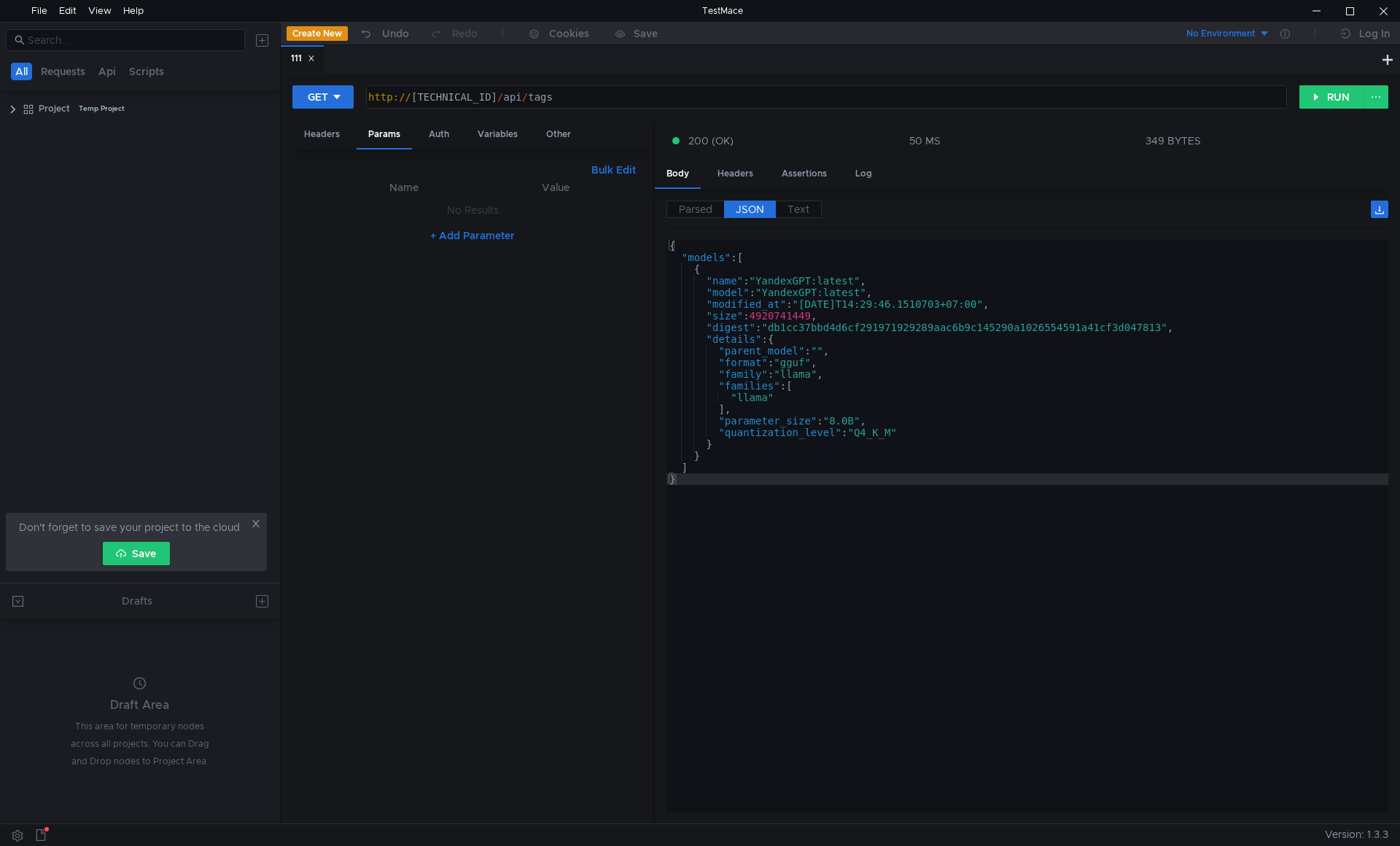
type textarea ""name": "YandexGPT:latest","
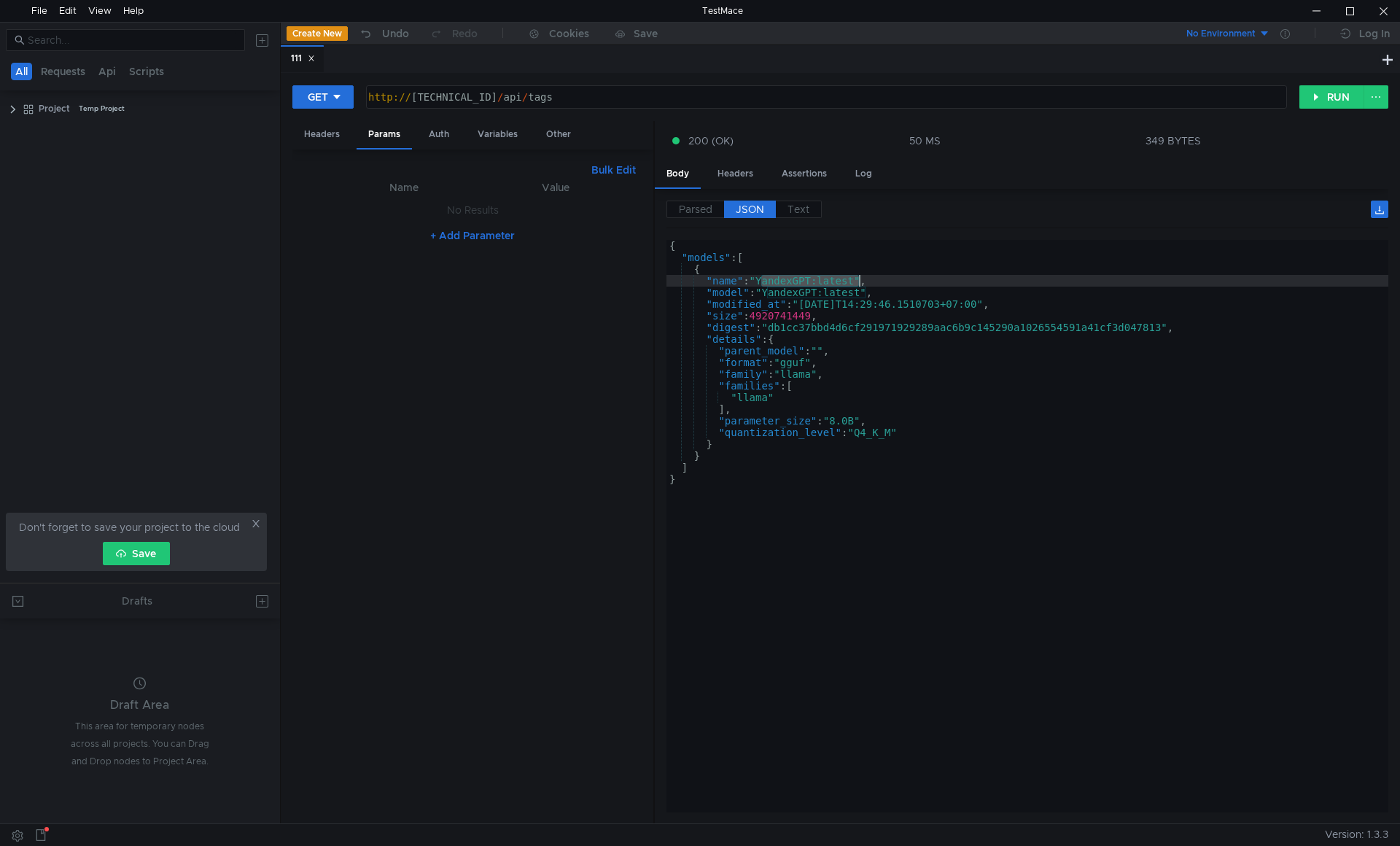
drag, startPoint x: 762, startPoint y: 279, endPoint x: 843, endPoint y: 275, distance: 81.1
click at [845, 277] on div "{ "models" : [ { "name" : "YandexGPT:latest" , "model" : "YandexGPT:latest" , "…" at bounding box center [1027, 538] width 722 height 596
drag, startPoint x: 614, startPoint y: 100, endPoint x: 548, endPoint y: 99, distance: 66.0
click at [548, 99] on div "http:// 10.40.10.77:11434 / api / tags" at bounding box center [825, 108] width 920 height 35
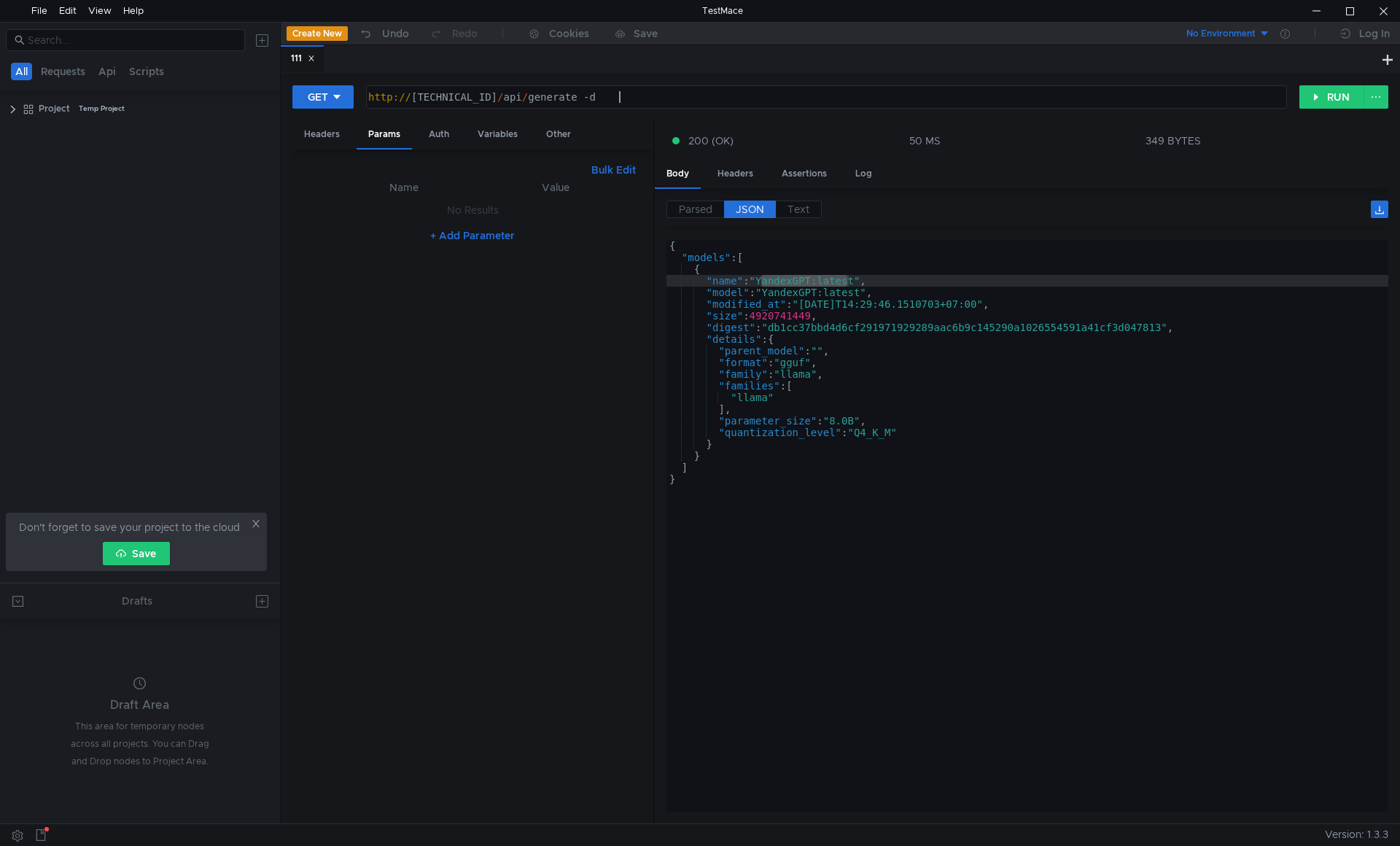
paste textarea "?model=YandexGPT:latest&prompt=Why is the sky blue"
type textarea "http://10.40.10.77:11434/api/generate -d ?model=YandexGPT:latest&prompt=Why is …"
click at [797, 275] on div "{ "models" : [ { "name" : "YandexGPT:latest" , "model" : "YandexGPT:latest" , "…" at bounding box center [1027, 538] width 722 height 596
drag, startPoint x: 861, startPoint y: 280, endPoint x: 762, endPoint y: 283, distance: 99.0
click at [762, 283] on div "{ "models" : [ { "name" : "YandexGPT:latest" , "model" : "YandexGPT:latest" , "…" at bounding box center [1027, 538] width 722 height 596
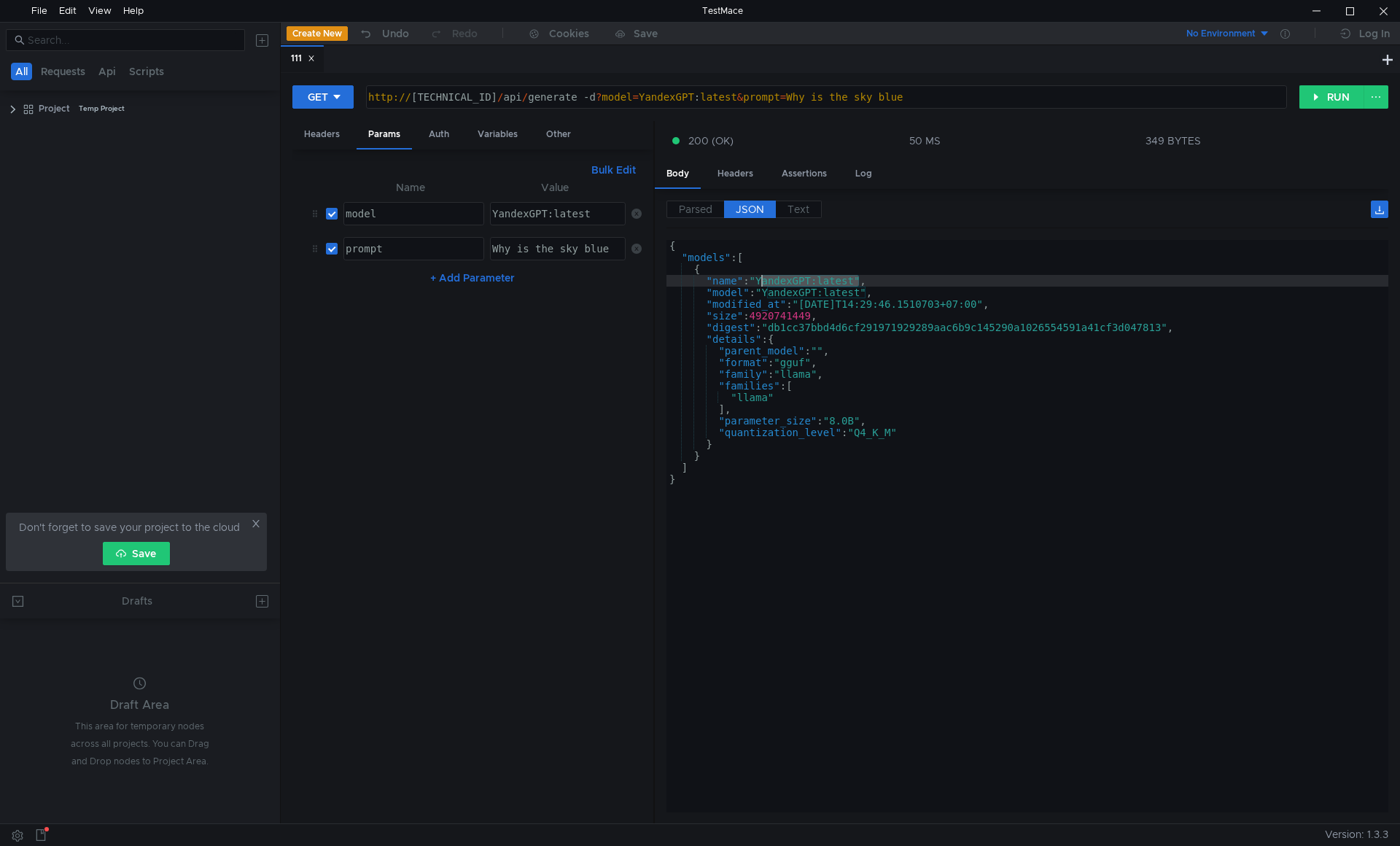
type textarea ""name": "YandexGPT:latest","
drag, startPoint x: 663, startPoint y: 94, endPoint x: 760, endPoint y: 96, distance: 97.0
click at [760, 96] on div "http:// 10.40.10.77:11434 / api / generate -d ? model = YandexGPT : latest & pr…" at bounding box center [825, 108] width 920 height 35
click at [1327, 97] on button "RUN" at bounding box center [1331, 96] width 65 height 23
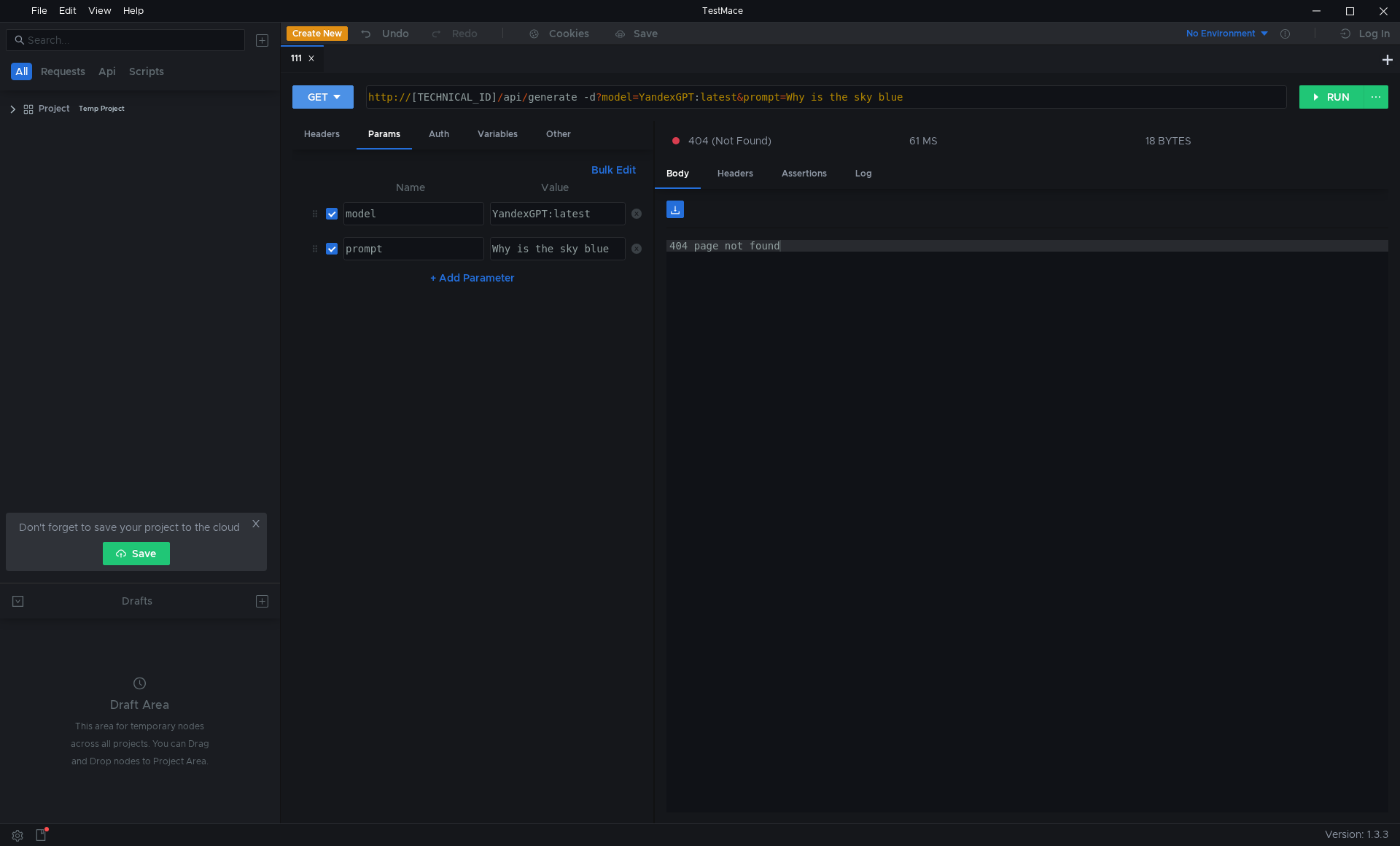
click at [332, 94] on icon at bounding box center [336, 96] width 10 height 10
click at [328, 156] on li "POST" at bounding box center [324, 151] width 64 height 23
click at [1323, 97] on button "RUN" at bounding box center [1331, 96] width 65 height 23
click at [627, 96] on div "http:// 10.40.10.77:11434 / api / generate -d ? model = YandexGPT : latest & pr…" at bounding box center [829, 108] width 912 height 35
drag, startPoint x: 949, startPoint y: 97, endPoint x: 627, endPoint y: 100, distance: 322.0
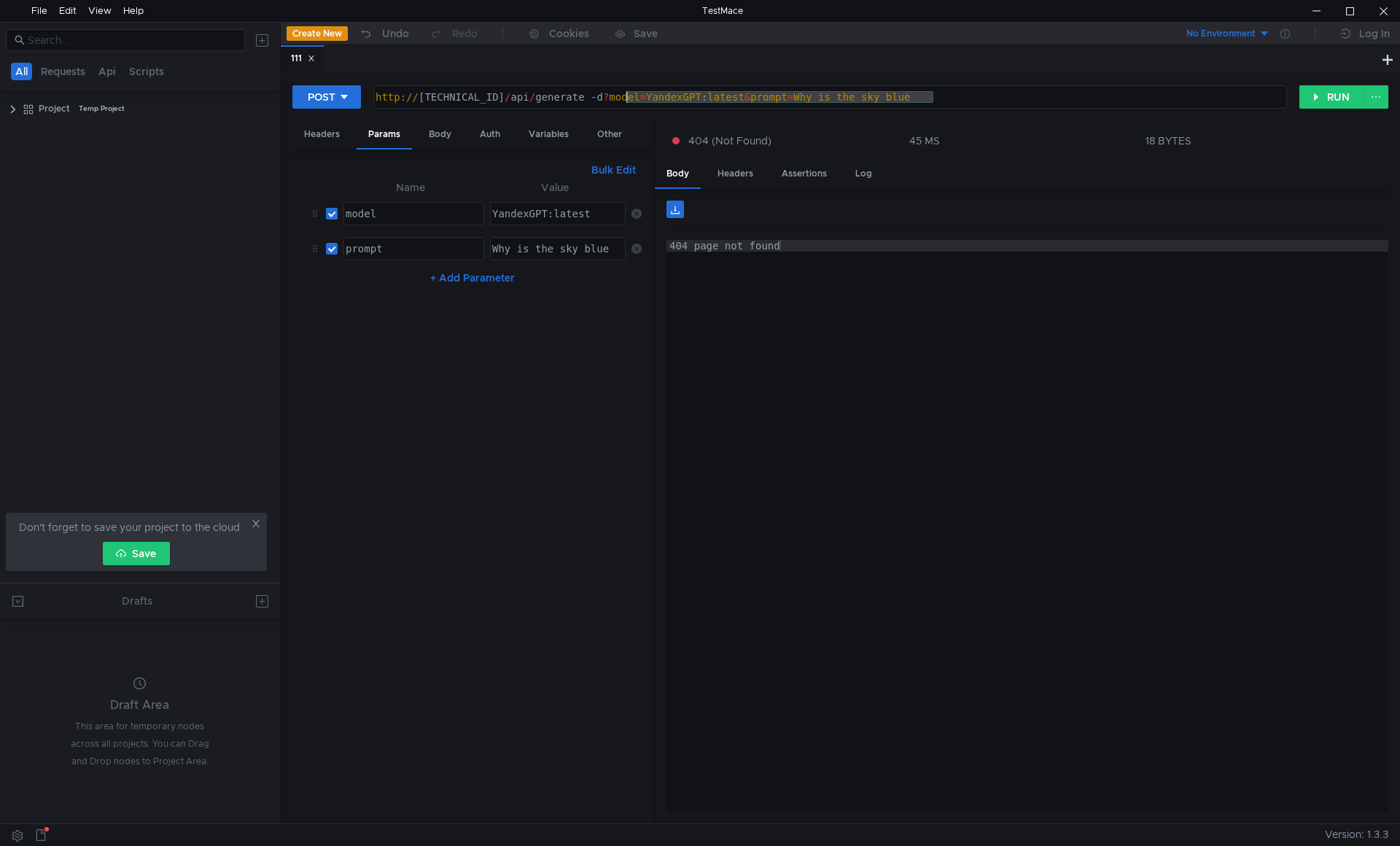
click at [627, 100] on div "http:// 10.40.10.77:11434 / api / generate -d ? model = YandexGPT : latest & pr…" at bounding box center [829, 108] width 912 height 35
paste textarea "{ "model": "llama3.1", "prompt": "Explain recursion in one sentence." }"
click at [632, 95] on div "http:// 10.40.10.77:11434 / api / generate -d { "model": "llama3.1", "prompt": …" at bounding box center [829, 108] width 912 height 35
paste textarea "YandexGPT:latest"
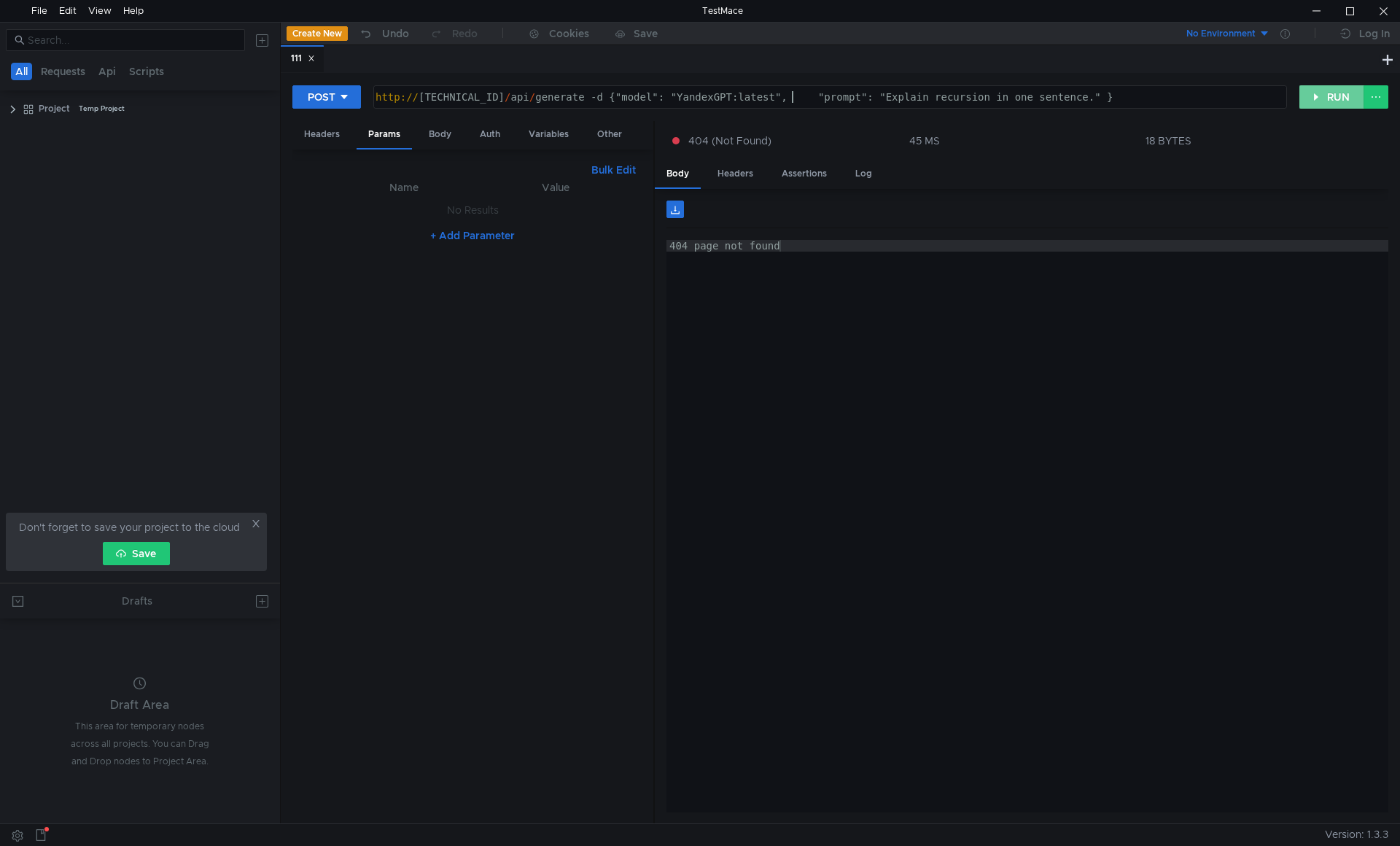
click at [1317, 87] on button "RUN" at bounding box center [1331, 96] width 65 height 23
click at [627, 96] on div "http:// 10.40.10.77:11434 / api / generate -d {"model": "YandexGPT:latest", "pr…" at bounding box center [829, 108] width 912 height 35
click at [1142, 96] on div "http:// 10.40.10.77:11434 / api / generate -d '{"model": "YandexGPT:latest", "p…" at bounding box center [829, 108] width 912 height 35
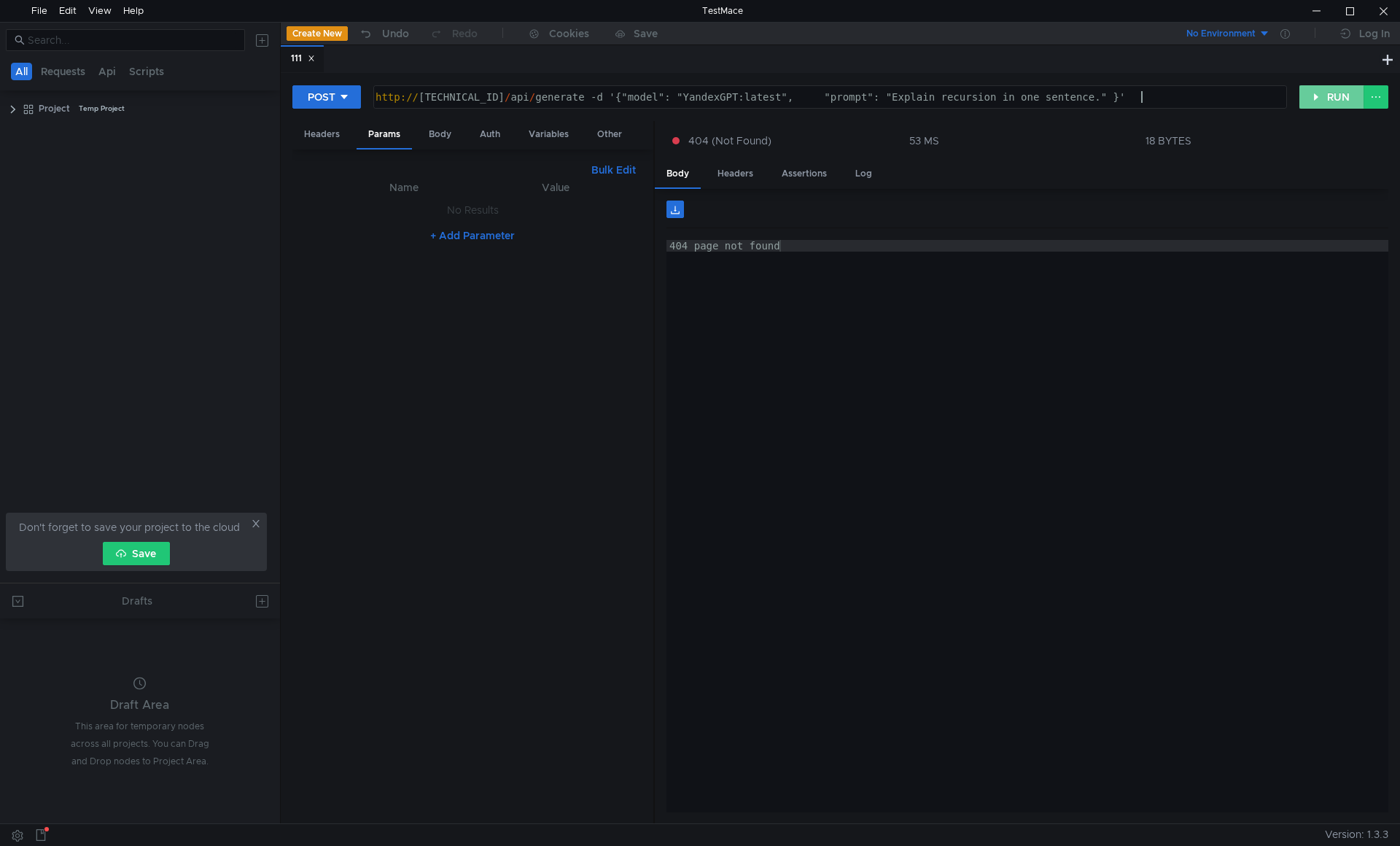
type textarea "[URL][TECHNICAL_ID] -d '{"model": "YandexGPT:latest", "prompt": "Explain recurs…"
click at [1327, 100] on button "RUN" at bounding box center [1331, 96] width 65 height 23
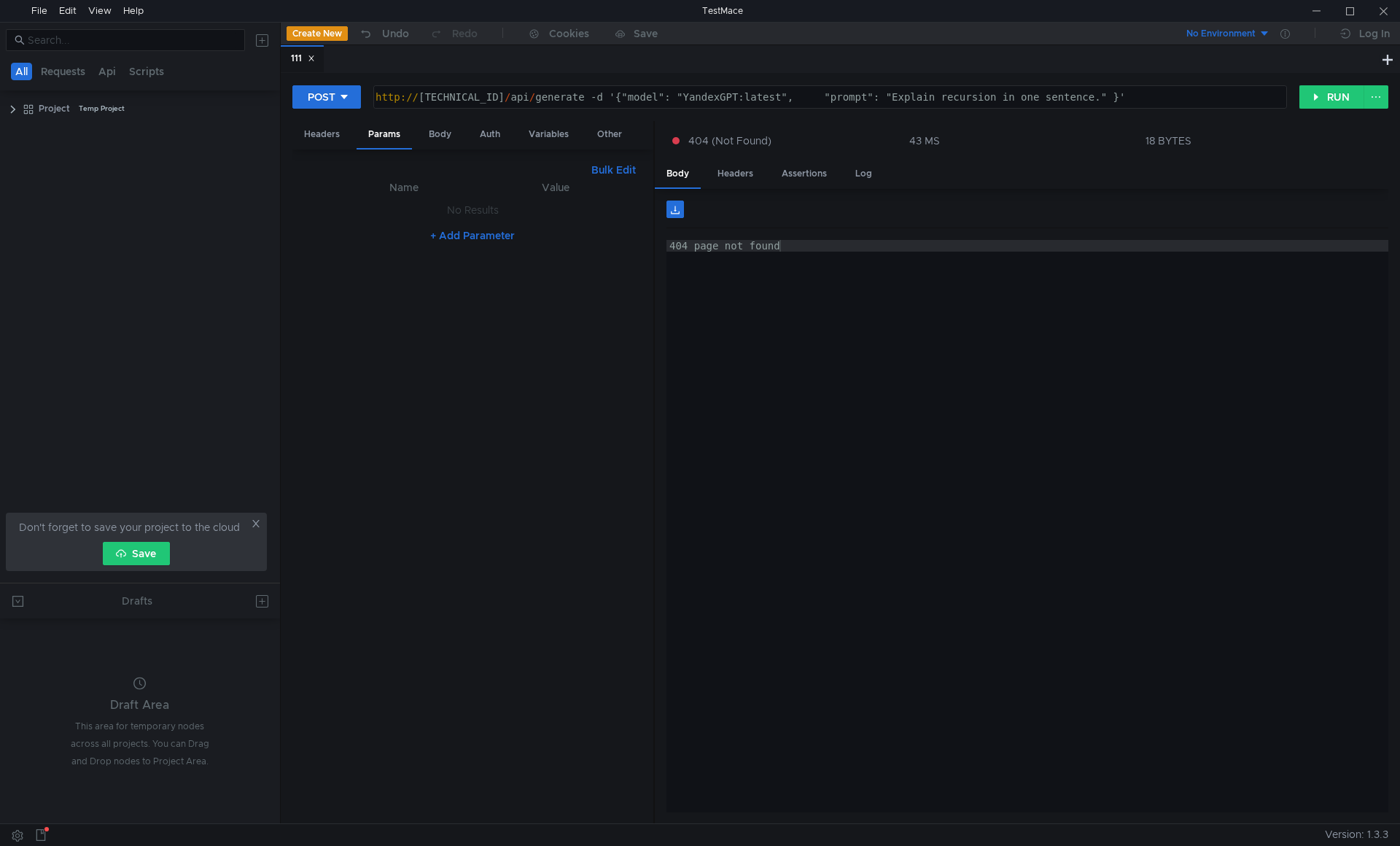
scroll to position [0, 54]
click at [436, 135] on div "Body" at bounding box center [439, 134] width 46 height 27
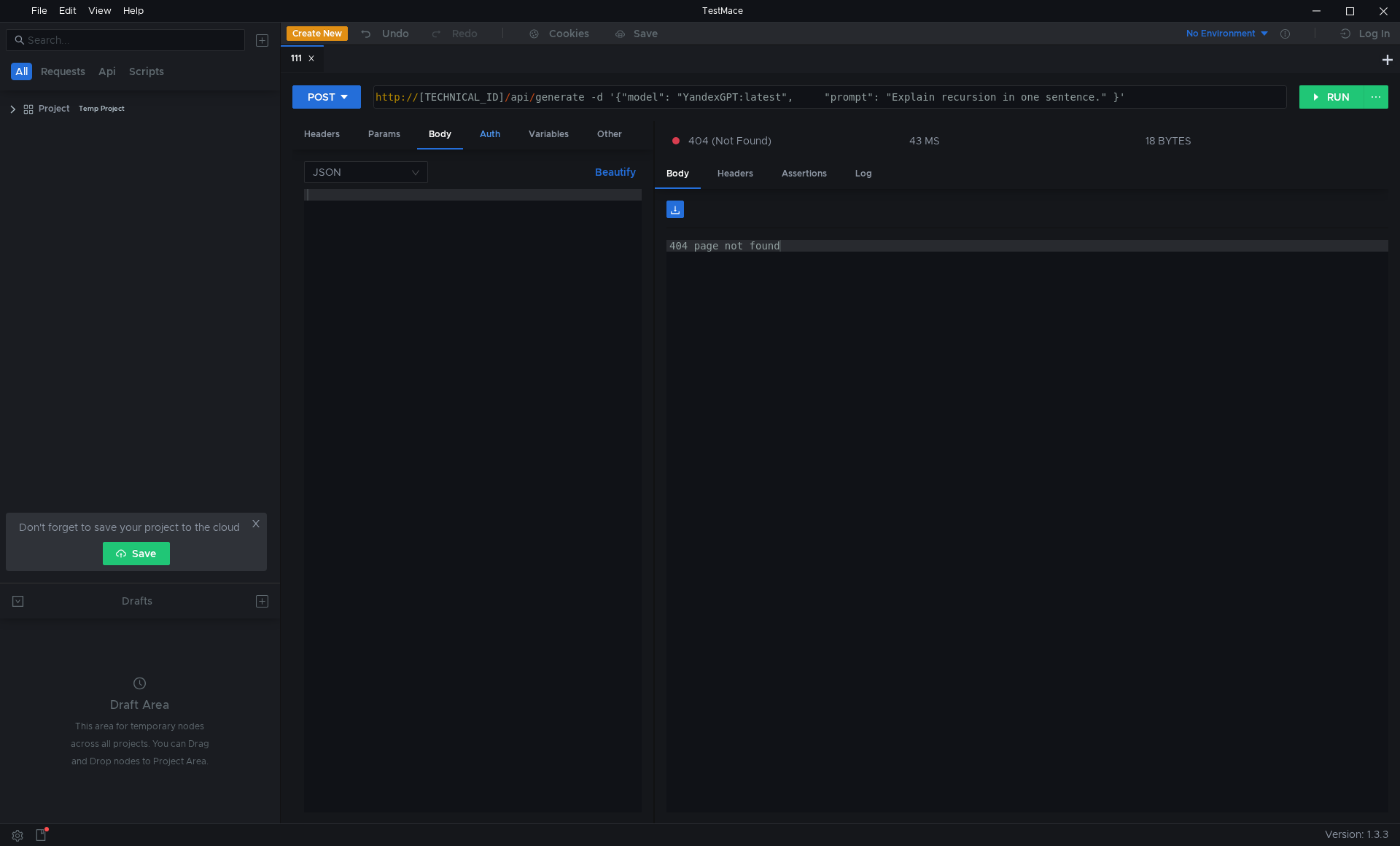
click at [496, 135] on div "Auth" at bounding box center [490, 134] width 44 height 27
click at [550, 135] on div "Variables" at bounding box center [549, 134] width 64 height 27
click at [603, 135] on div "Other" at bounding box center [609, 134] width 48 height 27
click at [317, 135] on div "Headers" at bounding box center [321, 134] width 59 height 27
click at [744, 186] on div "Headers" at bounding box center [735, 173] width 59 height 27
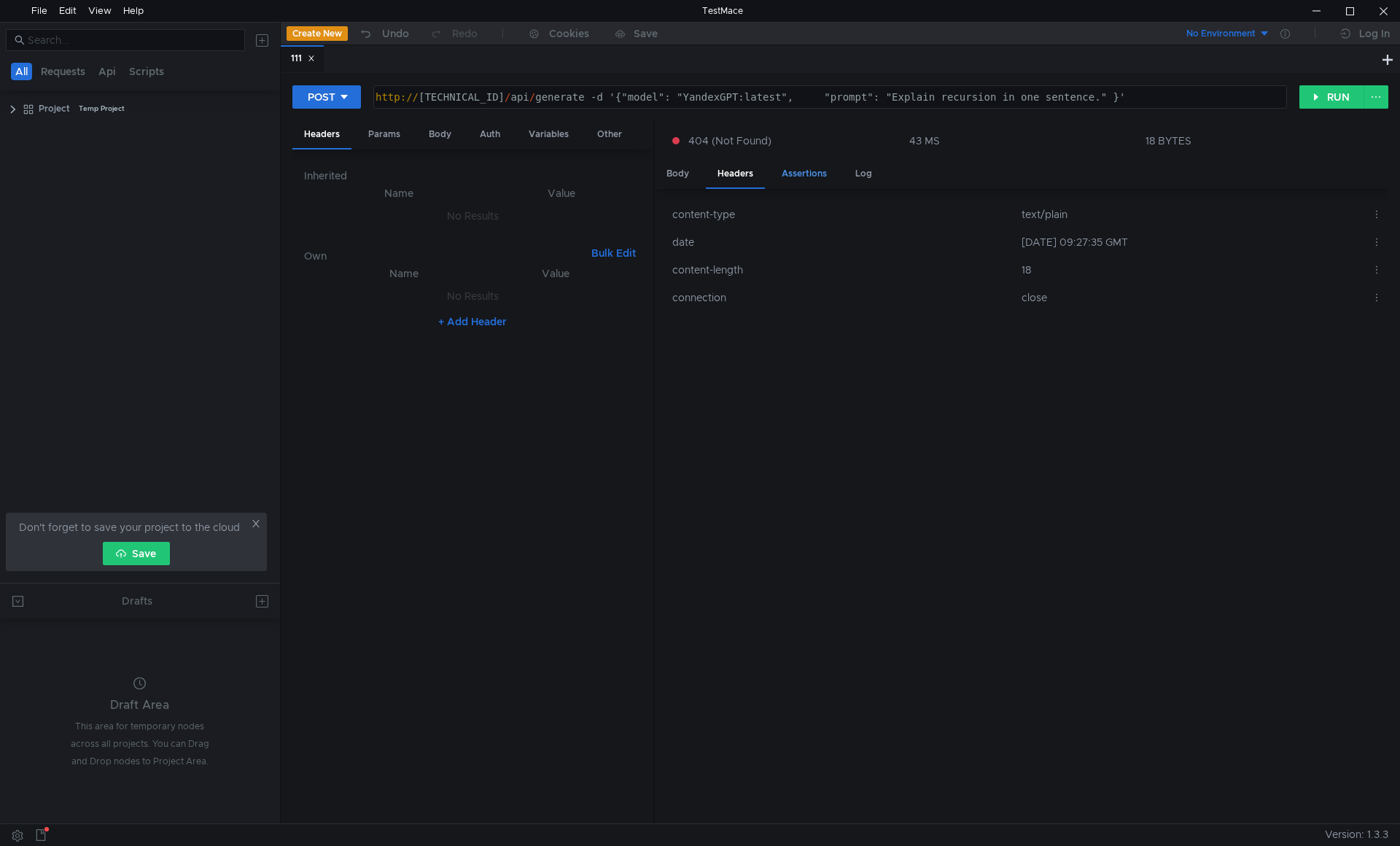
click at [805, 178] on div "Assertions" at bounding box center [803, 173] width 68 height 27
click at [862, 176] on div "Log" at bounding box center [863, 173] width 40 height 27
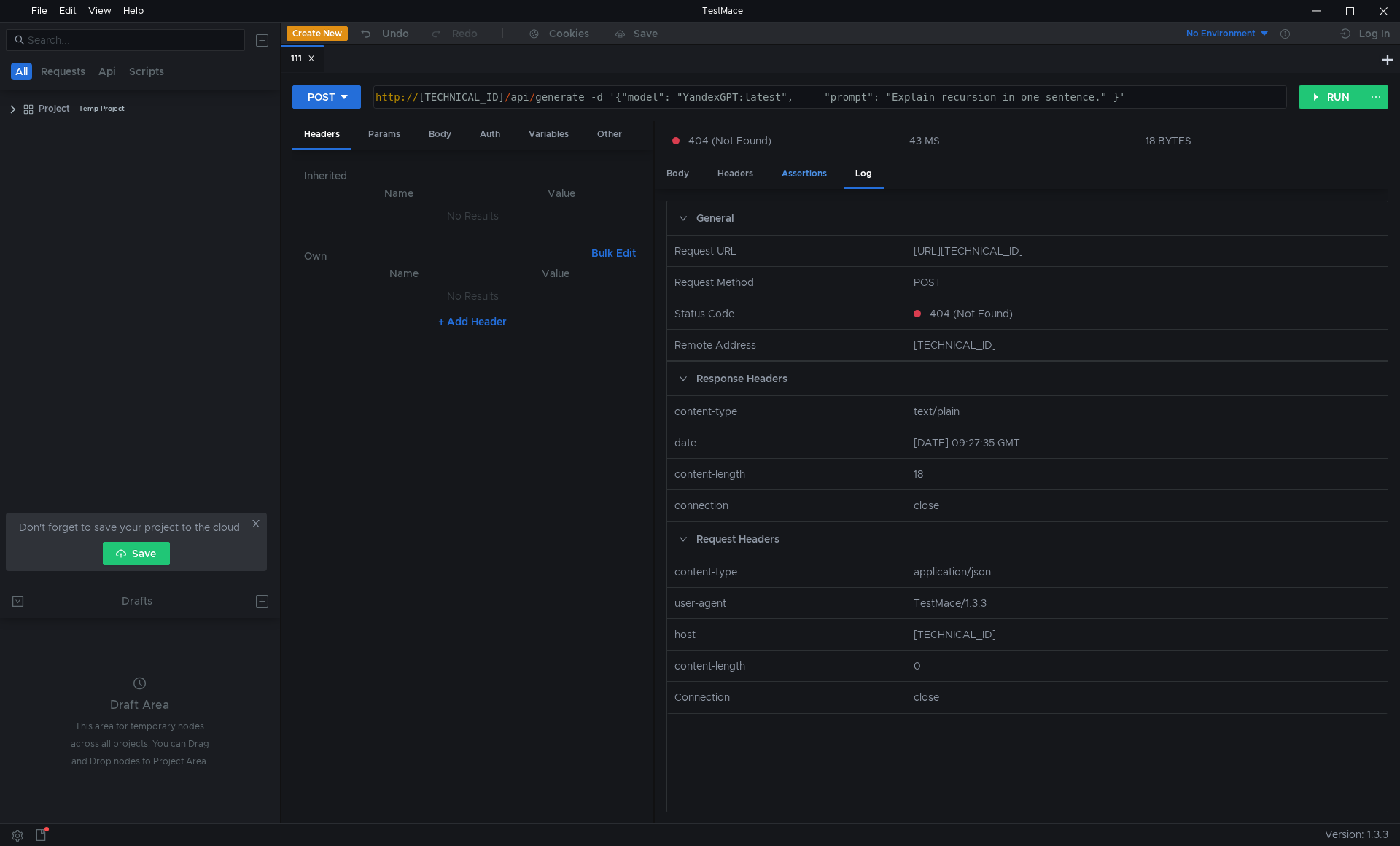
click at [813, 176] on div "Assertions" at bounding box center [803, 173] width 68 height 27
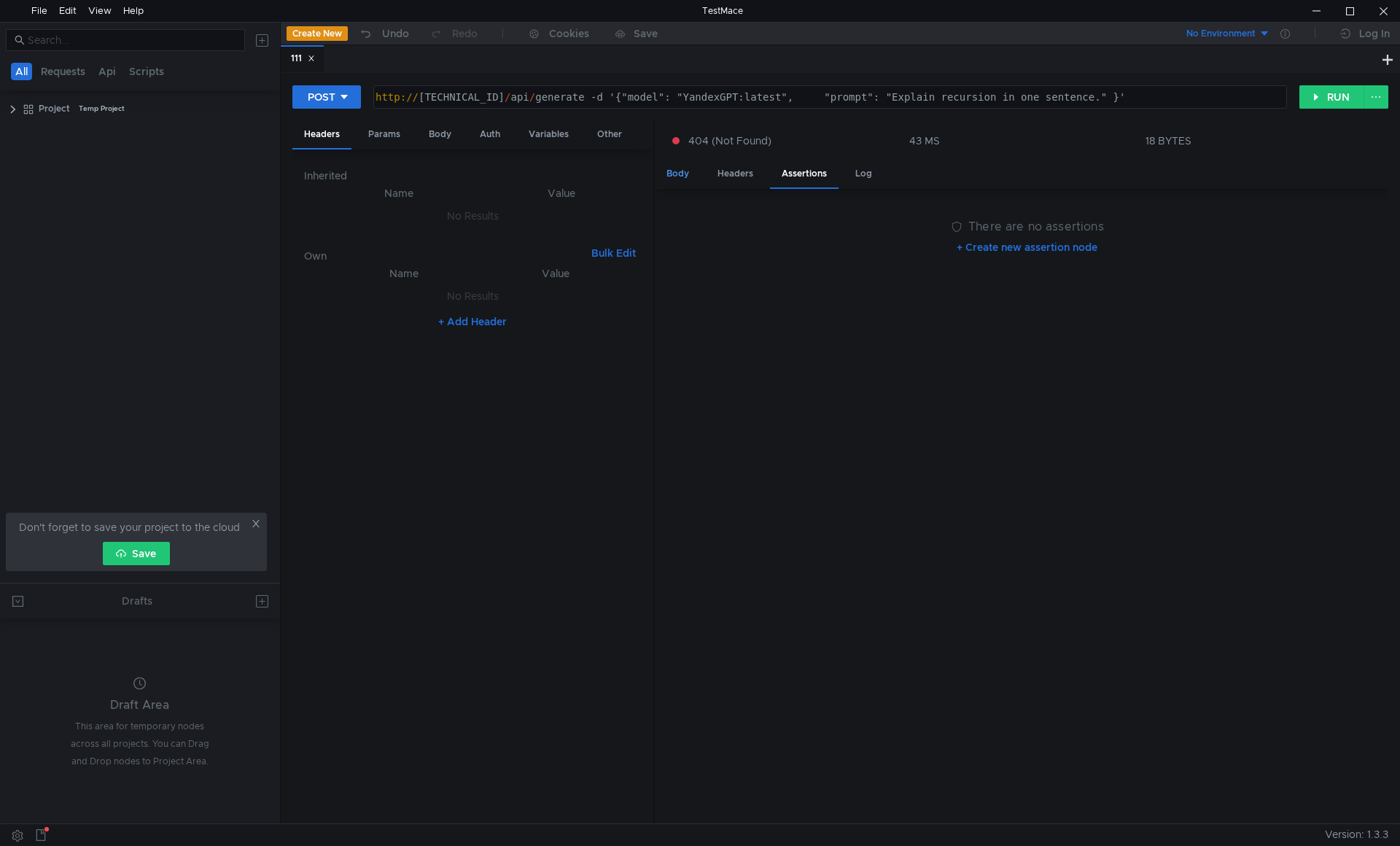
click at [688, 176] on div "Body" at bounding box center [677, 173] width 46 height 27
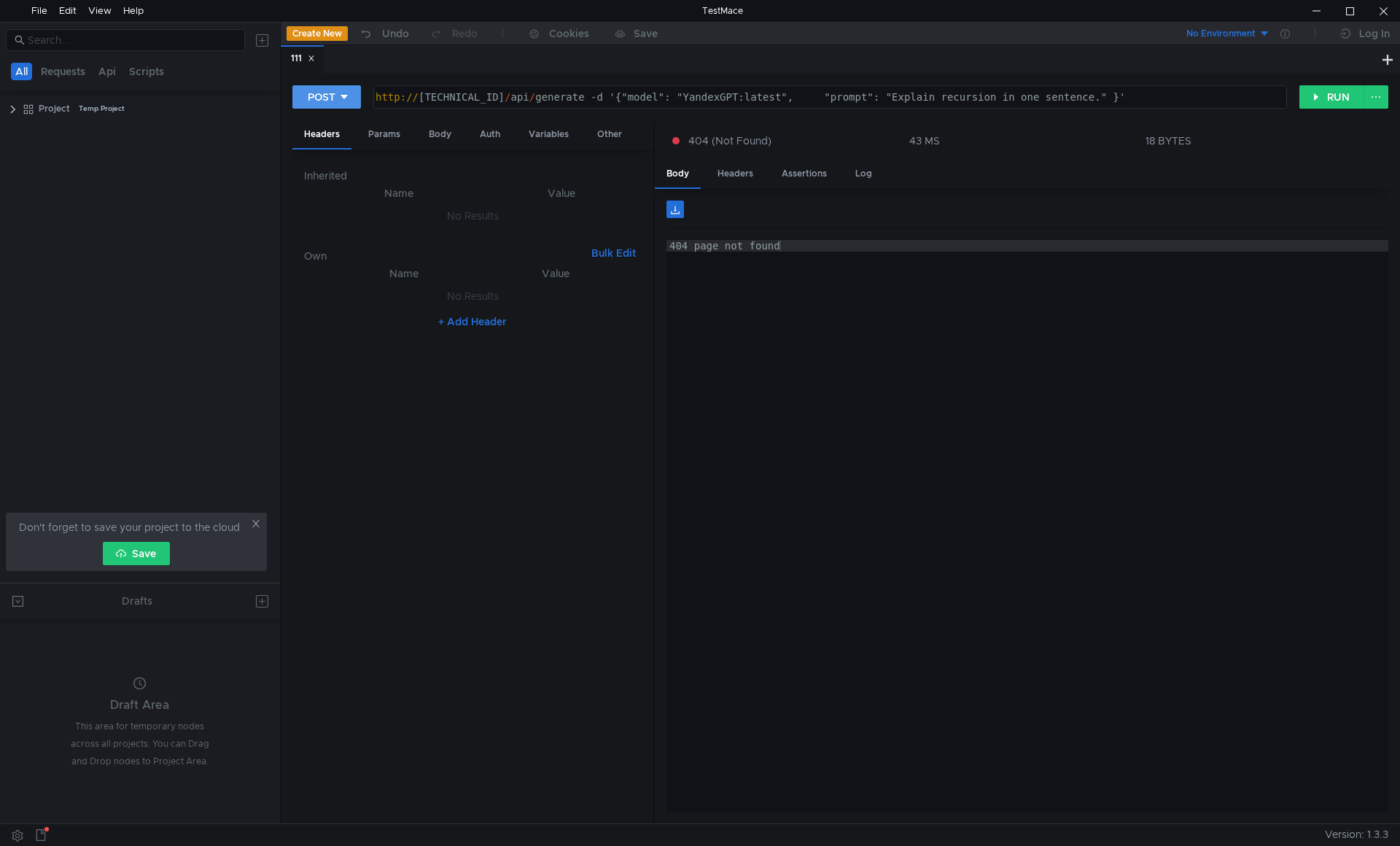
click at [308, 92] on div "POST" at bounding box center [322, 96] width 28 height 16
click at [322, 245] on li "OPTIONS" at bounding box center [326, 244] width 68 height 23
click at [346, 85] on button "OPTIONS" at bounding box center [335, 96] width 87 height 23
click at [325, 154] on li "POST" at bounding box center [335, 151] width 87 height 23
click at [133, 163] on tree-viewport "Project Temp Project" at bounding box center [140, 339] width 280 height 486
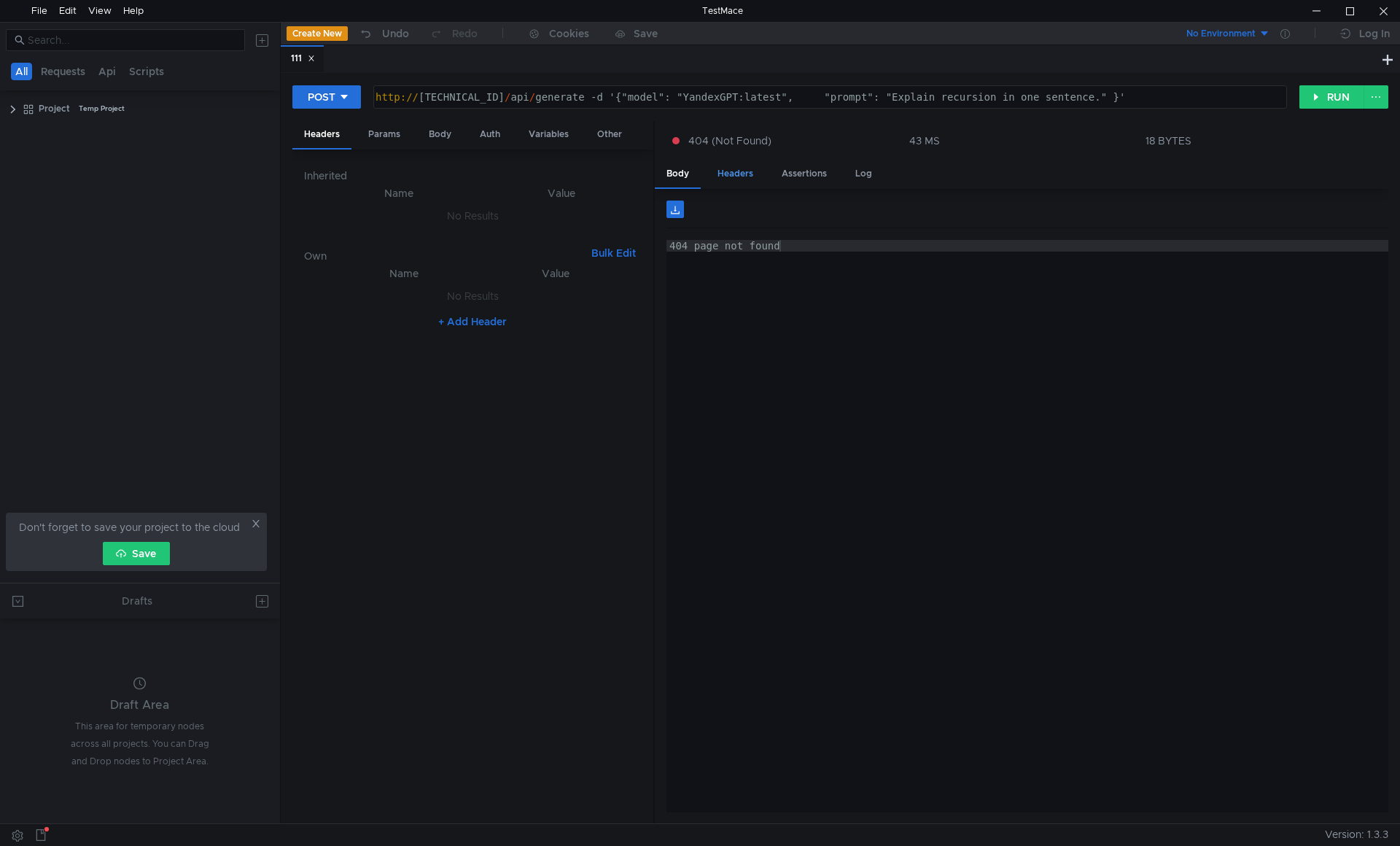
click at [743, 180] on div "Headers" at bounding box center [735, 173] width 59 height 27
click at [813, 175] on div "Assertions" at bounding box center [803, 173] width 68 height 27
click at [867, 175] on div "Log" at bounding box center [863, 173] width 40 height 27
click at [677, 172] on div "Body" at bounding box center [677, 173] width 46 height 27
click at [640, 94] on div "http:// 10.40.10.77:11434 / api / generate -d '{"model": "YandexGPT:latest", "p…" at bounding box center [829, 108] width 912 height 35
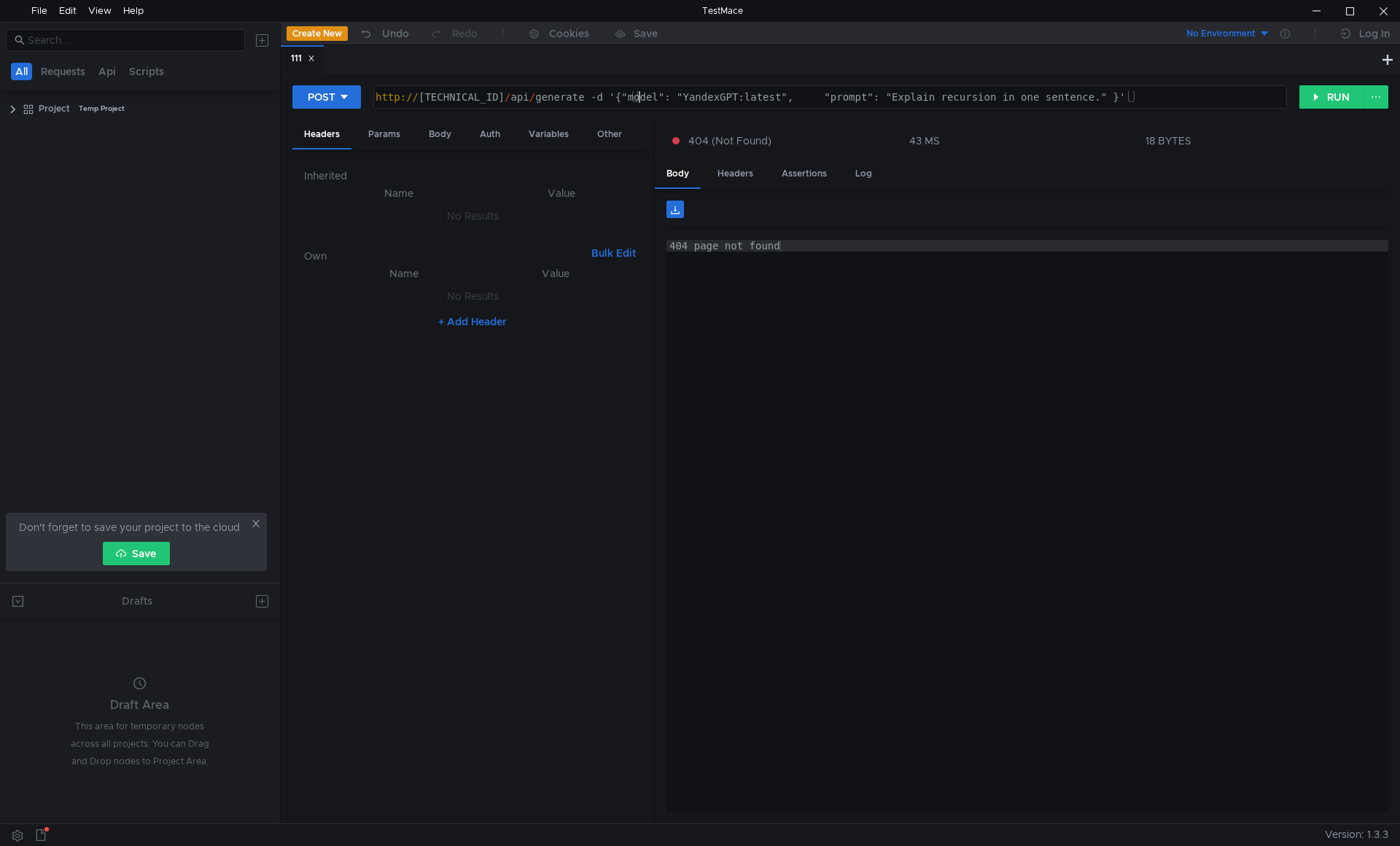
click at [952, 92] on div "http:// 10.40.10.77:11434 / api / generate -d '{"model": "YandexGPT:latest", "p…" at bounding box center [829, 108] width 912 height 35
drag, startPoint x: 809, startPoint y: 97, endPoint x: 842, endPoint y: 97, distance: 33.0
click at [842, 97] on div "http:// 10.40.10.77:11434 / api / generate -d '{"model": "YandexGPT:latest", "p…" at bounding box center [829, 108] width 912 height 35
click at [732, 179] on div "Headers" at bounding box center [735, 173] width 59 height 27
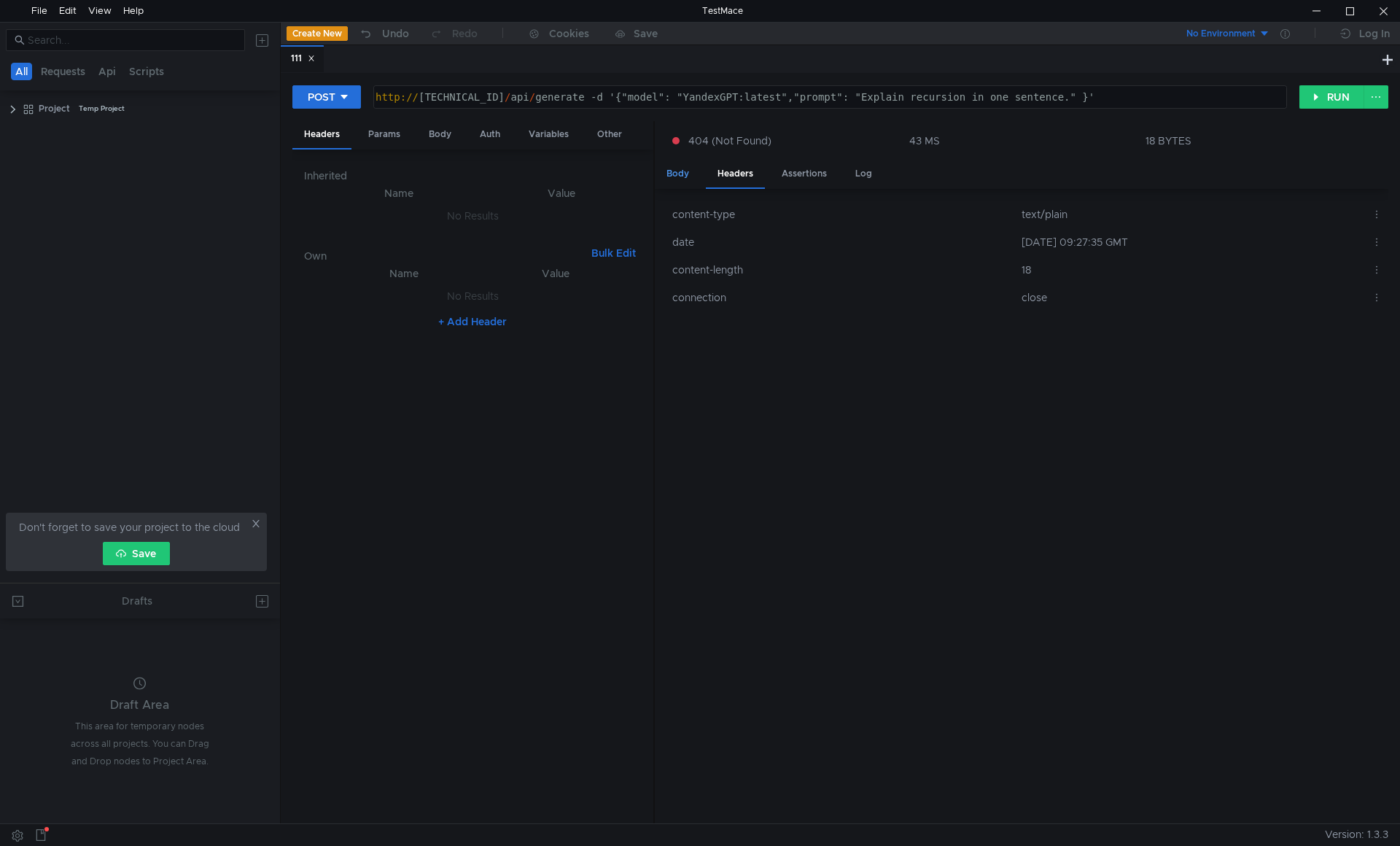
click at [684, 177] on div "Body" at bounding box center [677, 173] width 46 height 27
drag, startPoint x: 758, startPoint y: 95, endPoint x: 798, endPoint y: 94, distance: 40.0
click at [798, 94] on div "http:// 10.40.10.77:11434 / api / generate -d '{"model": "YandexGPT:latest","pr…" at bounding box center [829, 108] width 912 height 35
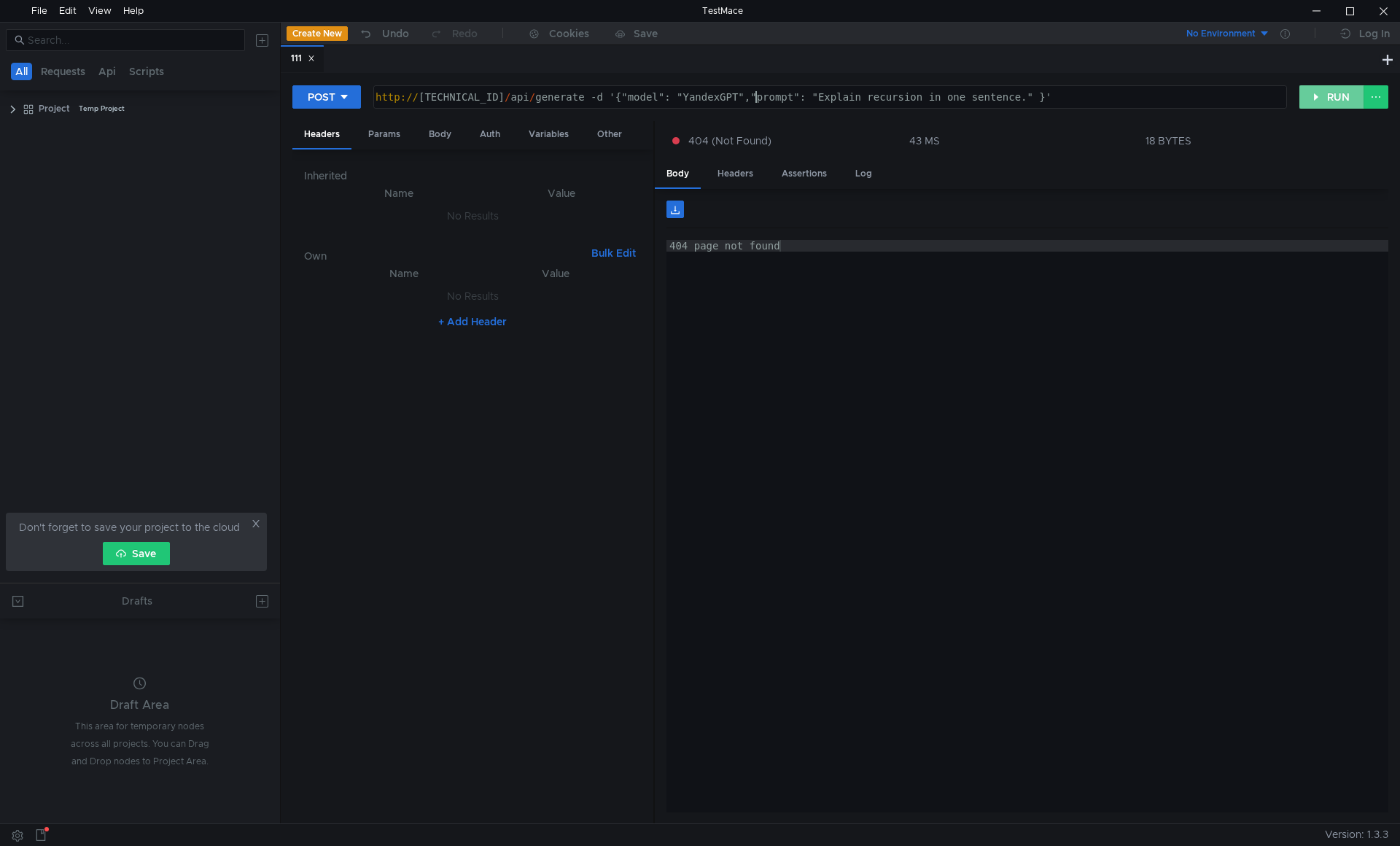
click at [1315, 100] on button "RUN" at bounding box center [1331, 96] width 65 height 23
click at [391, 130] on div "Params" at bounding box center [384, 134] width 55 height 27
click at [455, 134] on div "Body" at bounding box center [439, 134] width 46 height 27
click at [411, 169] on nz-select-top-control "JSON" at bounding box center [366, 171] width 124 height 22
click at [411, 169] on div at bounding box center [700, 423] width 1400 height 846
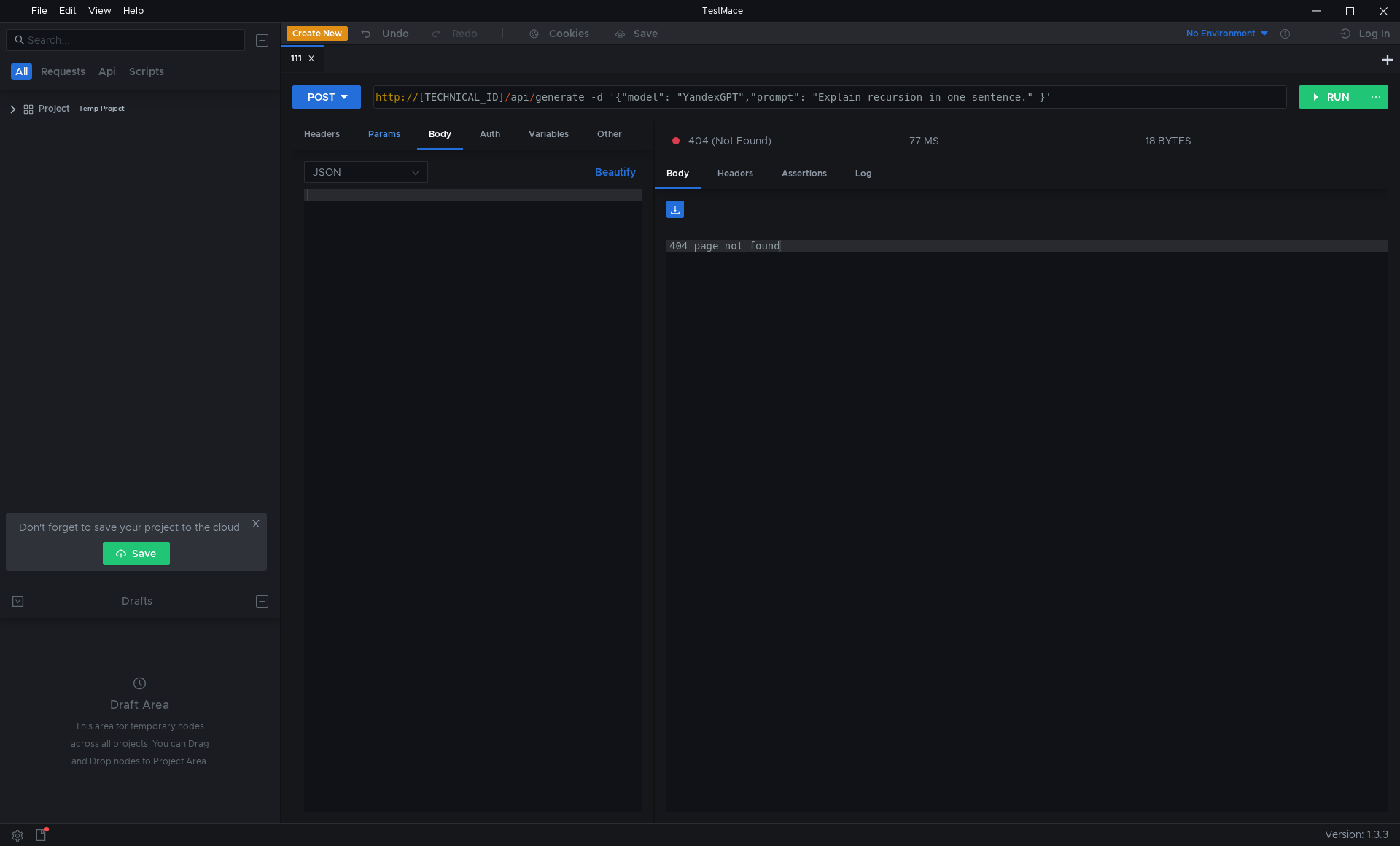
click at [394, 135] on div "Params" at bounding box center [384, 134] width 55 height 27
drag, startPoint x: 627, startPoint y: 96, endPoint x: 1082, endPoint y: 96, distance: 455.0
click at [1082, 96] on div "http:// 10.40.10.77:11434 / api / generate -d '{"model": "YandexGPT","prompt": …" at bounding box center [829, 108] width 912 height 35
type textarea "http://10.40.10.77:11434/api/generate -d"
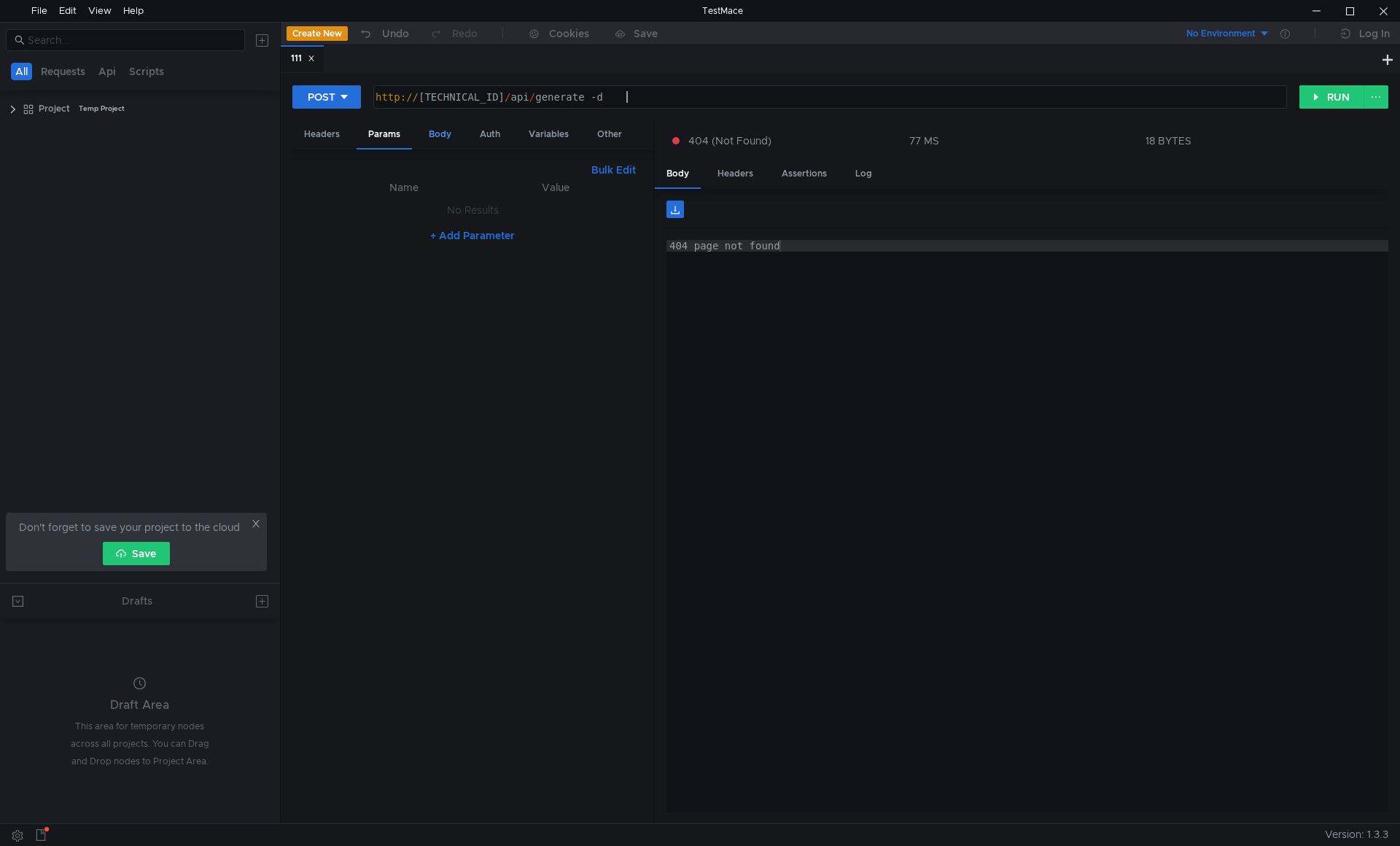
click at [437, 135] on div "Body" at bounding box center [439, 134] width 46 height 27
click at [385, 265] on div at bounding box center [473, 512] width 337 height 647
paste textarea "'{"model": "YandexGPT","prompt": "Explain recursion in one sentence." }'"
type textarea "{"model": "YandexGPT","prompt": "Explain recursion in one sentence." }"
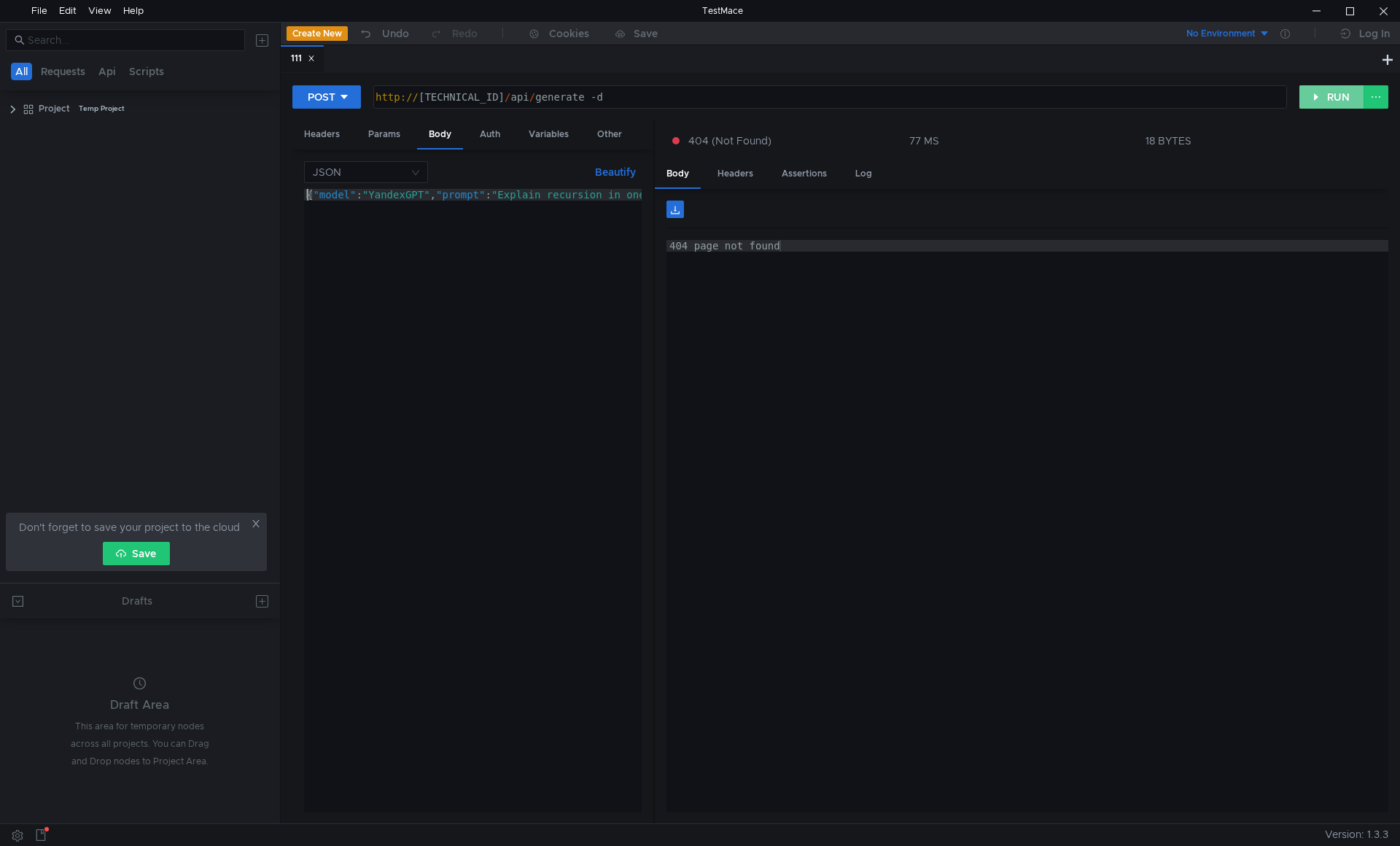
click at [1325, 94] on button "RUN" at bounding box center [1331, 96] width 65 height 23
click at [387, 128] on div "Params" at bounding box center [384, 134] width 55 height 27
click at [318, 133] on div "Headers" at bounding box center [321, 134] width 59 height 27
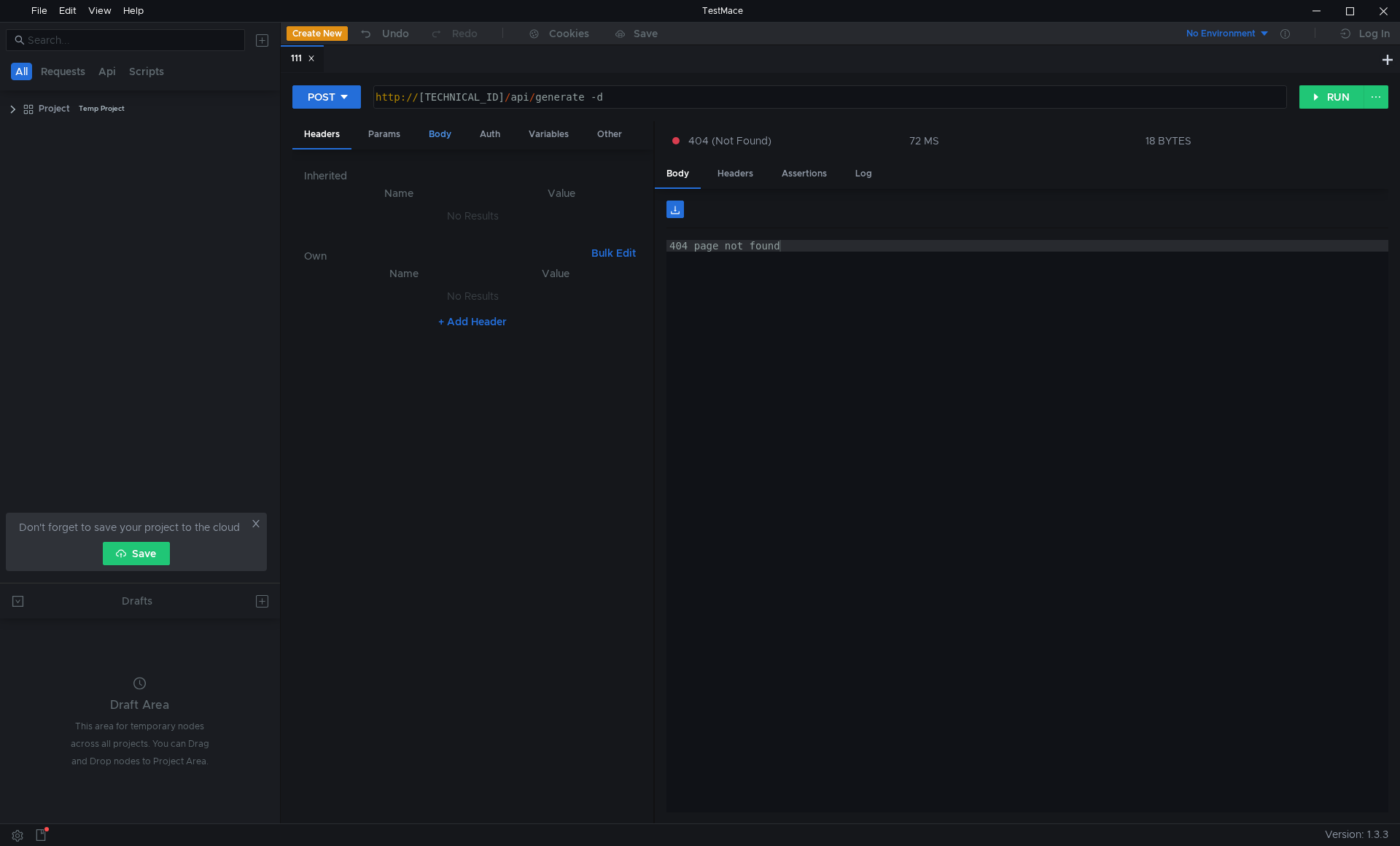
click at [423, 133] on div "Body" at bounding box center [439, 134] width 46 height 27
click at [486, 256] on div "{ "model" : "YandexGPT" , "prompt" : "Explain recursion in one sentence." }" at bounding box center [522, 510] width 435 height 641
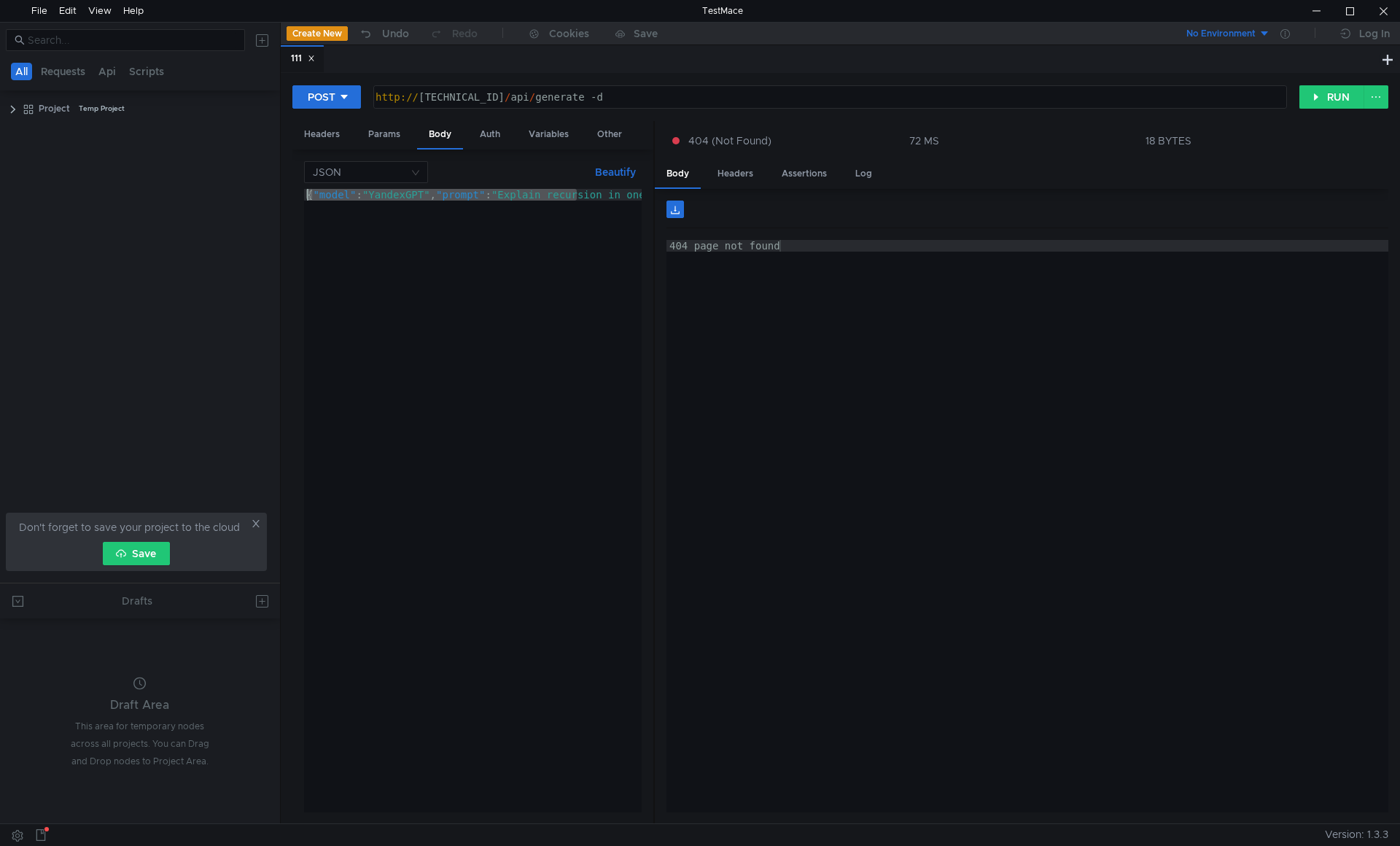
drag, startPoint x: 481, startPoint y: 195, endPoint x: 227, endPoint y: 195, distance: 254.0
click at [227, 195] on as-split "All Requests Api Scripts Project Temp Project Don't forget to save your project…" at bounding box center [700, 423] width 1400 height 802
click at [454, 194] on div "{ "model" : "YandexGPT" , "prompt" : "Explain recursion in one sentence." }" at bounding box center [473, 501] width 337 height 624
click at [427, 194] on div "{ "model" : "YandexGPT" , "prompt" : "Explain recursion in one sentence." }" at bounding box center [522, 510] width 435 height 641
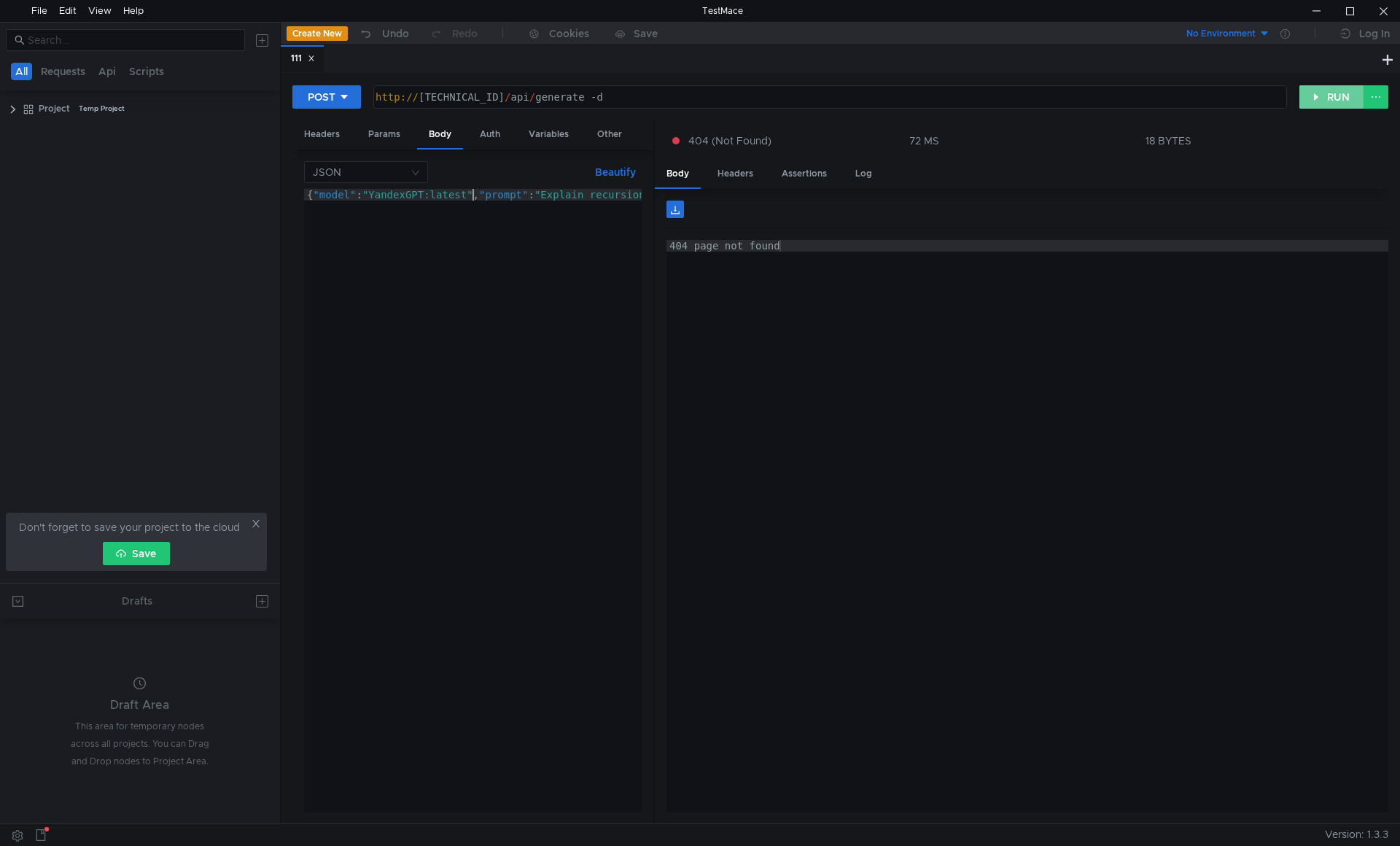
type textarea "{"model": "YandexGPT:latest","prompt": "Explain recursion in one sentence." }"
click at [1333, 102] on button "RUN" at bounding box center [1331, 96] width 65 height 23
click at [748, 173] on div "Headers" at bounding box center [735, 173] width 59 height 27
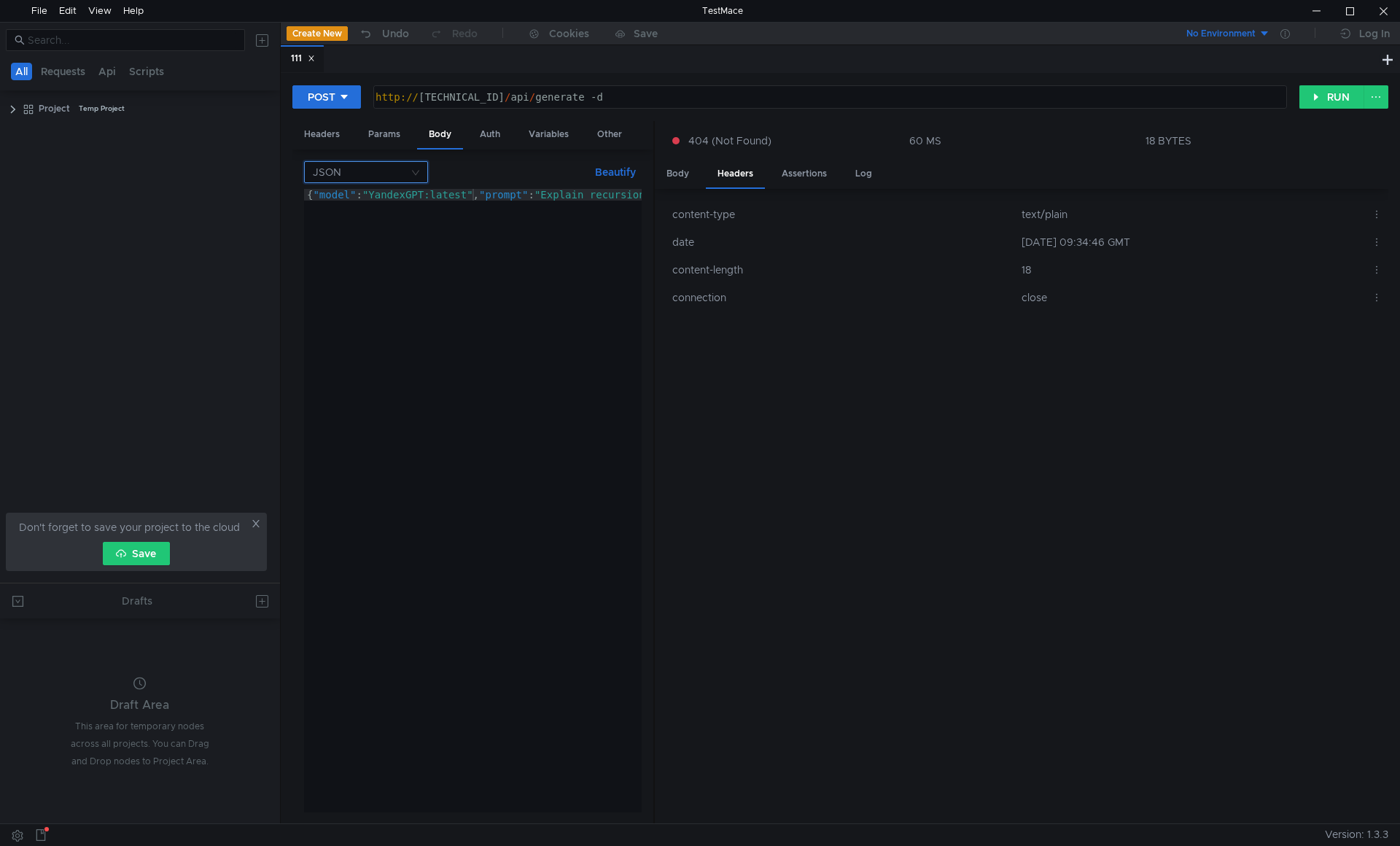
click at [401, 174] on input at bounding box center [361, 172] width 96 height 21
click at [386, 253] on div "Form URL encoded" at bounding box center [366, 246] width 107 height 16
click at [397, 168] on input at bounding box center [361, 172] width 96 height 21
click at [683, 91] on div at bounding box center [700, 423] width 1400 height 846
click at [677, 97] on div "http:// 10.40.10.77:11434 / api / generate -d" at bounding box center [829, 108] width 912 height 35
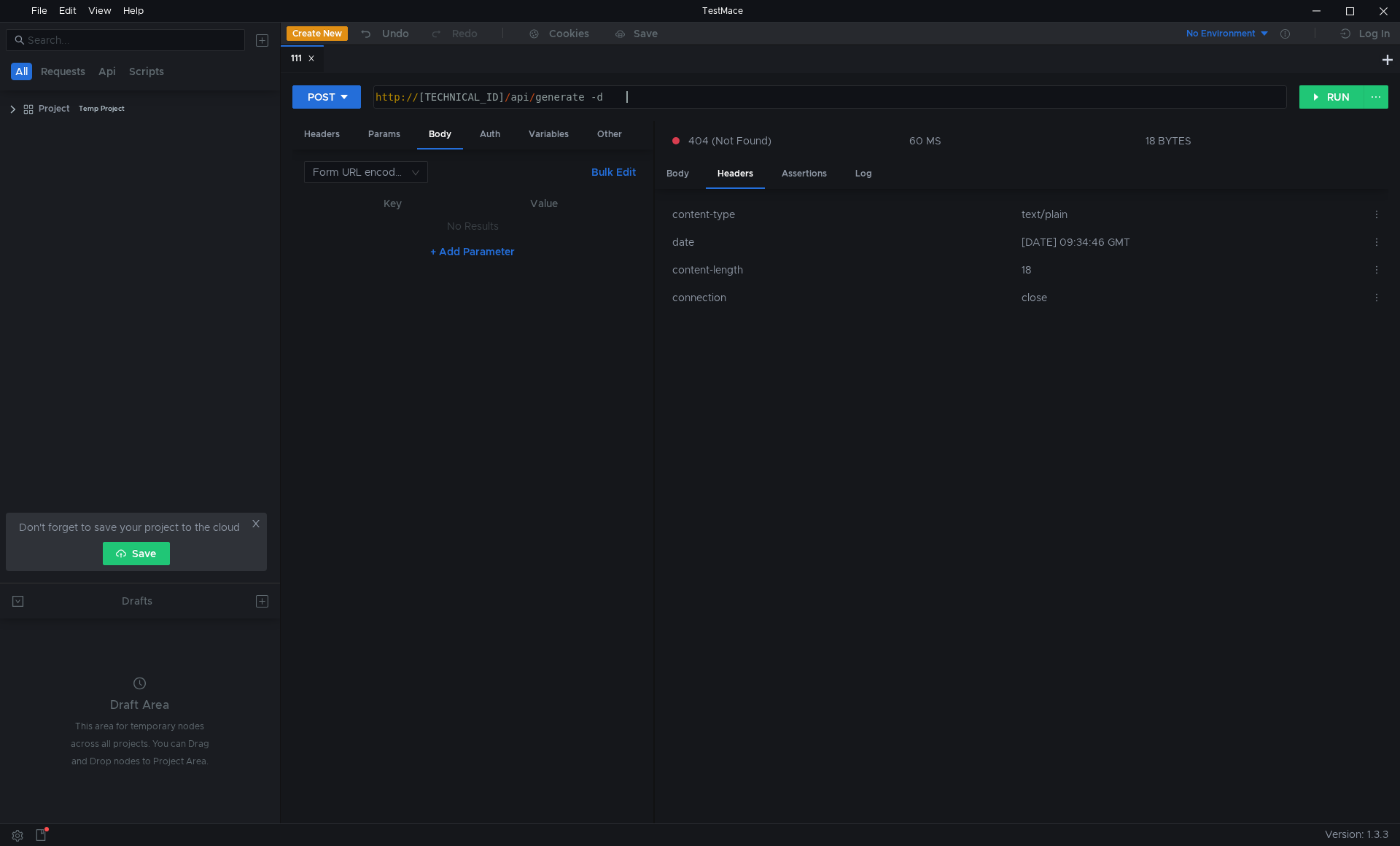
paste textarea "'{"model": "YandexGPT","prompt": "Explain recursion in one sentence." }'"
click at [1331, 100] on button "RUN" at bounding box center [1331, 96] width 65 height 23
click at [690, 171] on div "Body" at bounding box center [677, 173] width 46 height 27
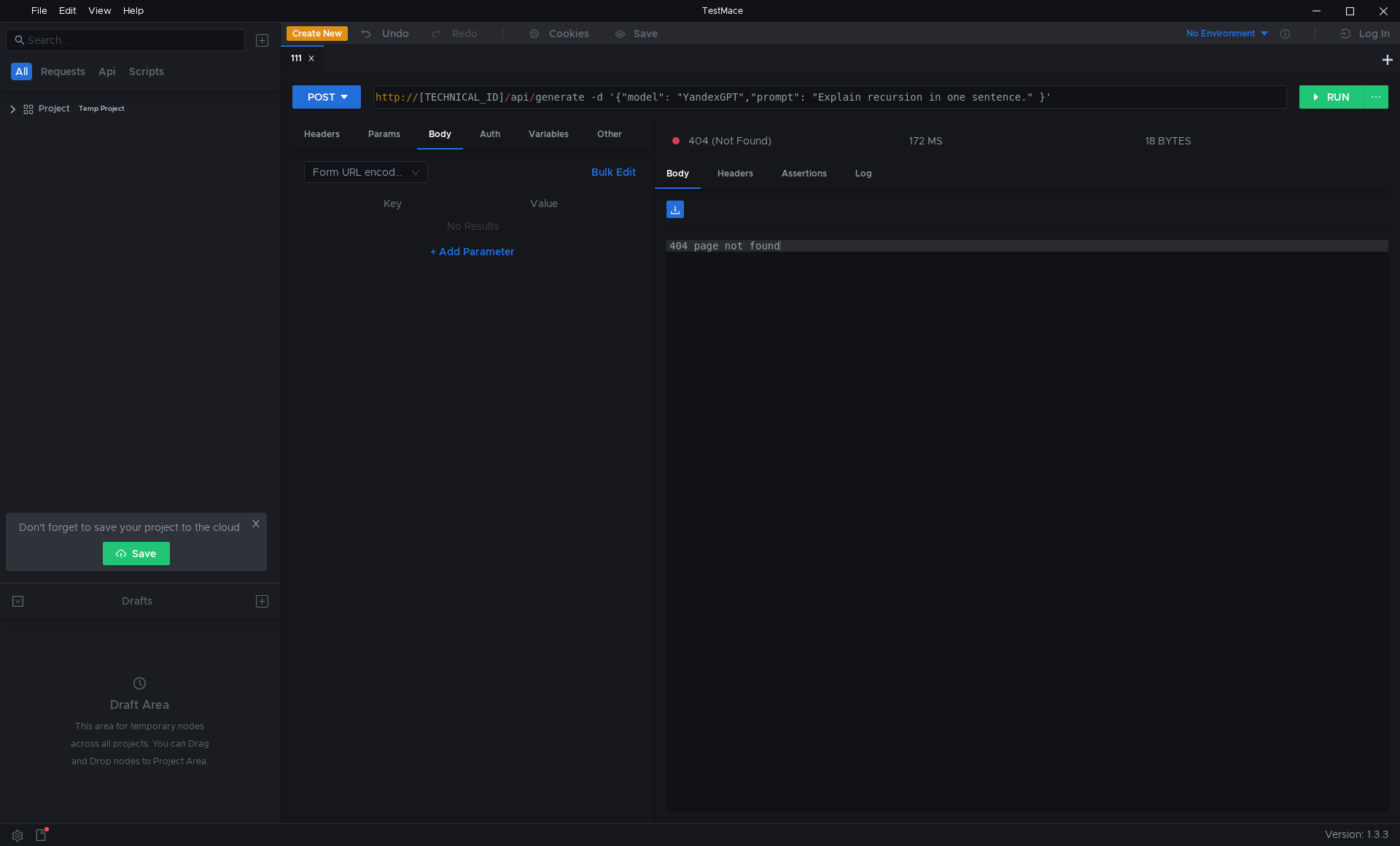
click at [705, 97] on div "http:// 10.40.10.77:11434 / api / generate -d '{"model": "YandexGPT","prompt": …" at bounding box center [829, 108] width 912 height 35
click at [756, 96] on div "http:// 10.40.10.77:11434 / api / generate -d '{"model": "YandexGPT","prompt": …" at bounding box center [829, 108] width 912 height 35
type textarea "http://10.40.10.77:11434/api/generate -d '{"model": "YandexGPT:latest","prompt"…"
click at [1362, 98] on button "RUN" at bounding box center [1331, 96] width 65 height 23
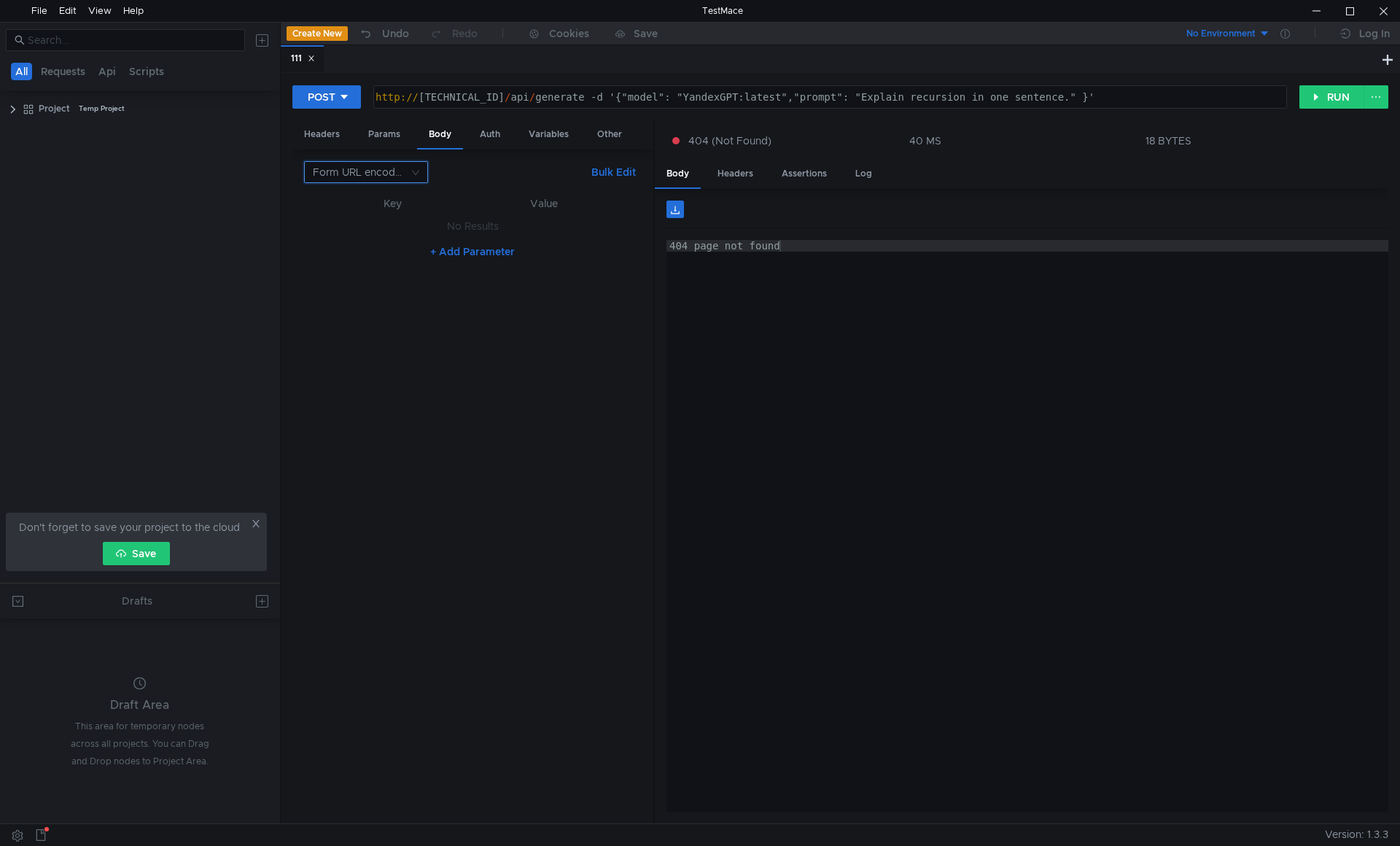
click at [393, 171] on input at bounding box center [361, 172] width 96 height 21
click at [354, 199] on div "JSON" at bounding box center [366, 200] width 107 height 16
type textarea "{"model": "YandexGPT:latest","prompt": "Explain recursion in one sentence." }"
click at [370, 206] on div "{ "model" : "YandexGPT:latest" , "prompt" : "Explain recursion in one sentence.…" at bounding box center [543, 510] width 478 height 641
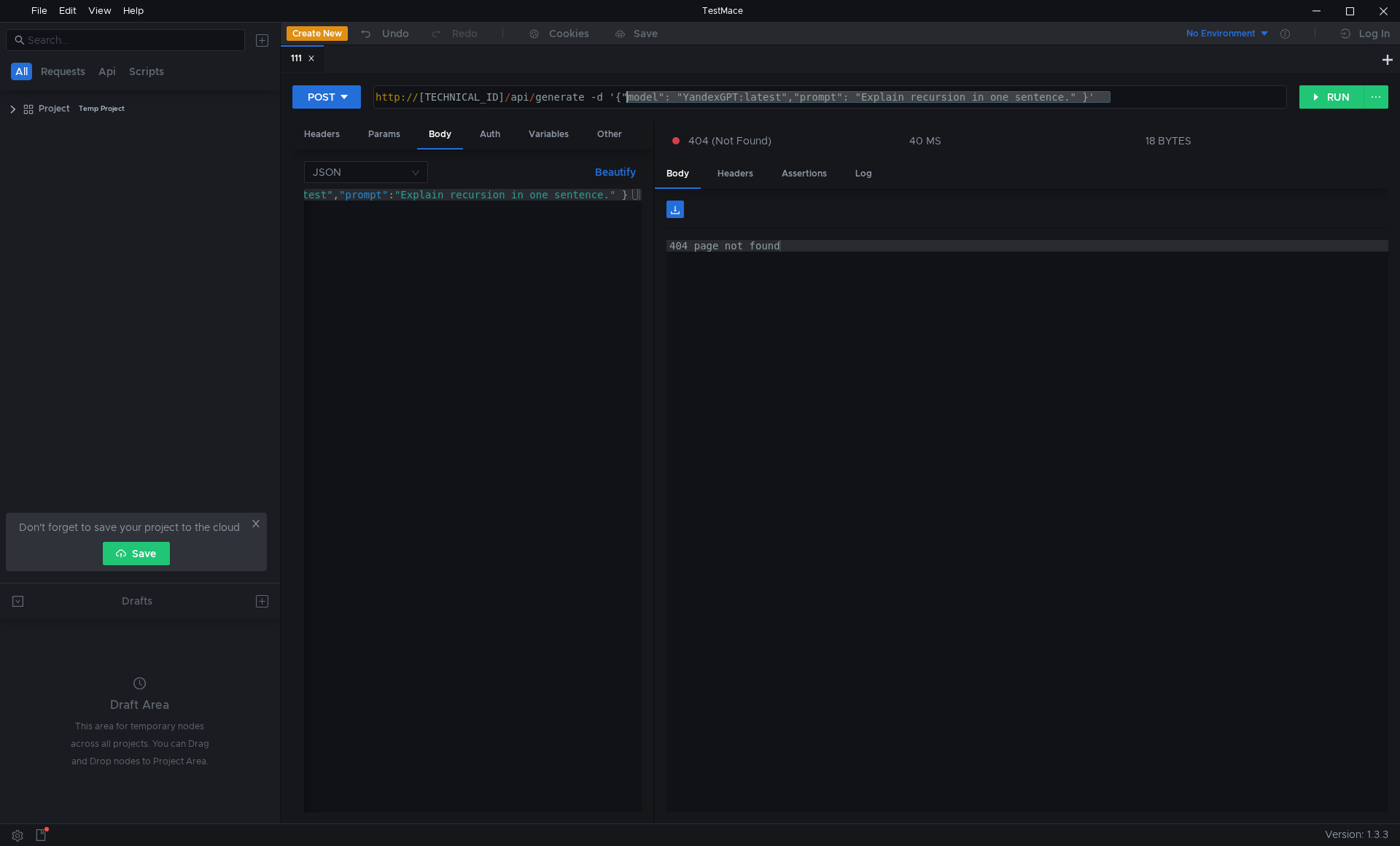
drag, startPoint x: 1150, startPoint y: 91, endPoint x: 631, endPoint y: 96, distance: 519.0
click at [631, 96] on div "http:// 10.40.10.77:11434 / api / generate -d '{"model": "YandexGPT:latest","pr…" at bounding box center [830, 96] width 912 height 22
type textarea "http://10.40.10.77:11434/api/generate -d"
click at [602, 170] on button "Beautify" at bounding box center [615, 171] width 52 height 18
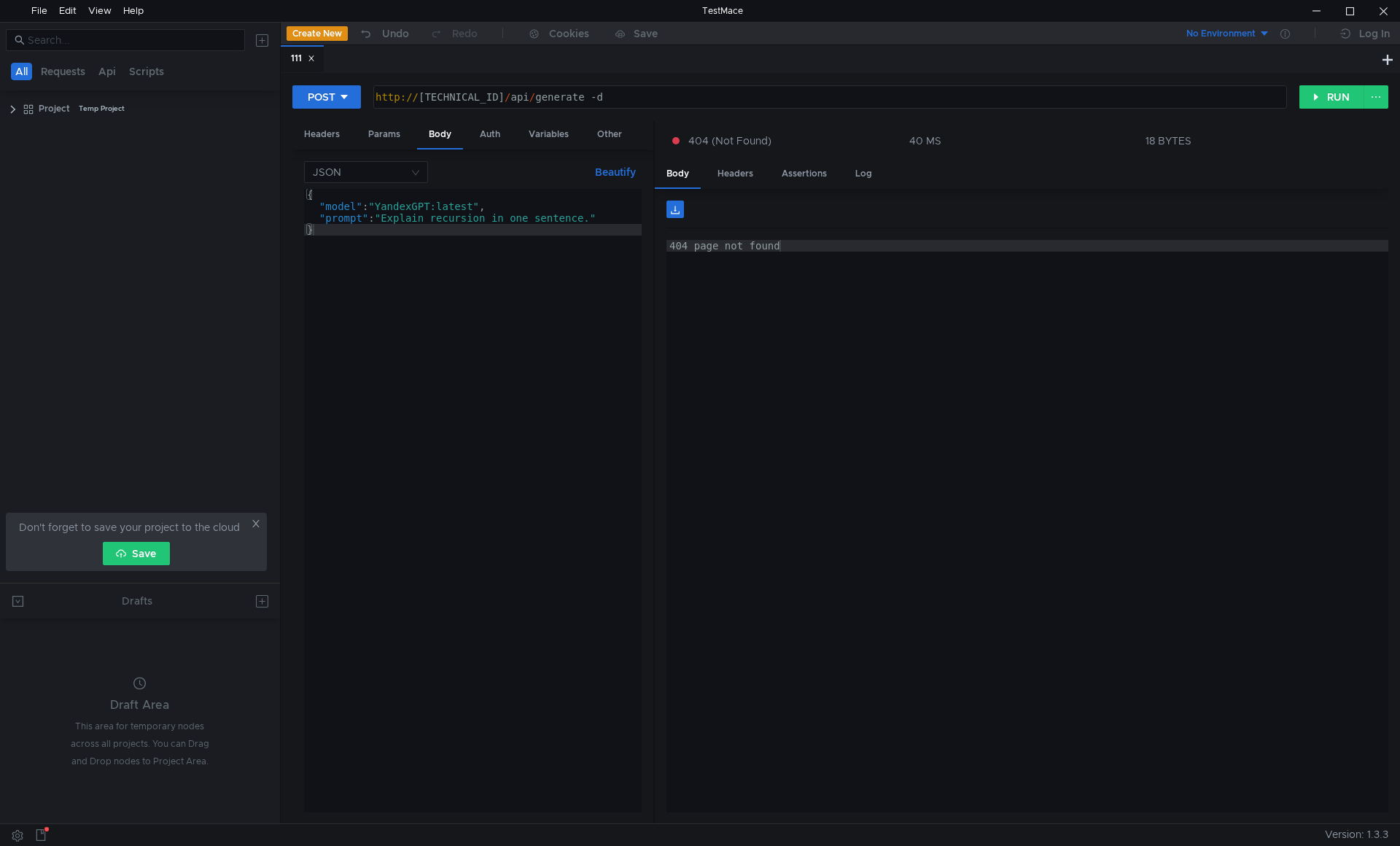
type textarea "}"
click at [531, 308] on div "{ "model" : "YandexGPT:latest" , "prompt" : "Explain recursion in one sentence.…" at bounding box center [473, 512] width 337 height 647
click at [1305, 97] on button "RUN" at bounding box center [1331, 96] width 65 height 23
click at [658, 100] on div "http:// 10.40.10.77:11434 / api / generate -d" at bounding box center [829, 108] width 912 height 35
type textarea "[URL][TECHNICAL_ID]"
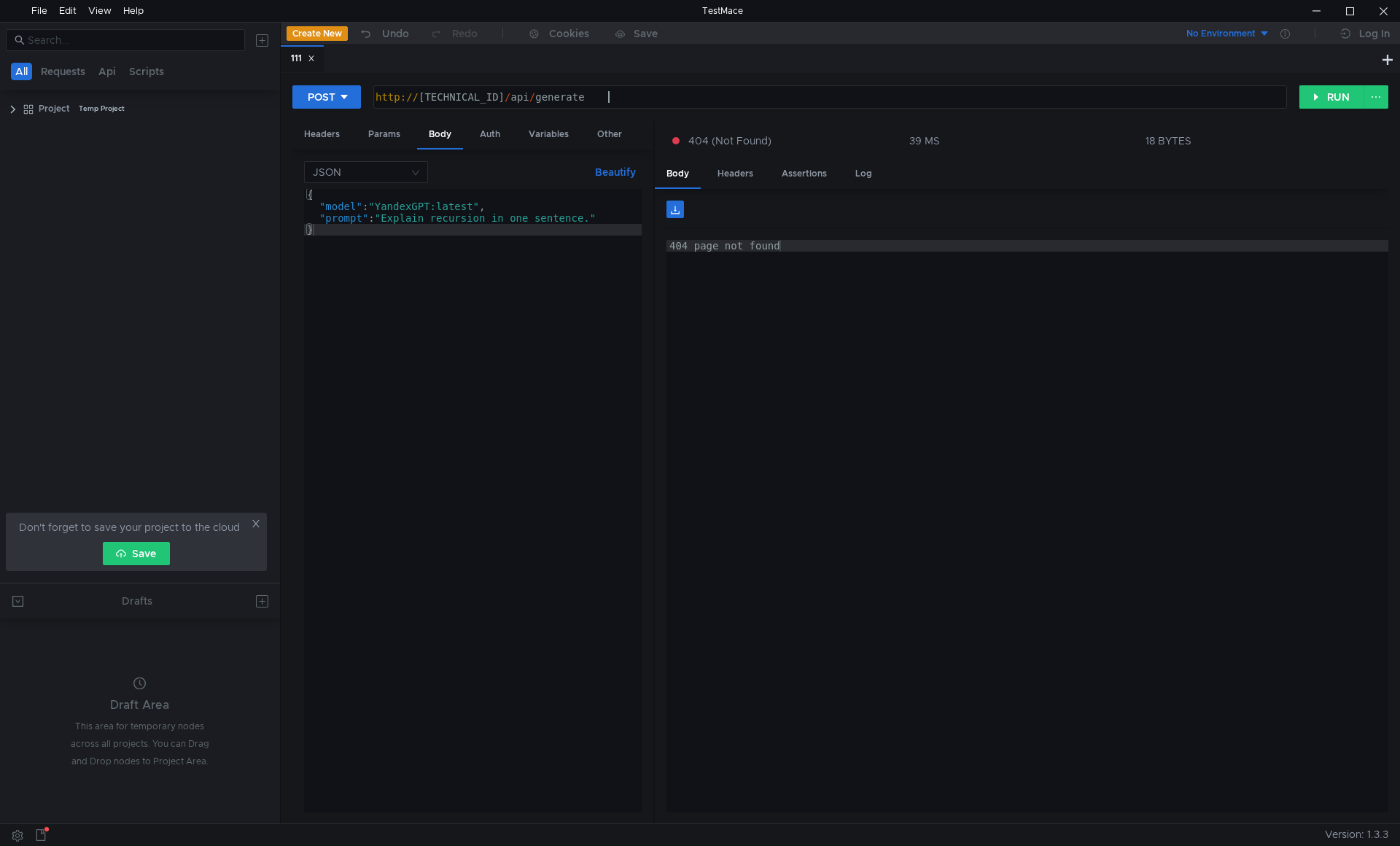
scroll to position [0, 15]
click at [1331, 100] on button "RUN" at bounding box center [1331, 96] width 65 height 23
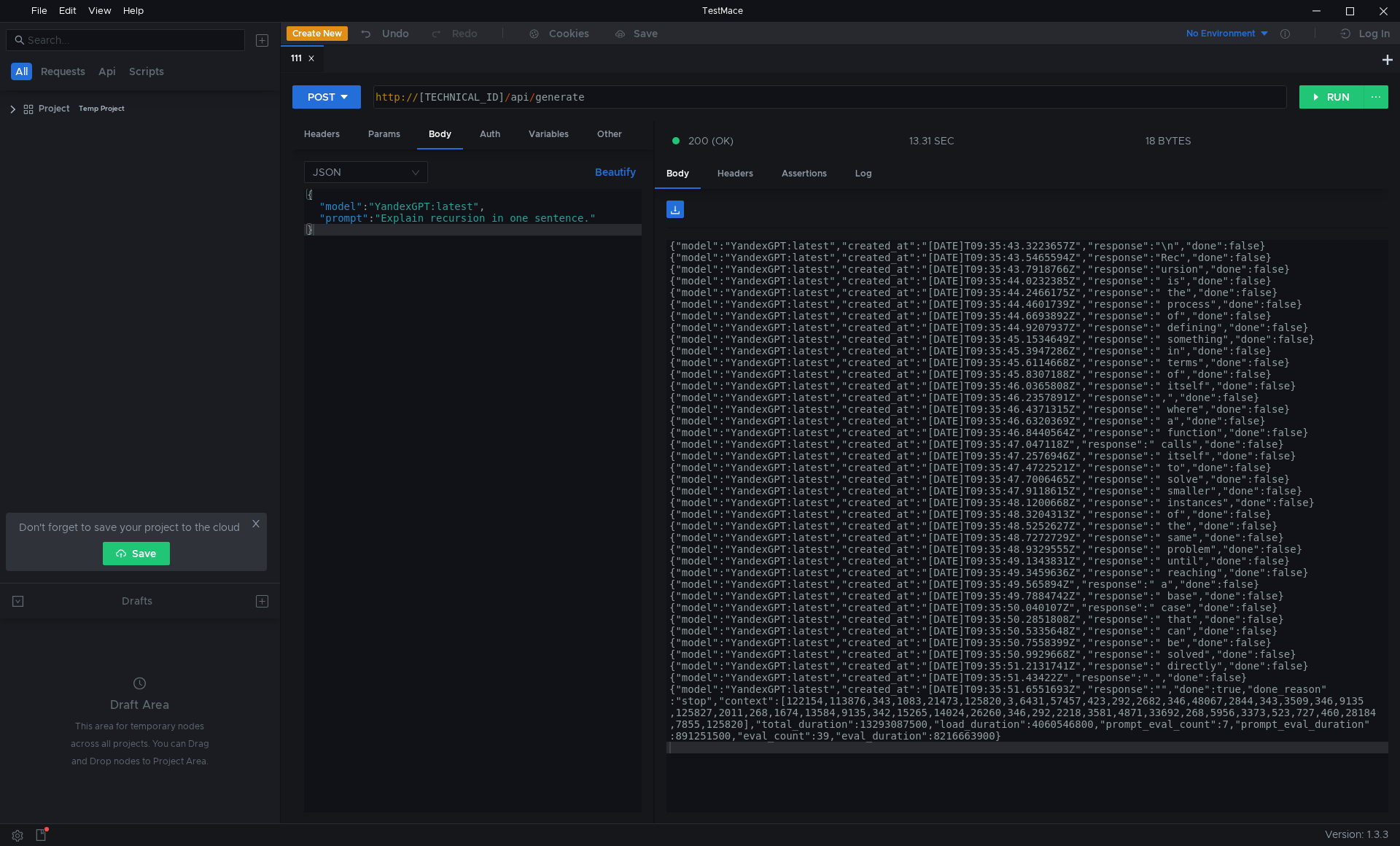
click at [785, 447] on div "{"model":"YandexGPT:latest","created_at":"2025-10-15T09:35:43.3223657Z","respon…" at bounding box center [1027, 538] width 722 height 596
type textarea "{"model":"YandexGPT:latest","created_at":"2025-10-15T09:35:47.047118Z","respons…"
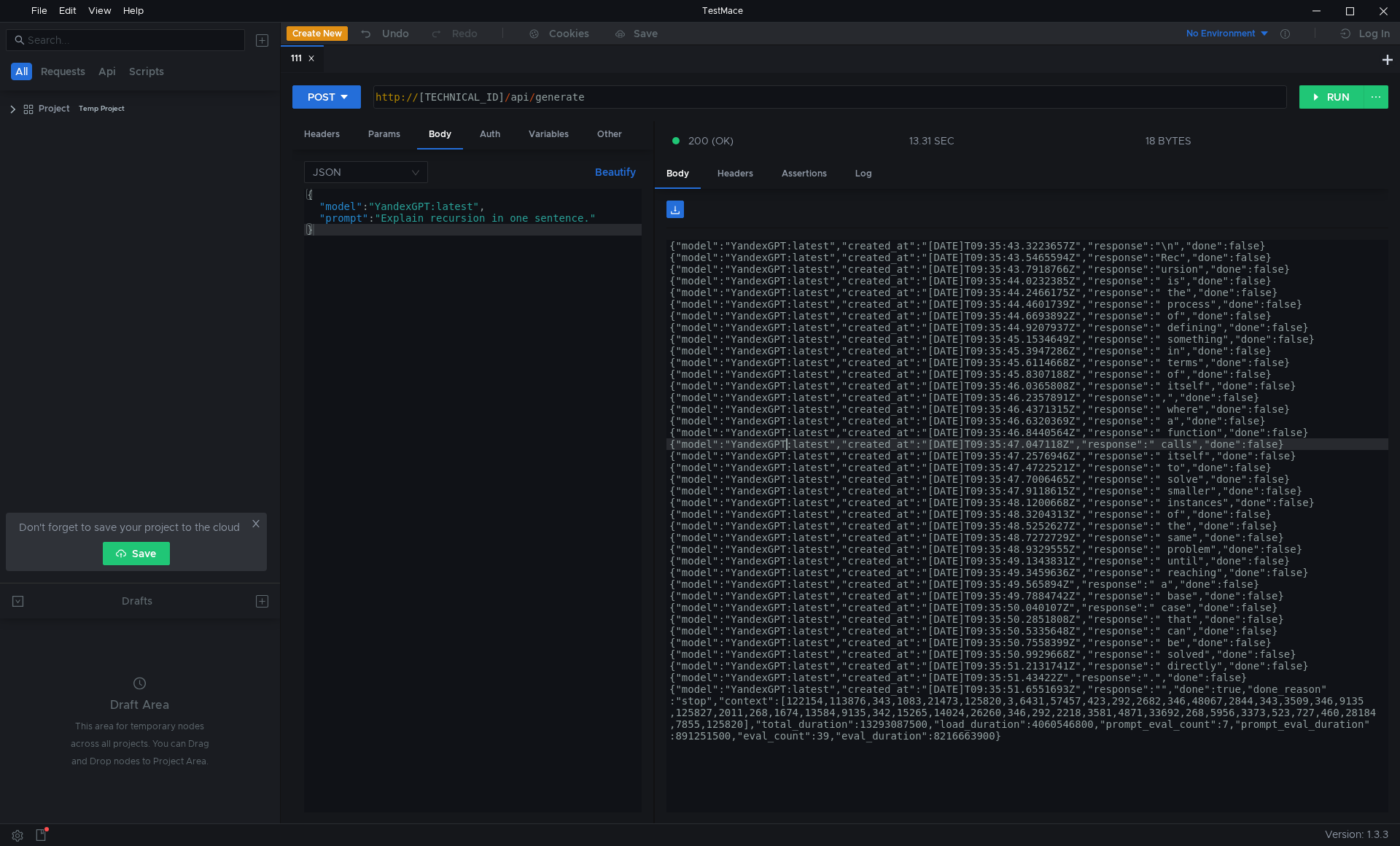
click at [1026, 736] on div "{"model":"YandexGPT:latest","created_at":"2025-10-15T09:35:43.3223657Z","respon…" at bounding box center [1027, 538] width 722 height 596
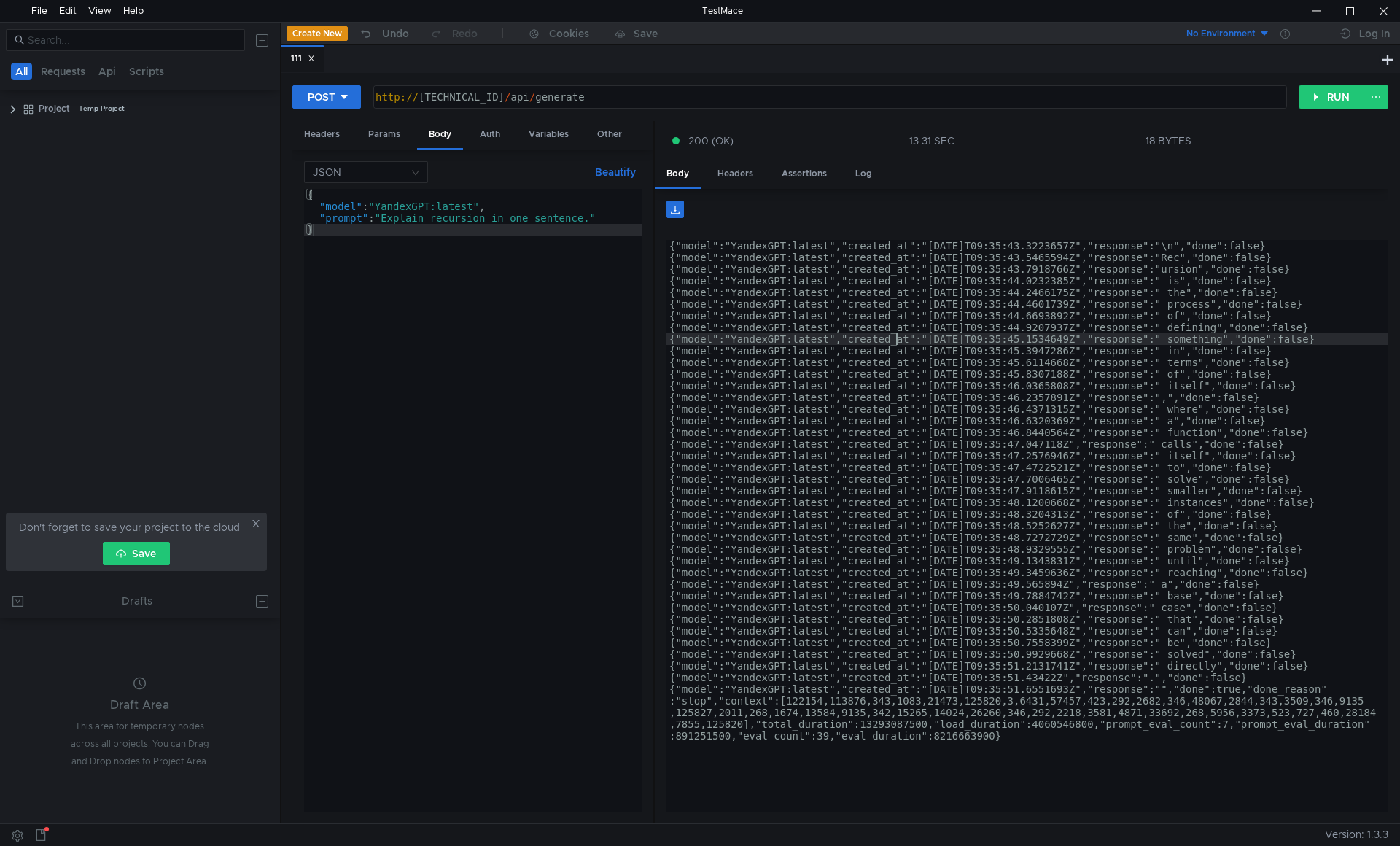
click at [896, 337] on div "{"model":"YandexGPT:latest","created_at":"2025-10-15T09:35:43.3223657Z","respon…" at bounding box center [1027, 538] width 722 height 596
type textarea "{"model":"YandexGPT:latest","created_at":"[DATE]T09:35:45.1534649Z","response":…"
click at [440, 205] on div "{ "model" : "YandexGPT:latest" , "prompt" : "Explain recursion in one sentence.…" at bounding box center [473, 512] width 337 height 647
drag, startPoint x: 438, startPoint y: 206, endPoint x: 478, endPoint y: 204, distance: 40.0
click at [478, 204] on div "{ "model" : "YandexGPT:latest" , "prompt" : "Explain recursion in one sentence.…" at bounding box center [473, 512] width 337 height 647
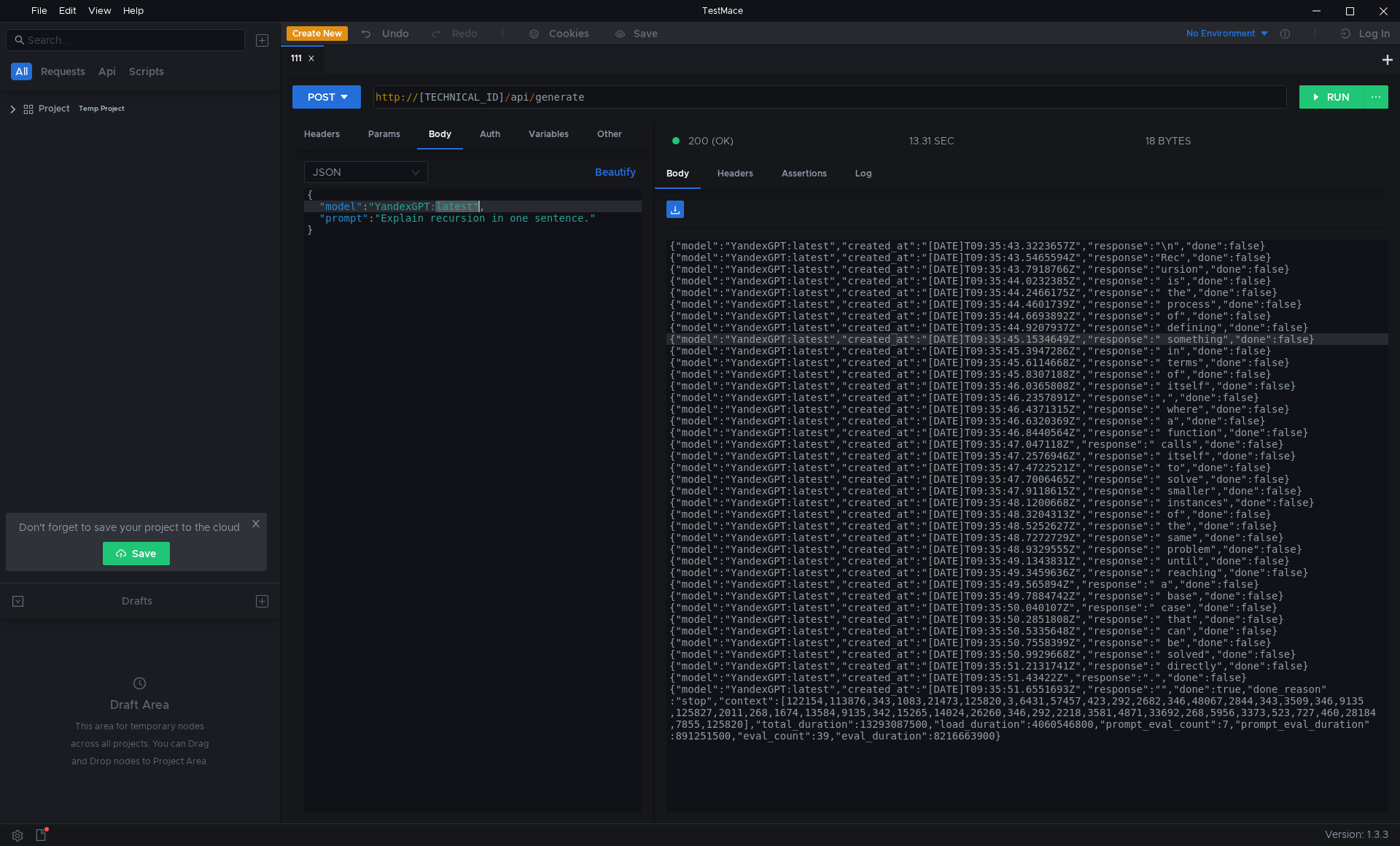
type textarea ""model": "YandexGPT","
click at [1310, 97] on button "RUN" at bounding box center [1331, 96] width 65 height 23
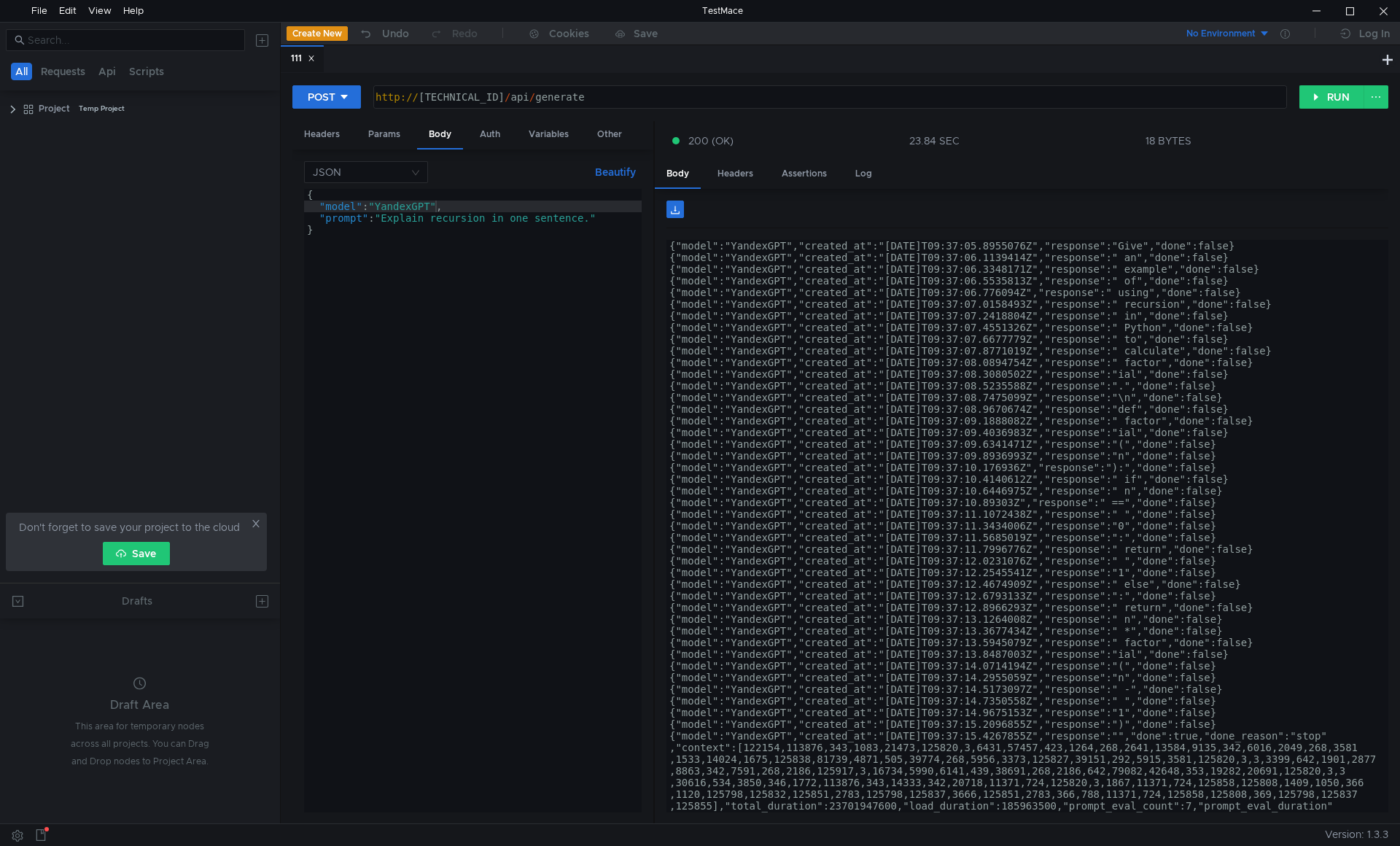
scroll to position [723, 0]
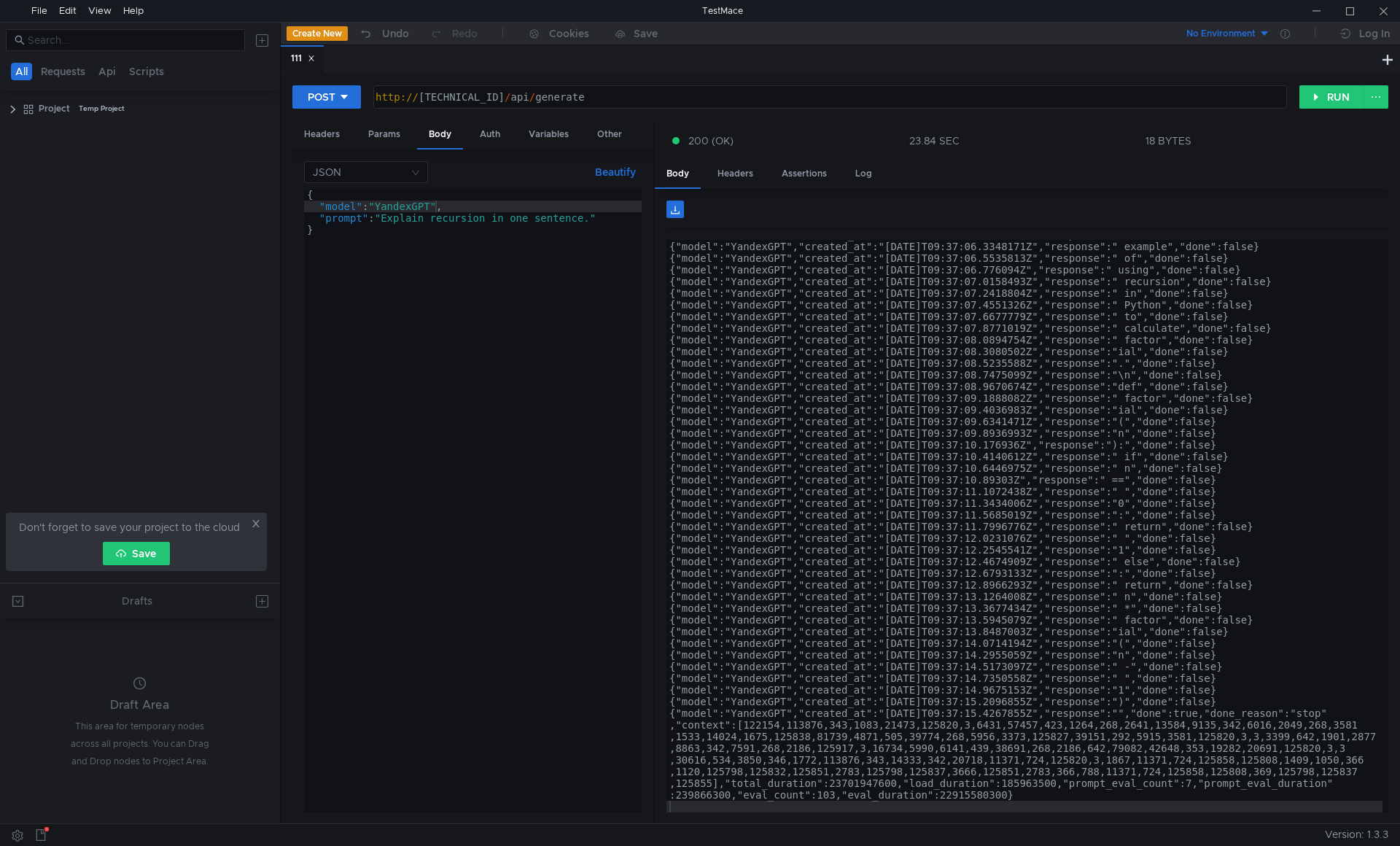
scroll to position [723, 0]
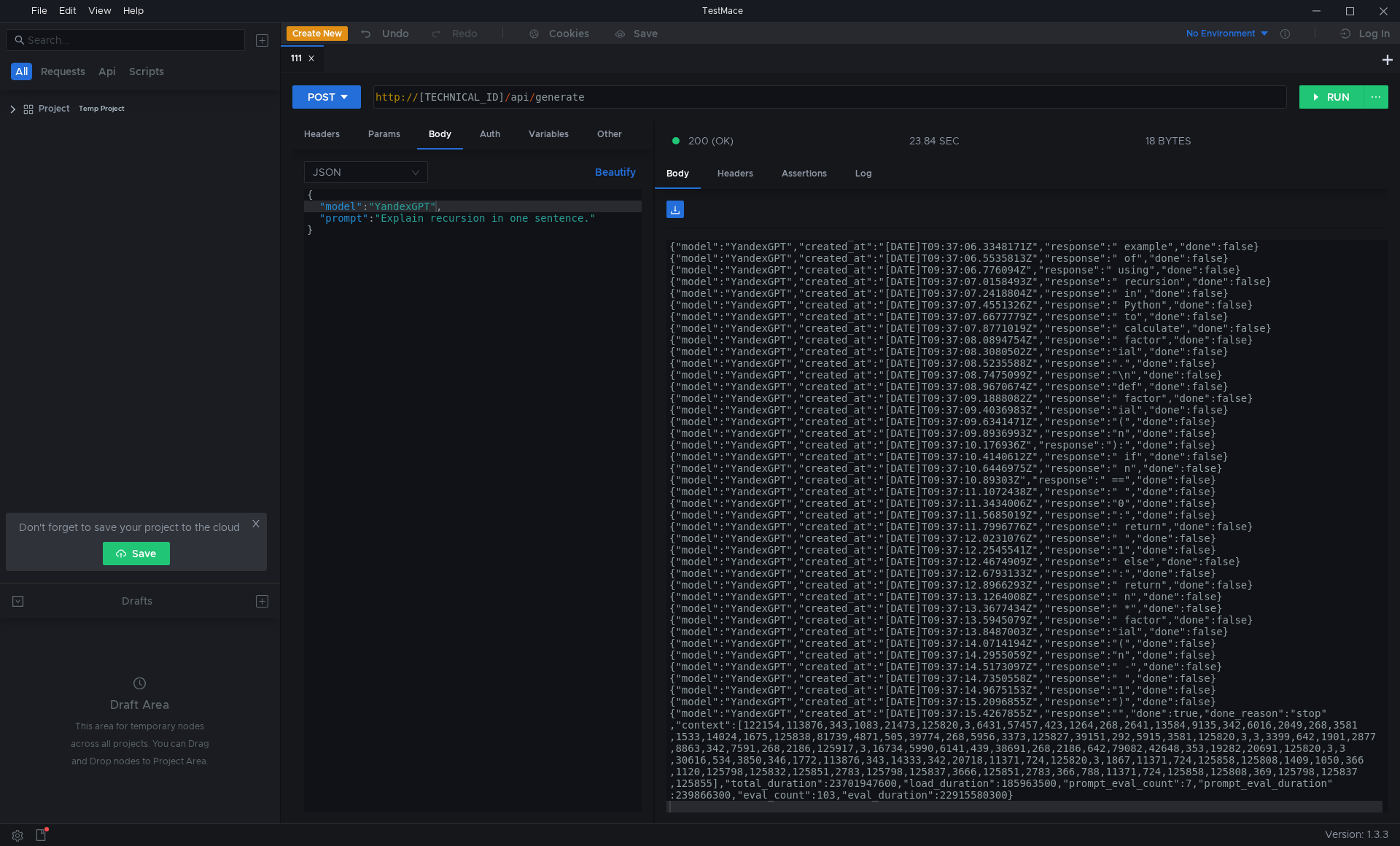
scroll to position [723, 0]
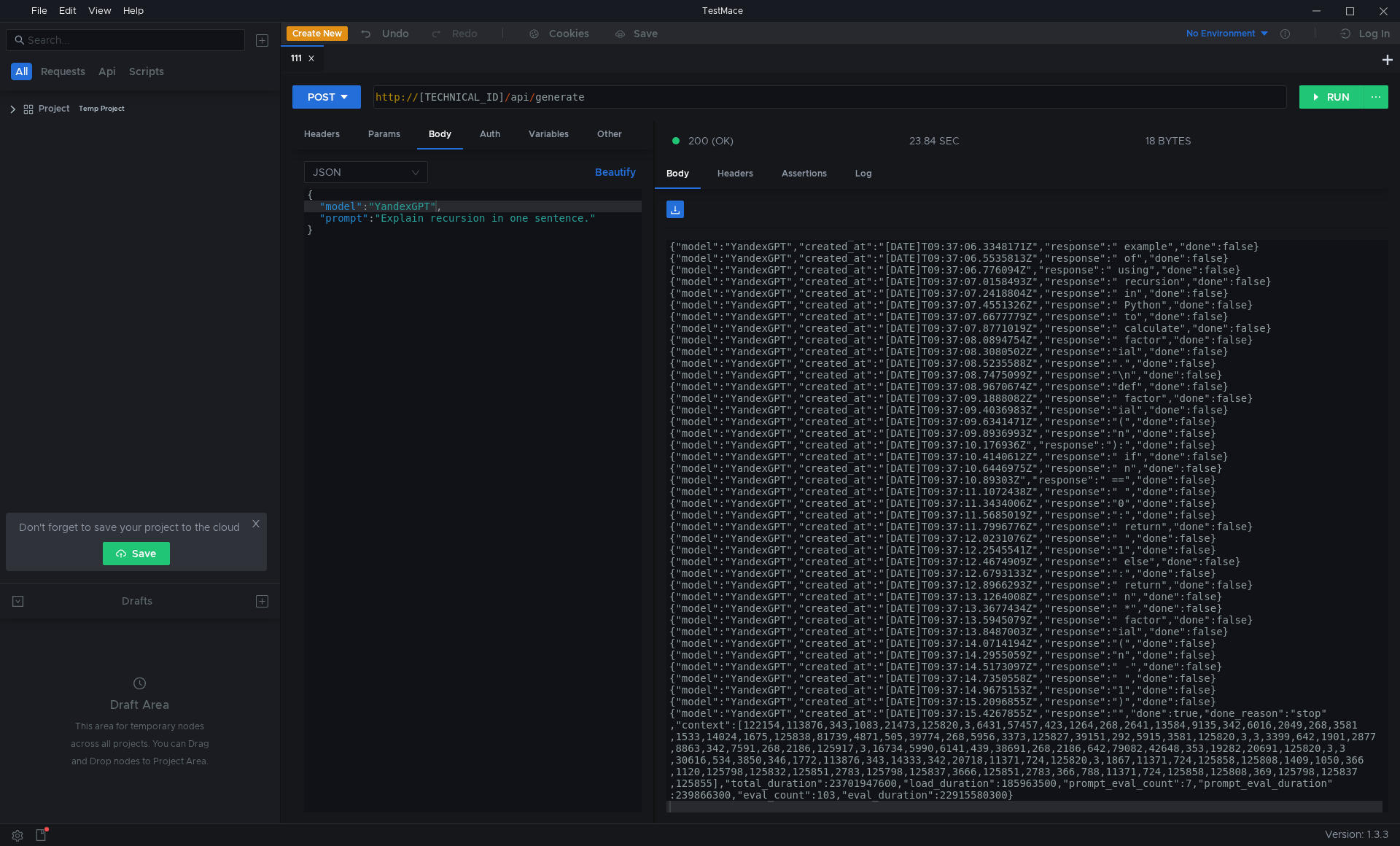
scroll to position [723, 0]
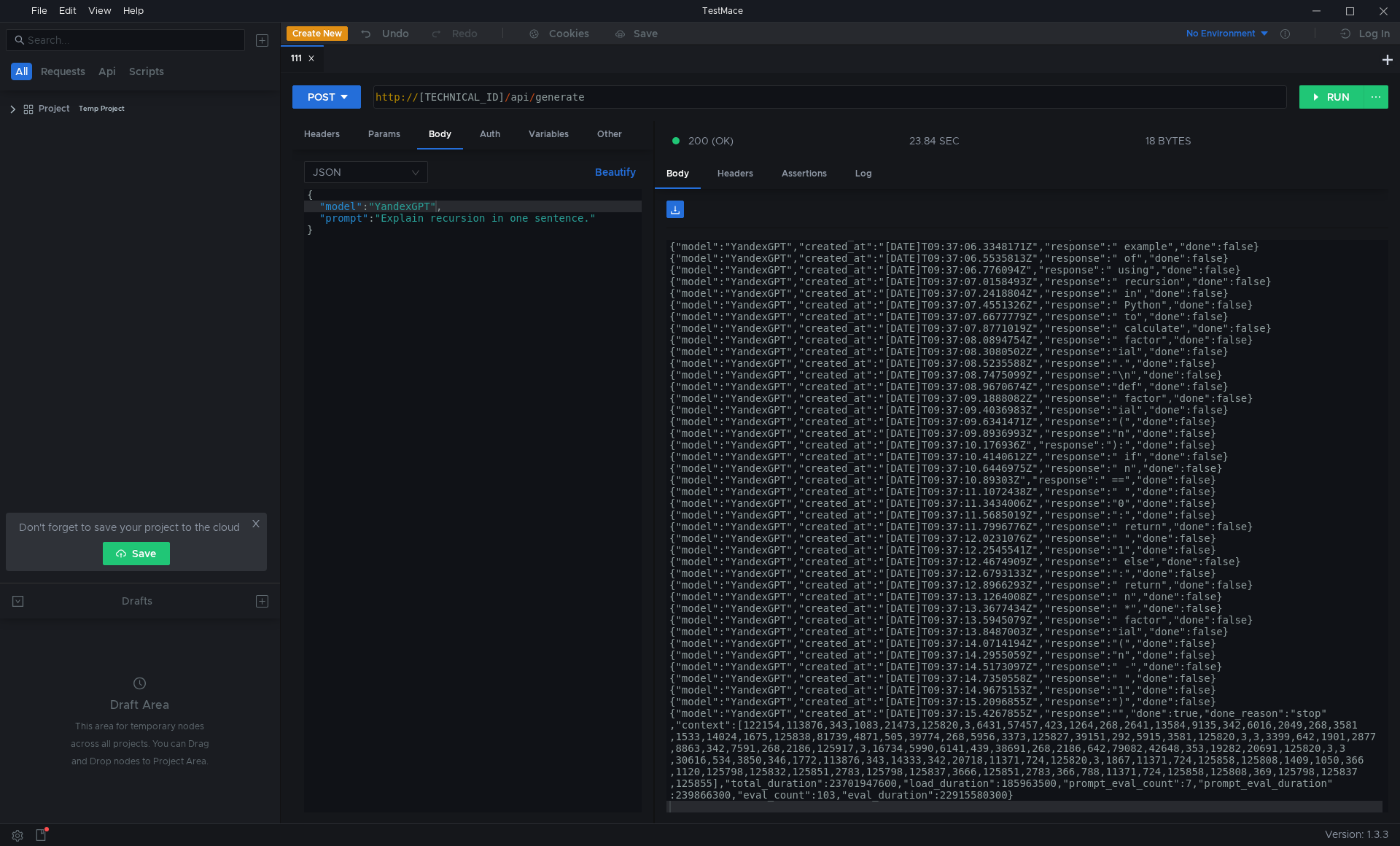
scroll to position [723, 0]
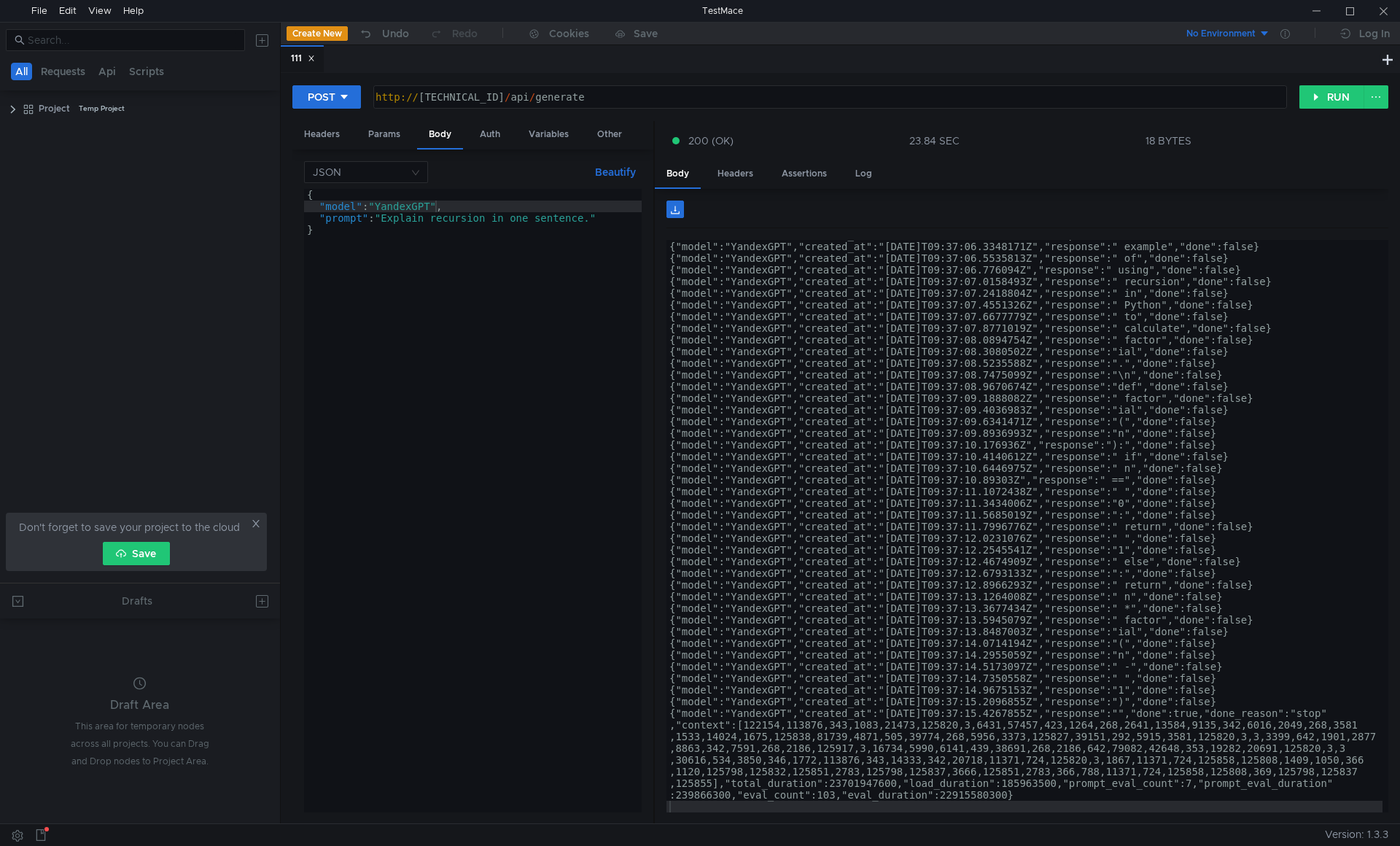
scroll to position [723, 0]
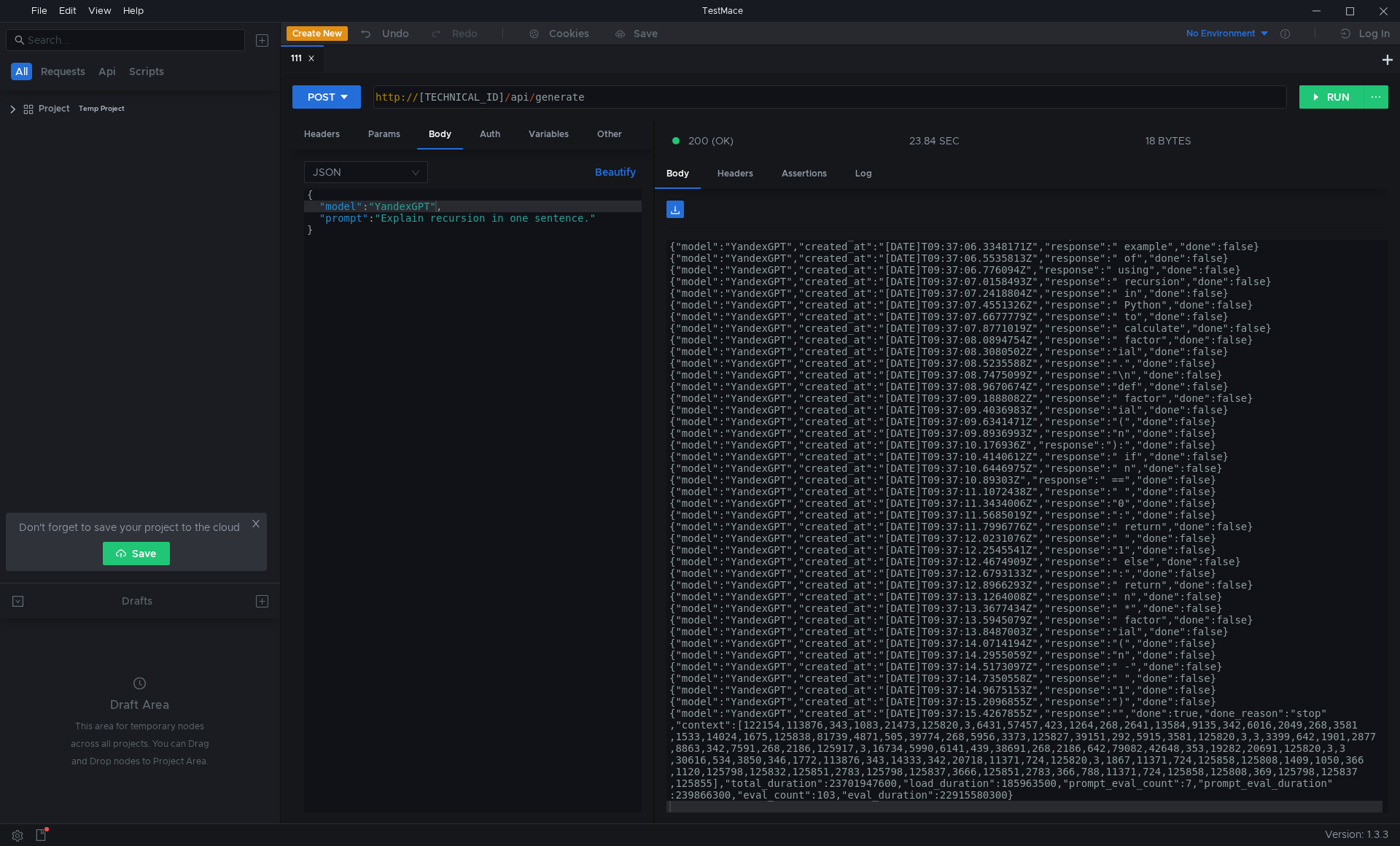
scroll to position [723, 0]
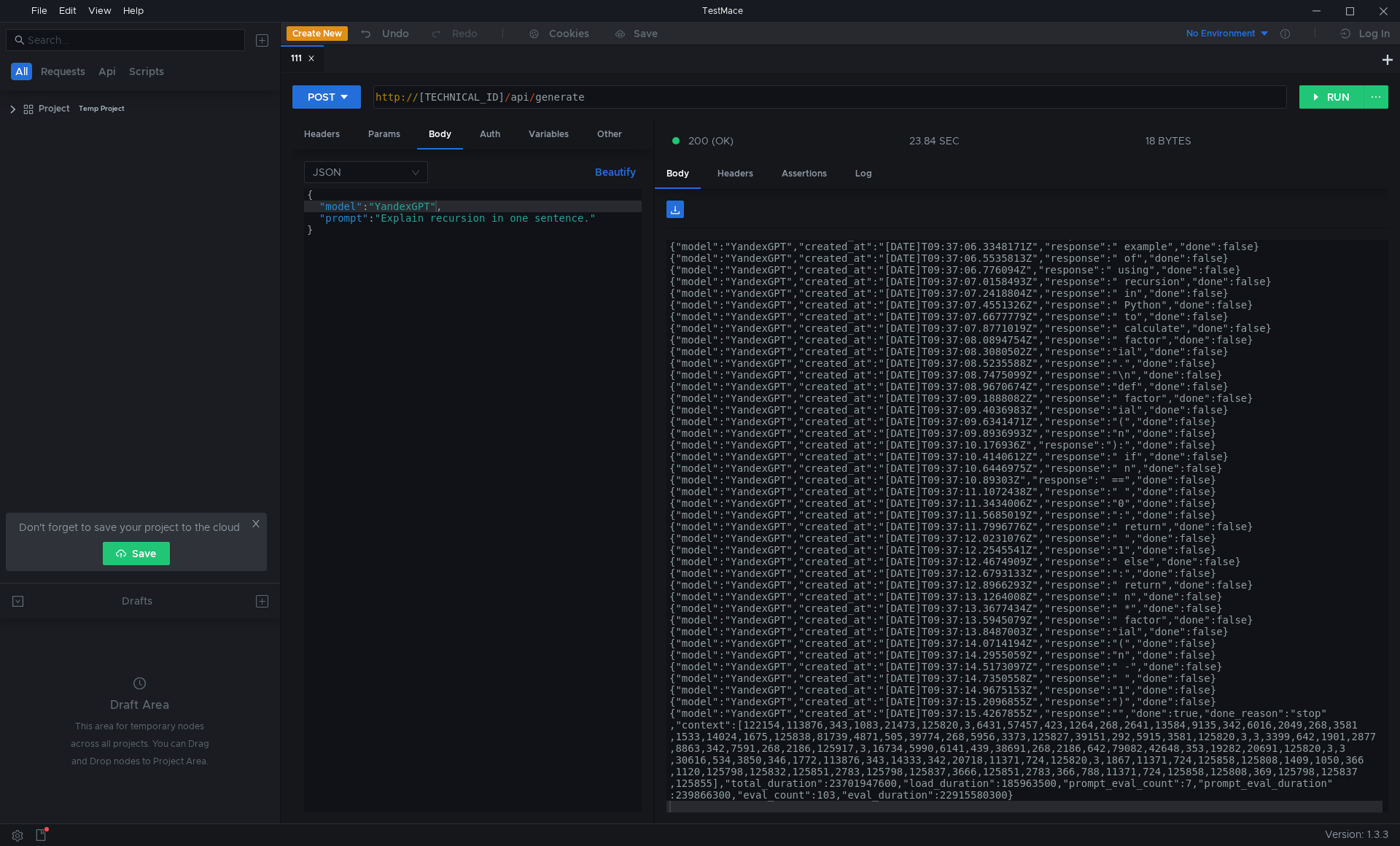
scroll to position [723, 0]
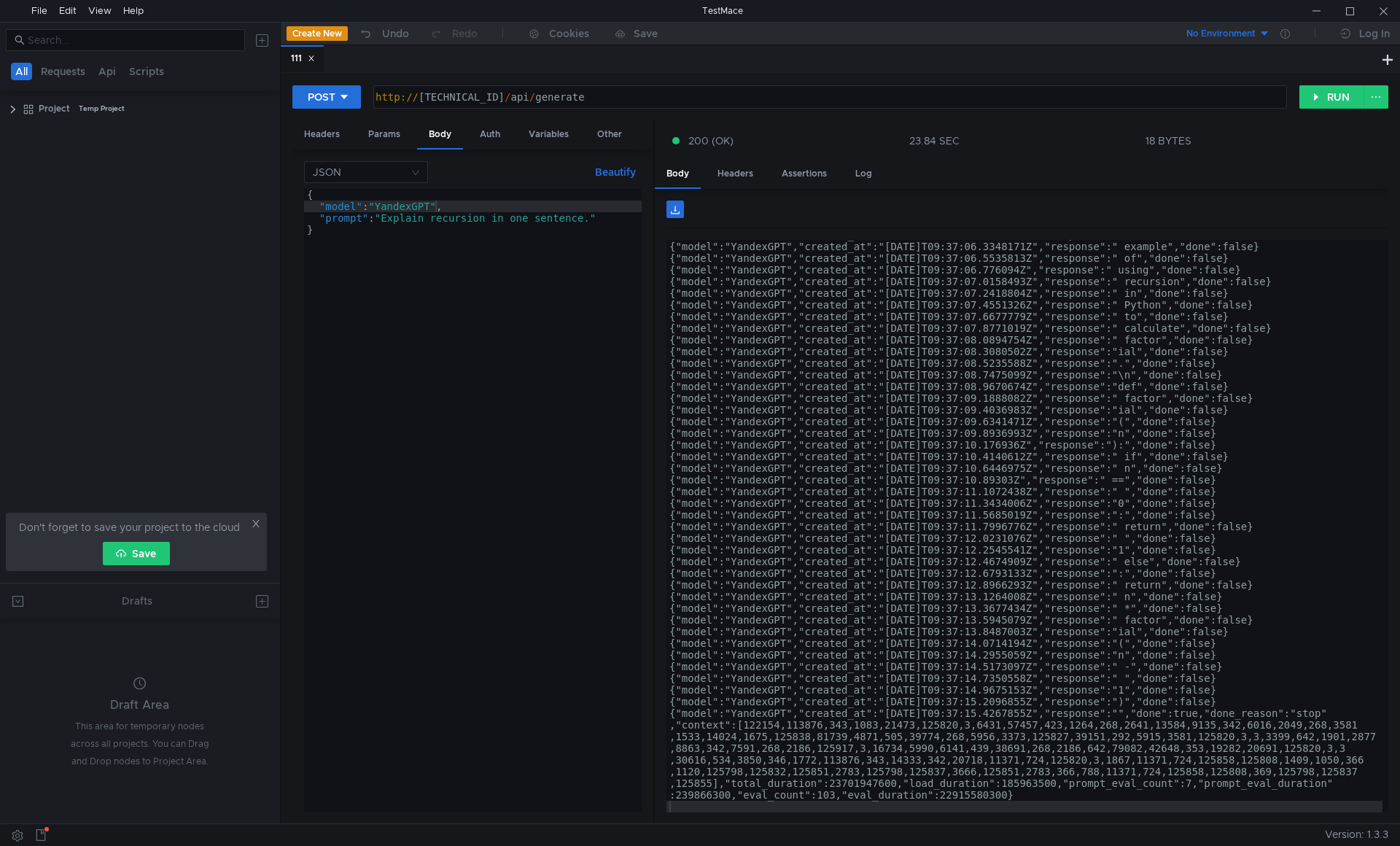
scroll to position [723, 0]
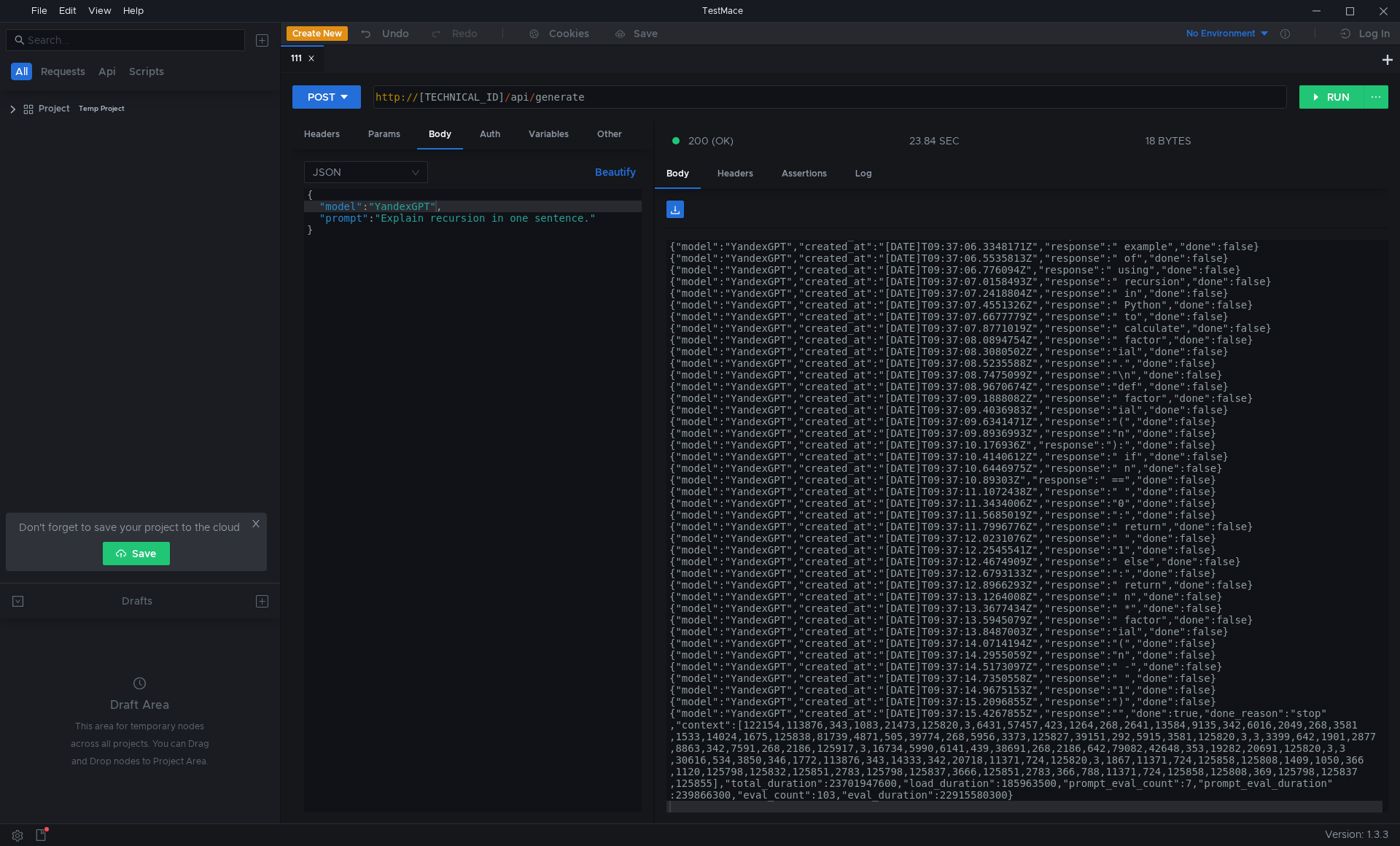
scroll to position [723, 0]
